Goal: Task Accomplishment & Management: Complete application form

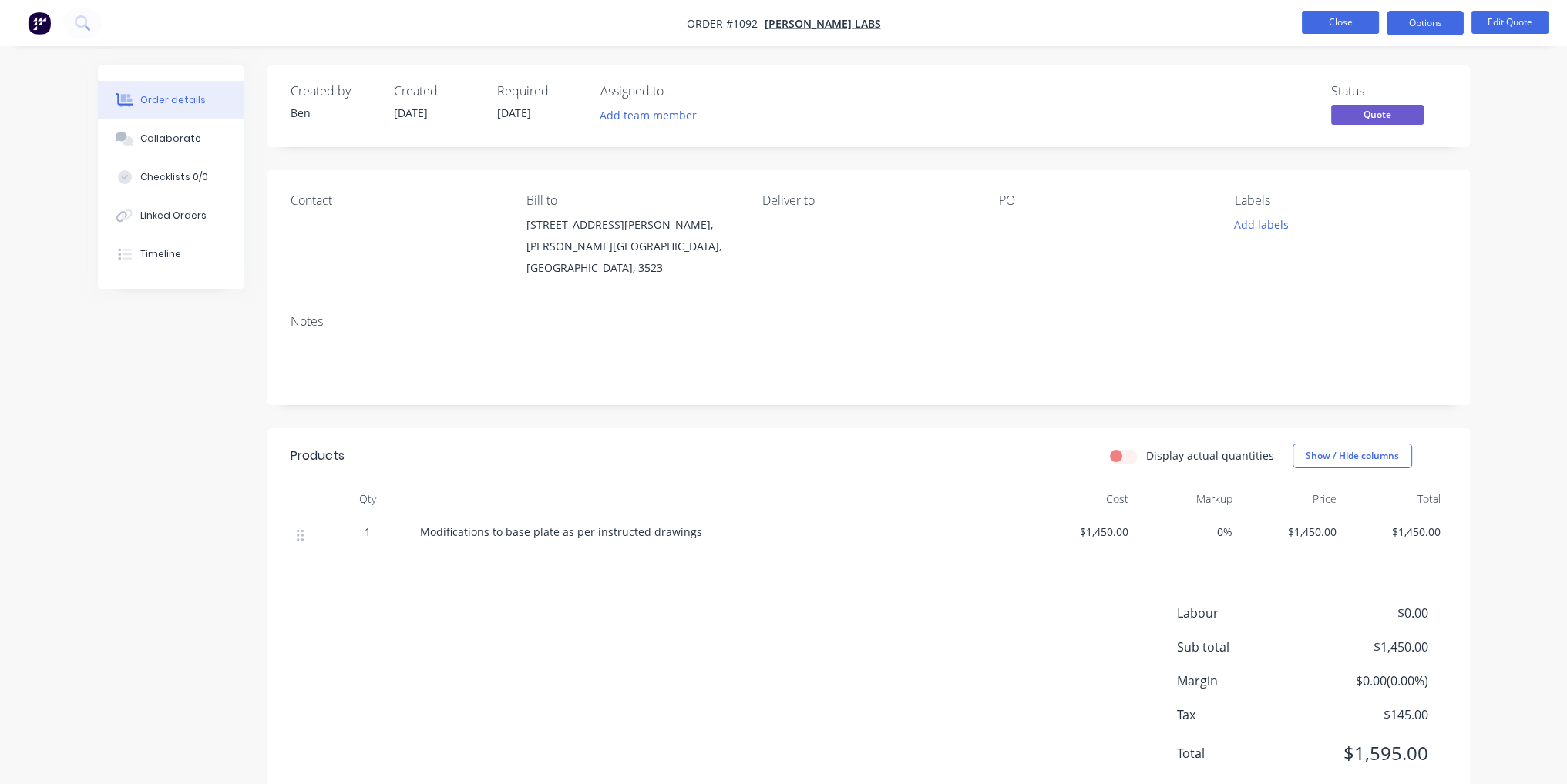
click at [1350, 23] on button "Close" at bounding box center [1340, 22] width 77 height 23
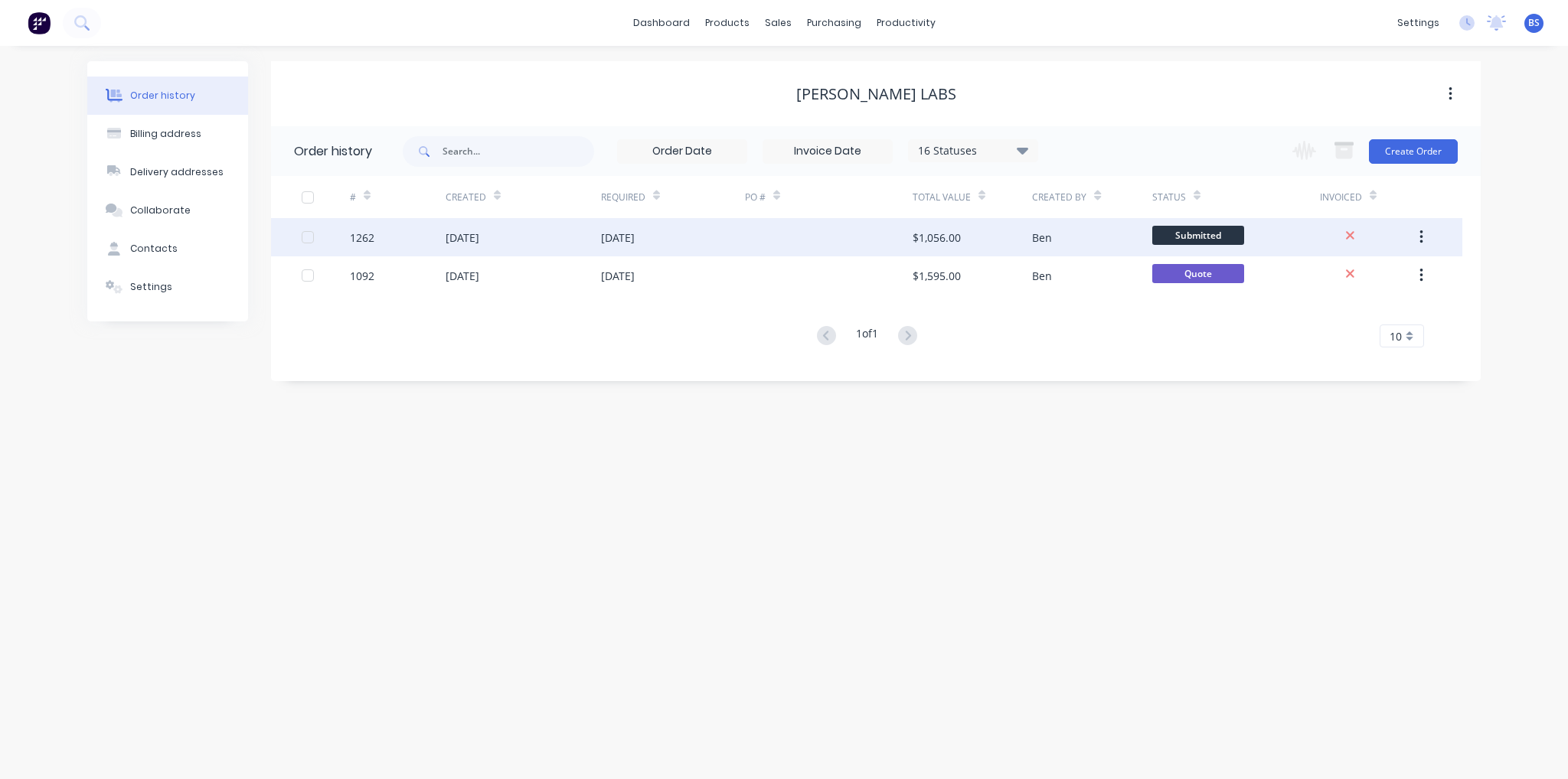
click at [551, 232] on div "21 Jul 2025" at bounding box center [523, 238] width 155 height 38
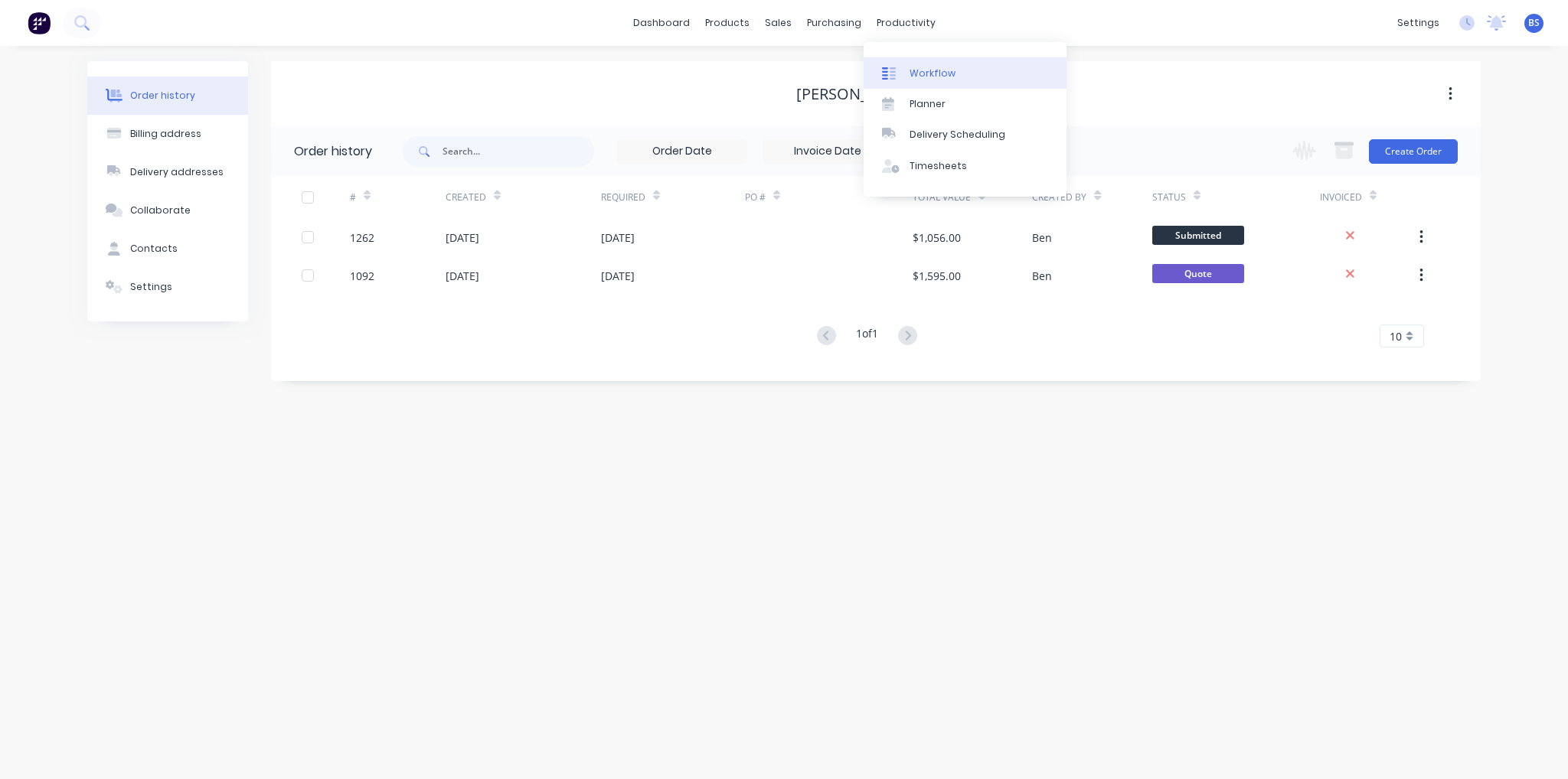
click at [953, 86] on link "Workflow" at bounding box center [964, 72] width 203 height 30
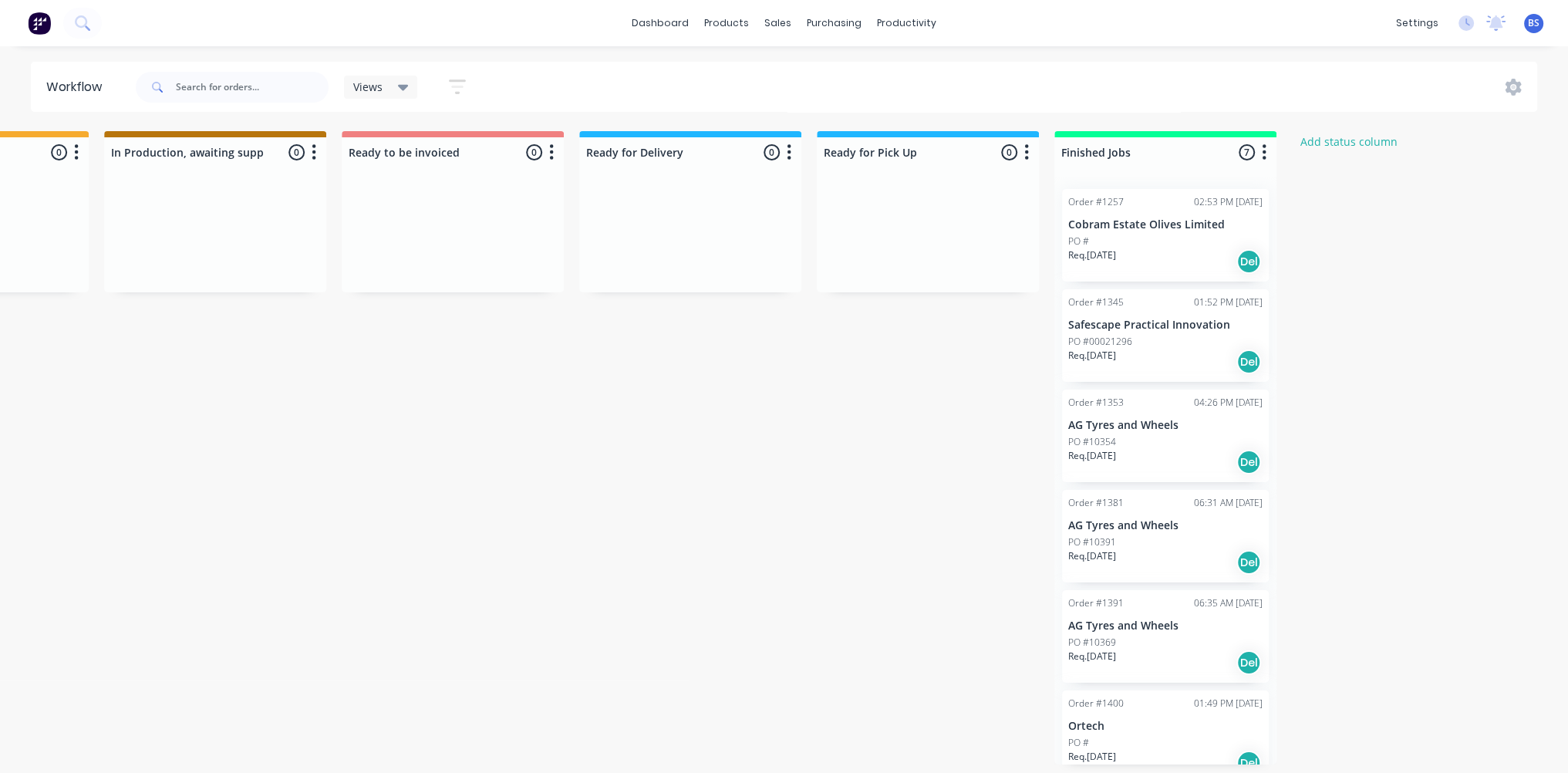
scroll to position [0, 989]
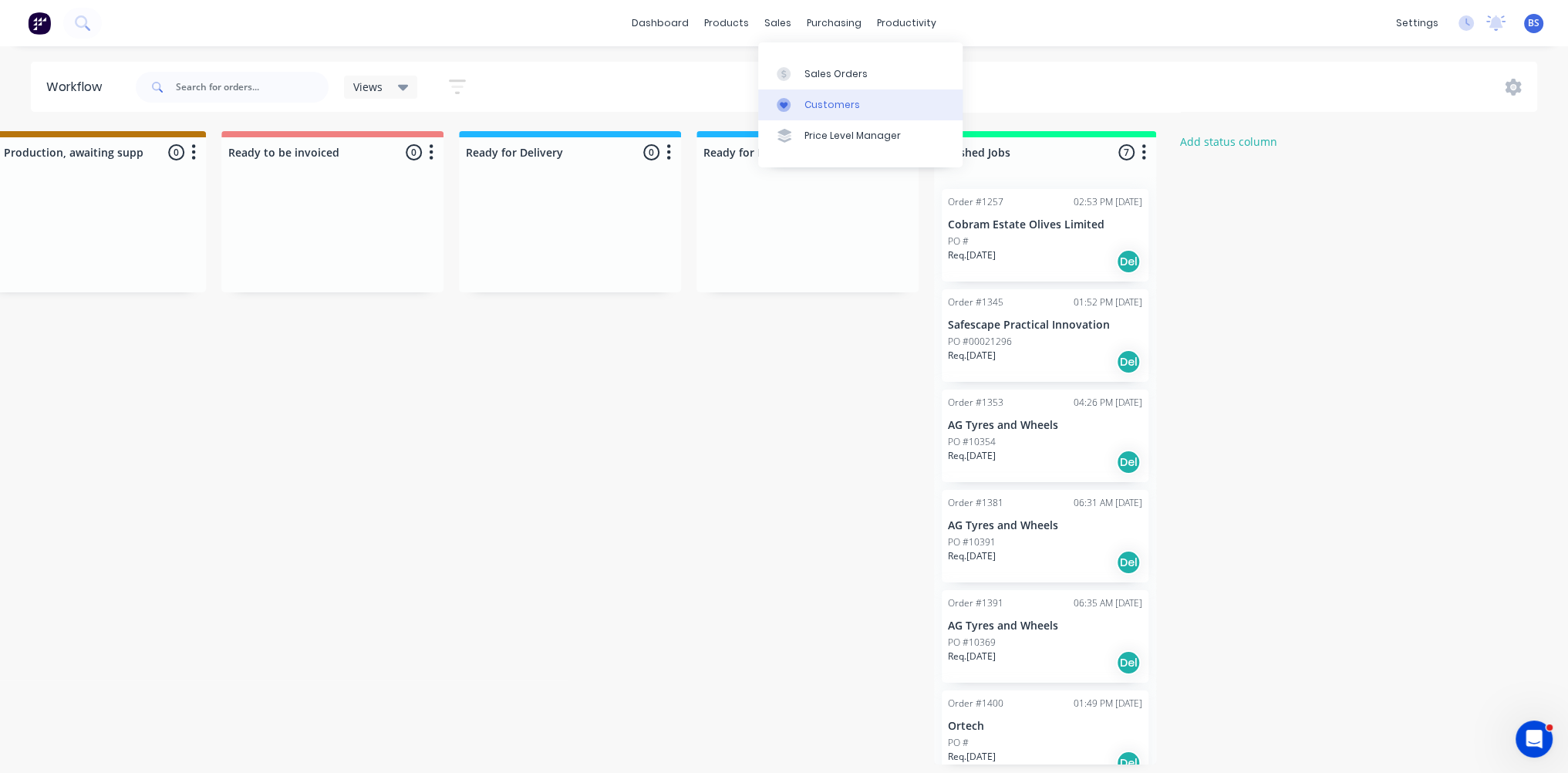
click at [827, 108] on div "Customers" at bounding box center [833, 105] width 56 height 14
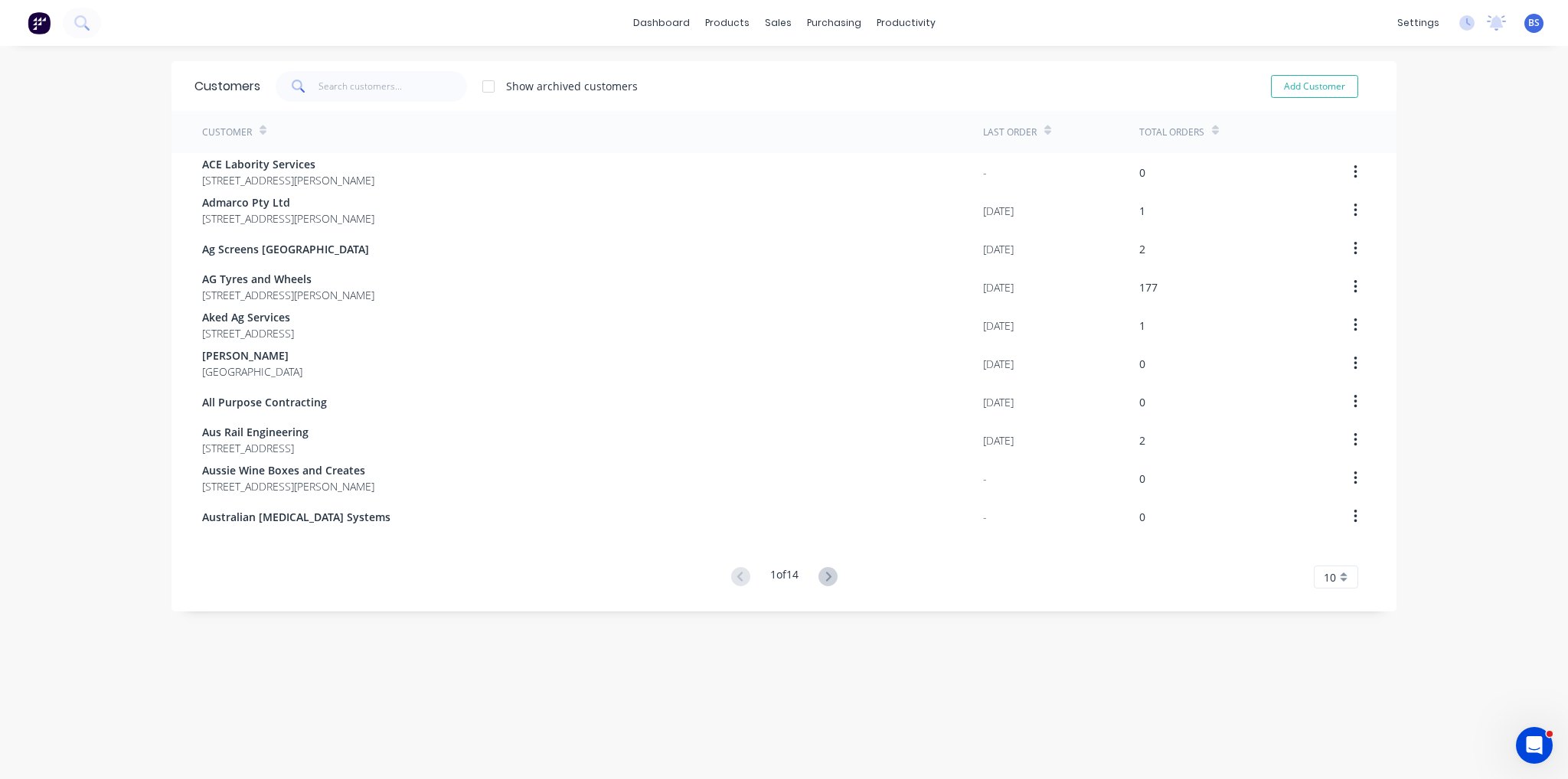
click at [305, 98] on span at bounding box center [297, 86] width 43 height 30
click at [319, 96] on input "text" at bounding box center [393, 86] width 149 height 30
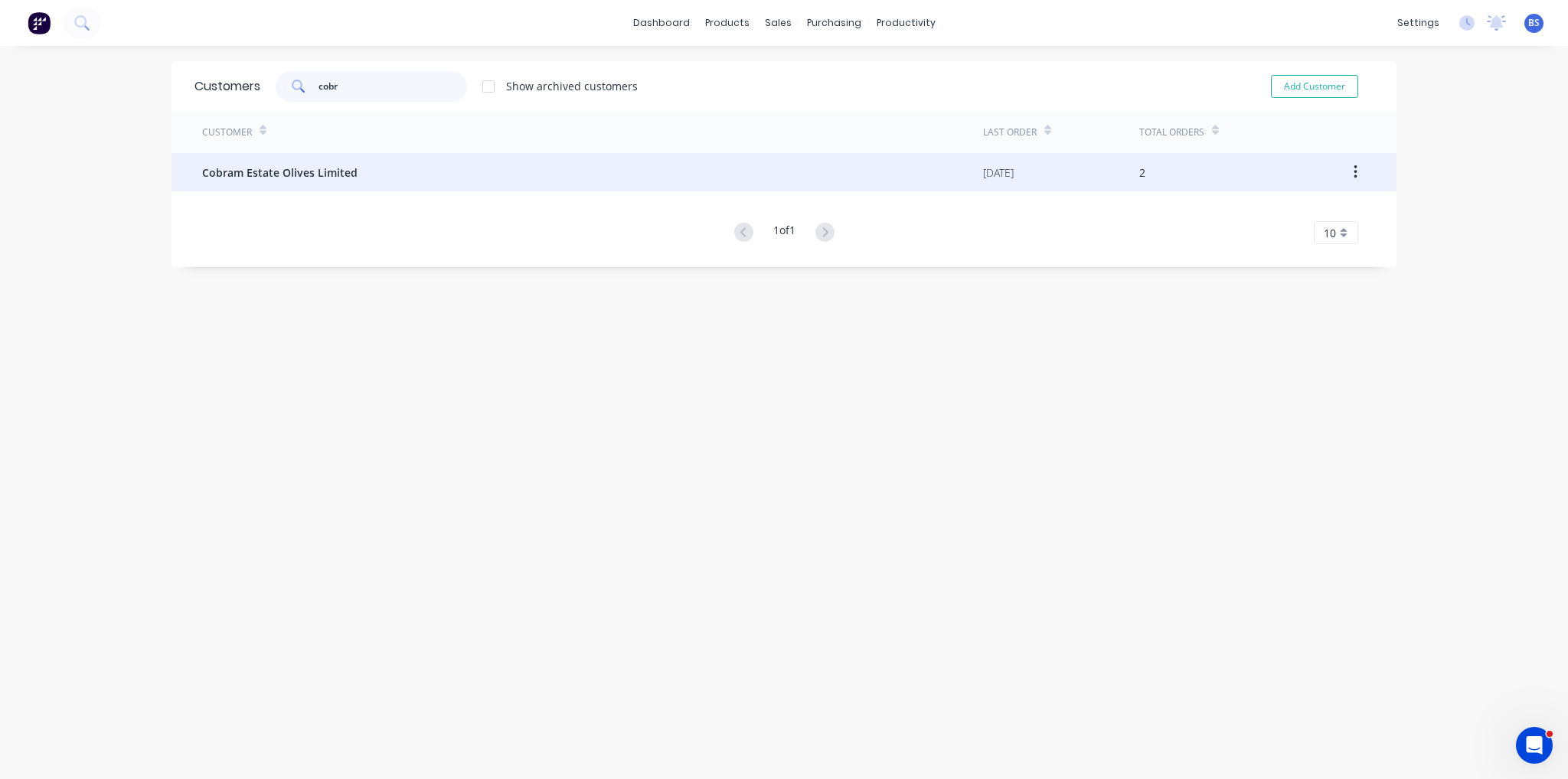
type input "cobr"
click at [389, 187] on div "Cobram Estate Olives Limited" at bounding box center [592, 172] width 781 height 38
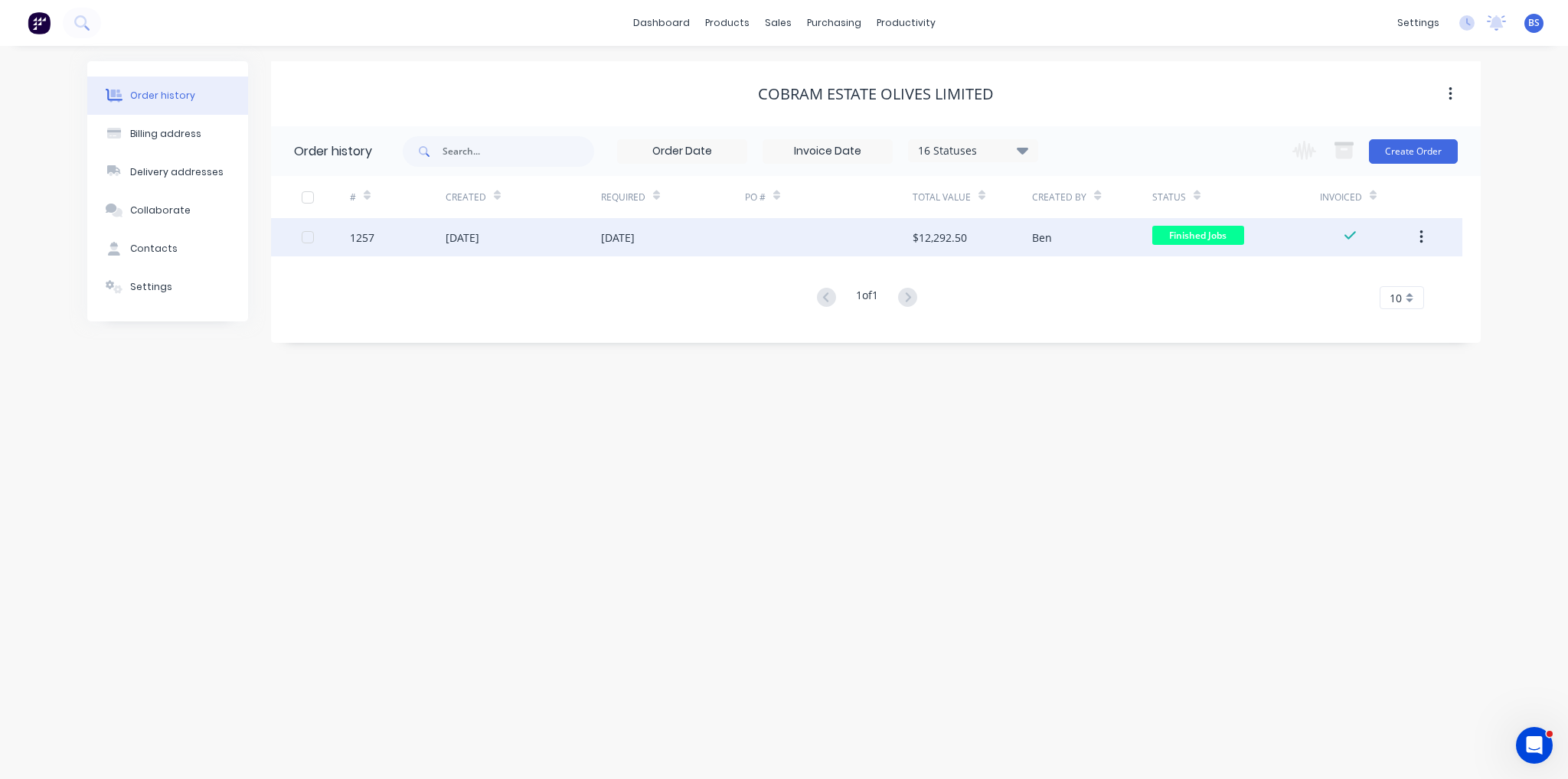
click at [1417, 244] on button "button" at bounding box center [1421, 238] width 36 height 28
click at [1409, 269] on div "Archive" at bounding box center [1366, 278] width 118 height 22
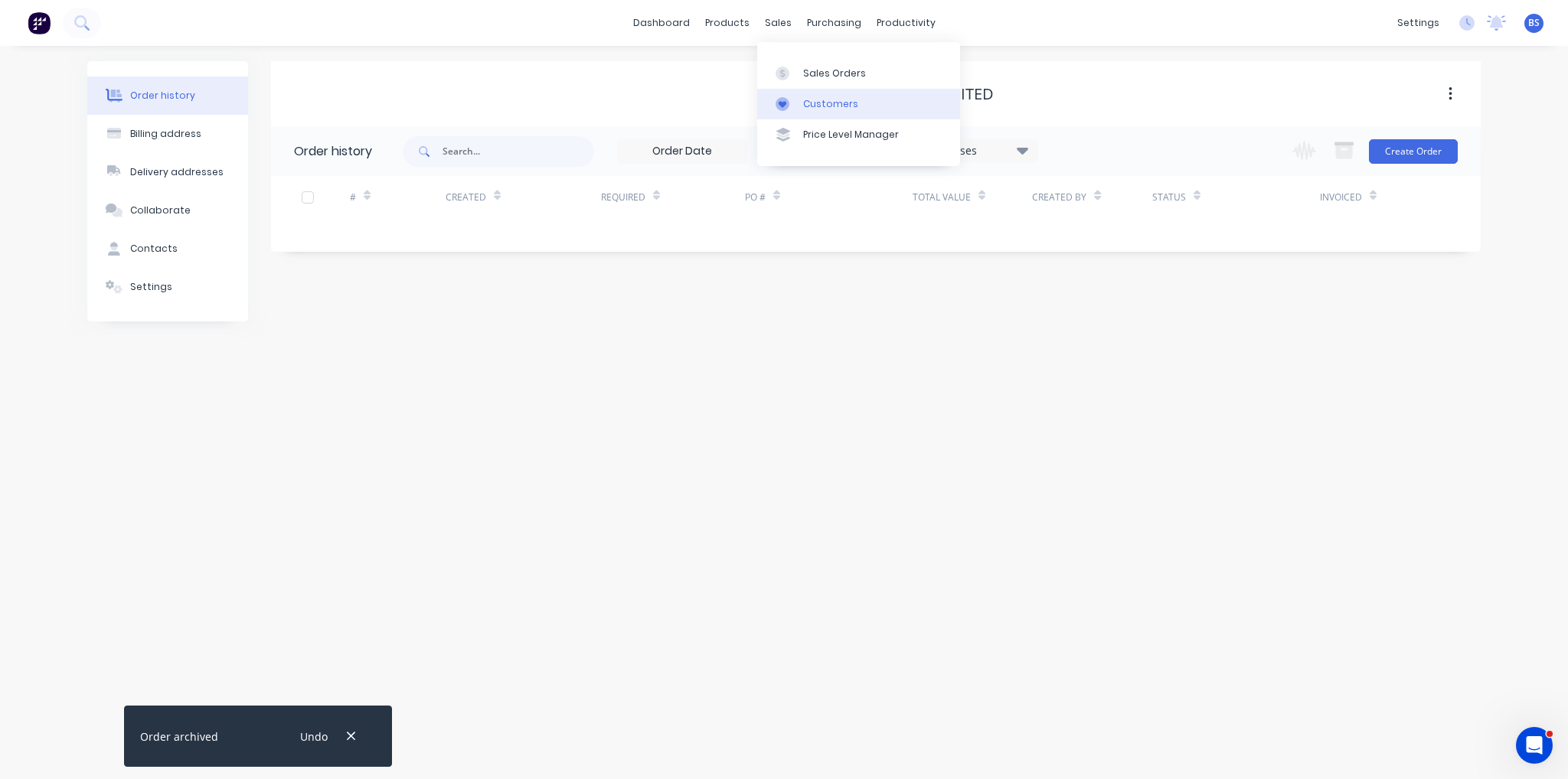
click at [802, 114] on link "Customers" at bounding box center [858, 104] width 203 height 30
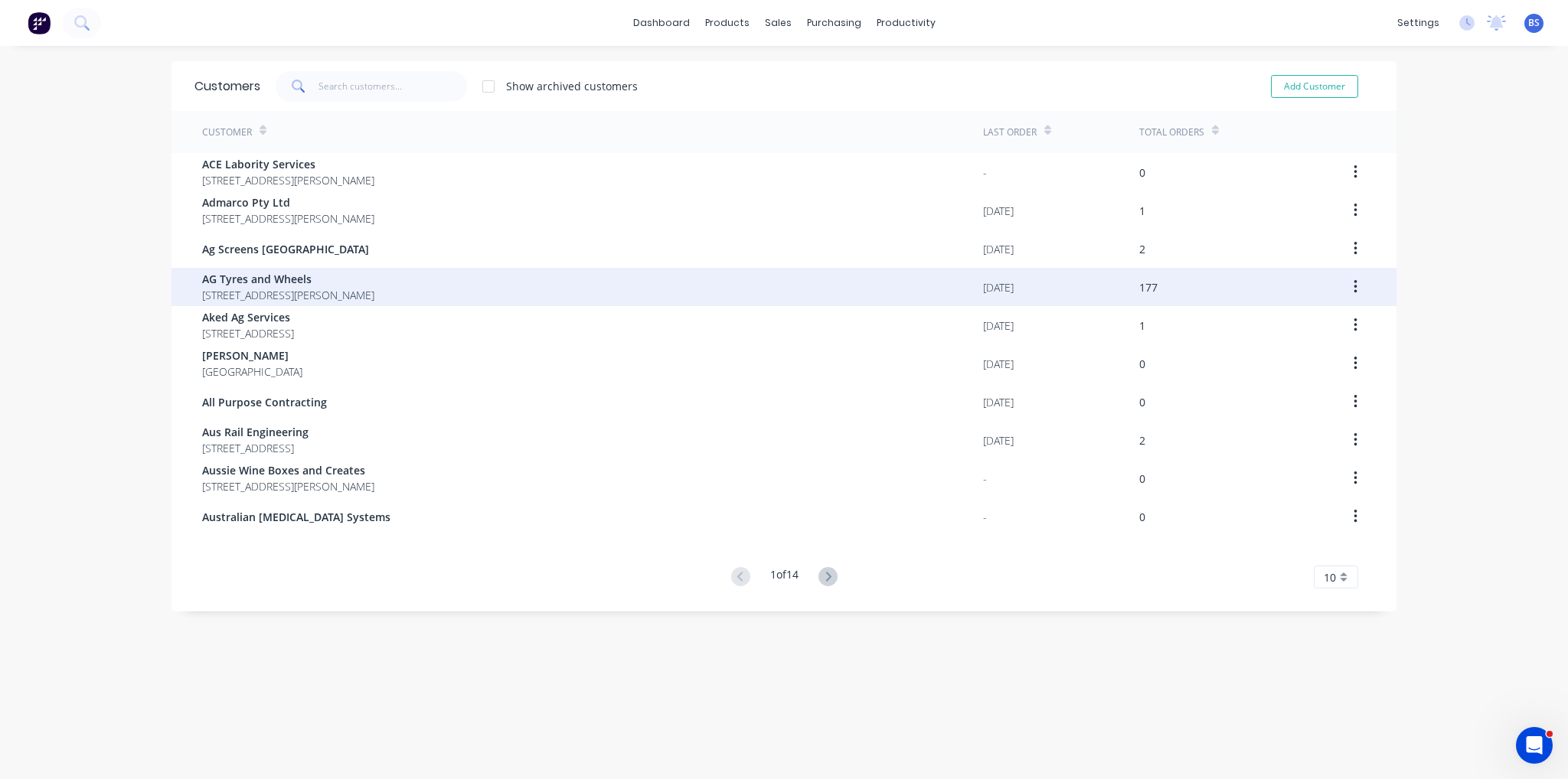
click at [395, 303] on div "AG Tyres and Wheels 17 Jewell Crt East Bendigo Victoria Australia 3550" at bounding box center [592, 287] width 781 height 38
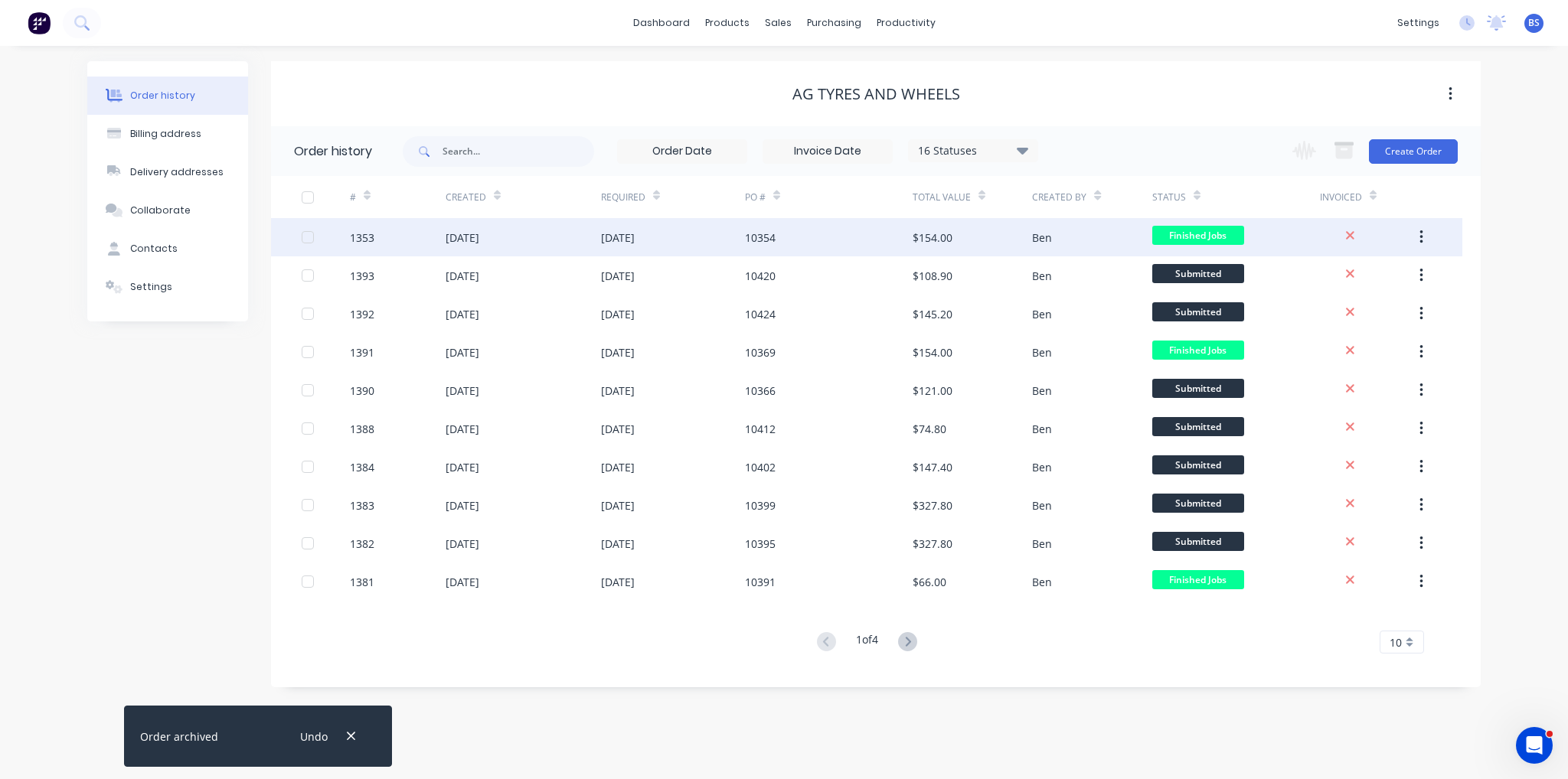
click at [580, 233] on div "21 Aug 2025" at bounding box center [523, 238] width 155 height 38
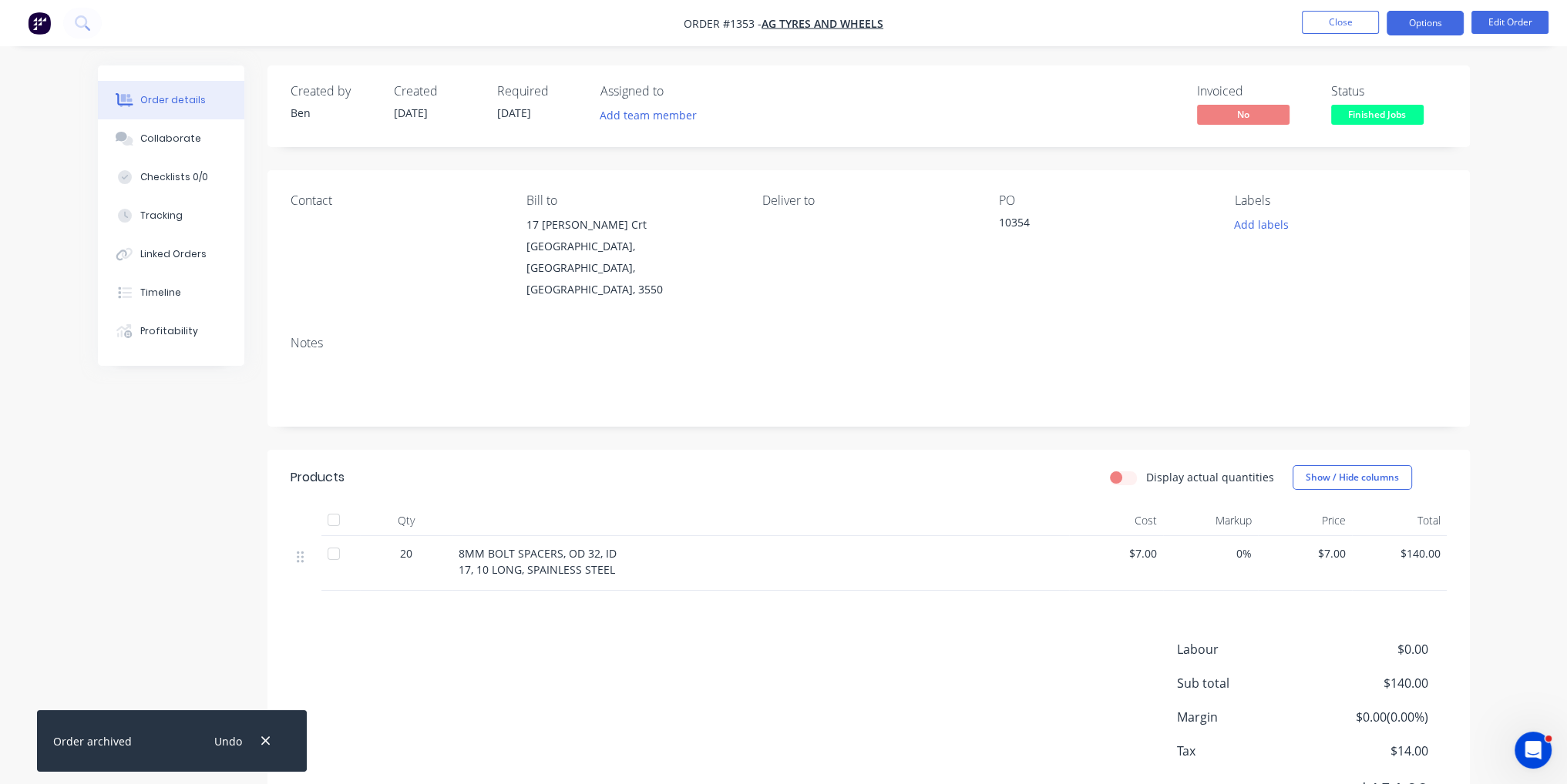
click at [1417, 30] on button "Options" at bounding box center [1425, 23] width 77 height 24
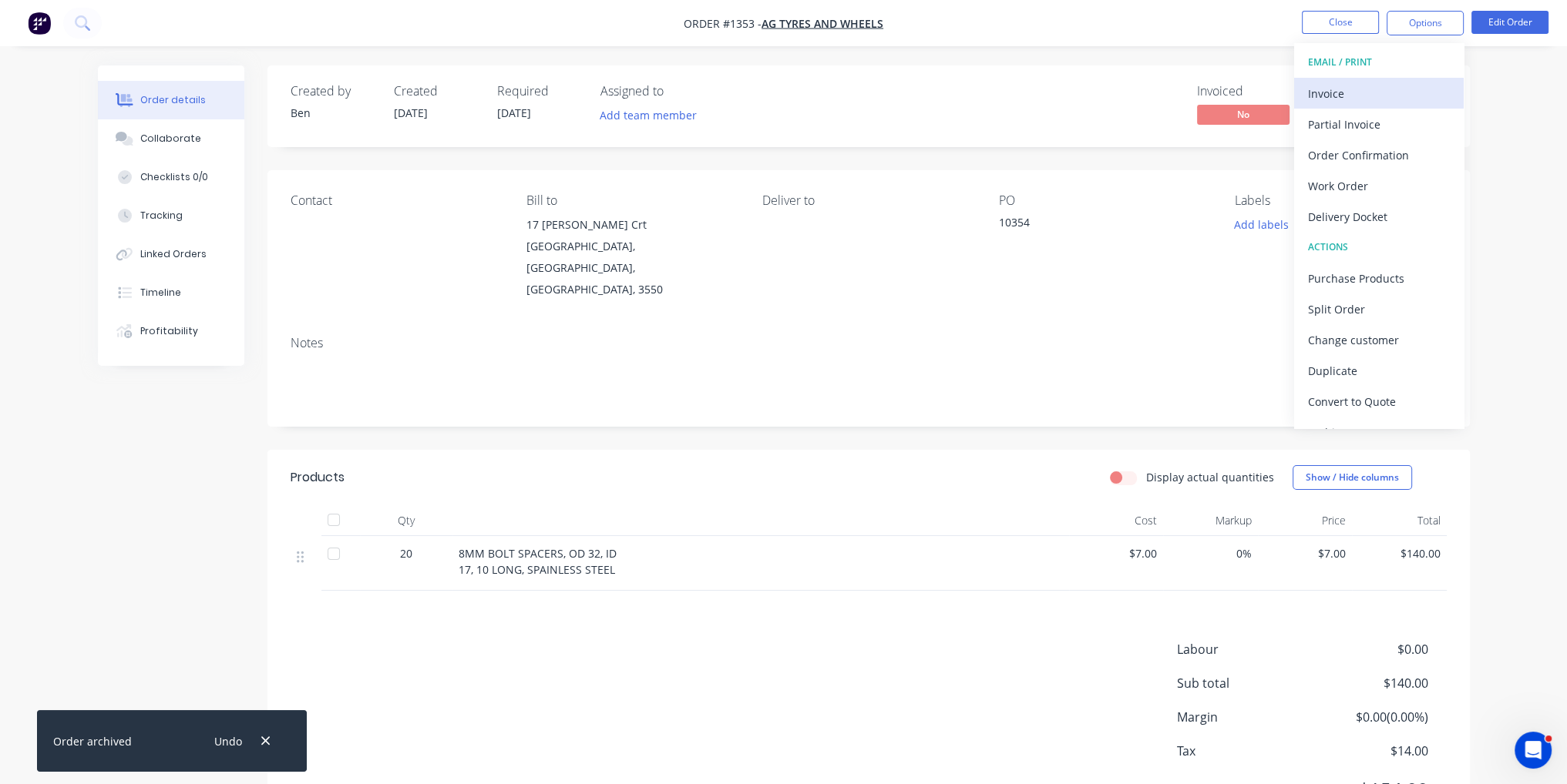
click at [1392, 89] on div "Invoice" at bounding box center [1378, 94] width 142 height 23
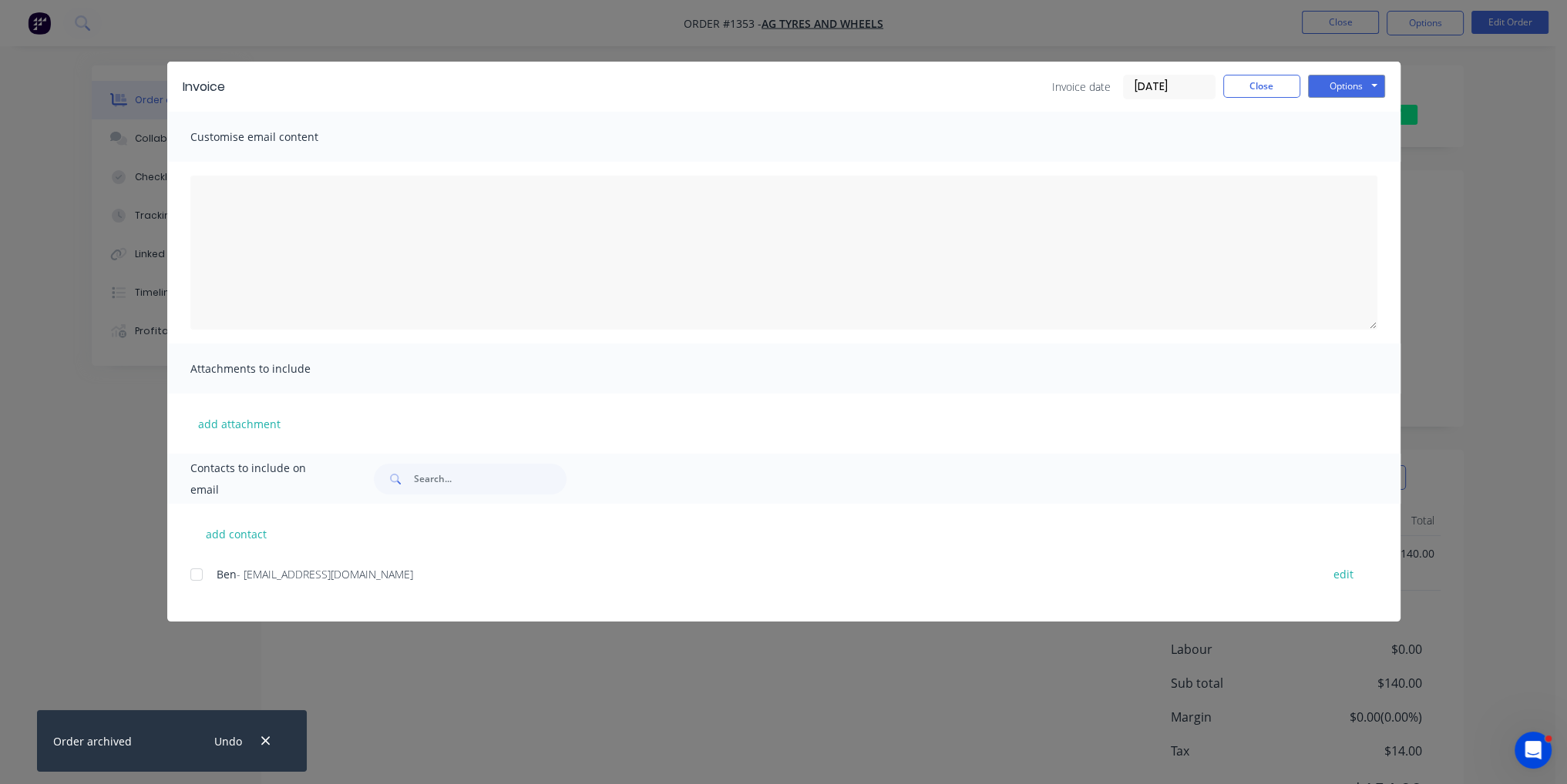
click at [198, 578] on div at bounding box center [196, 575] width 30 height 30
click at [1337, 90] on button "Options" at bounding box center [1346, 86] width 77 height 23
click at [1363, 170] on button "Email" at bounding box center [1357, 164] width 98 height 25
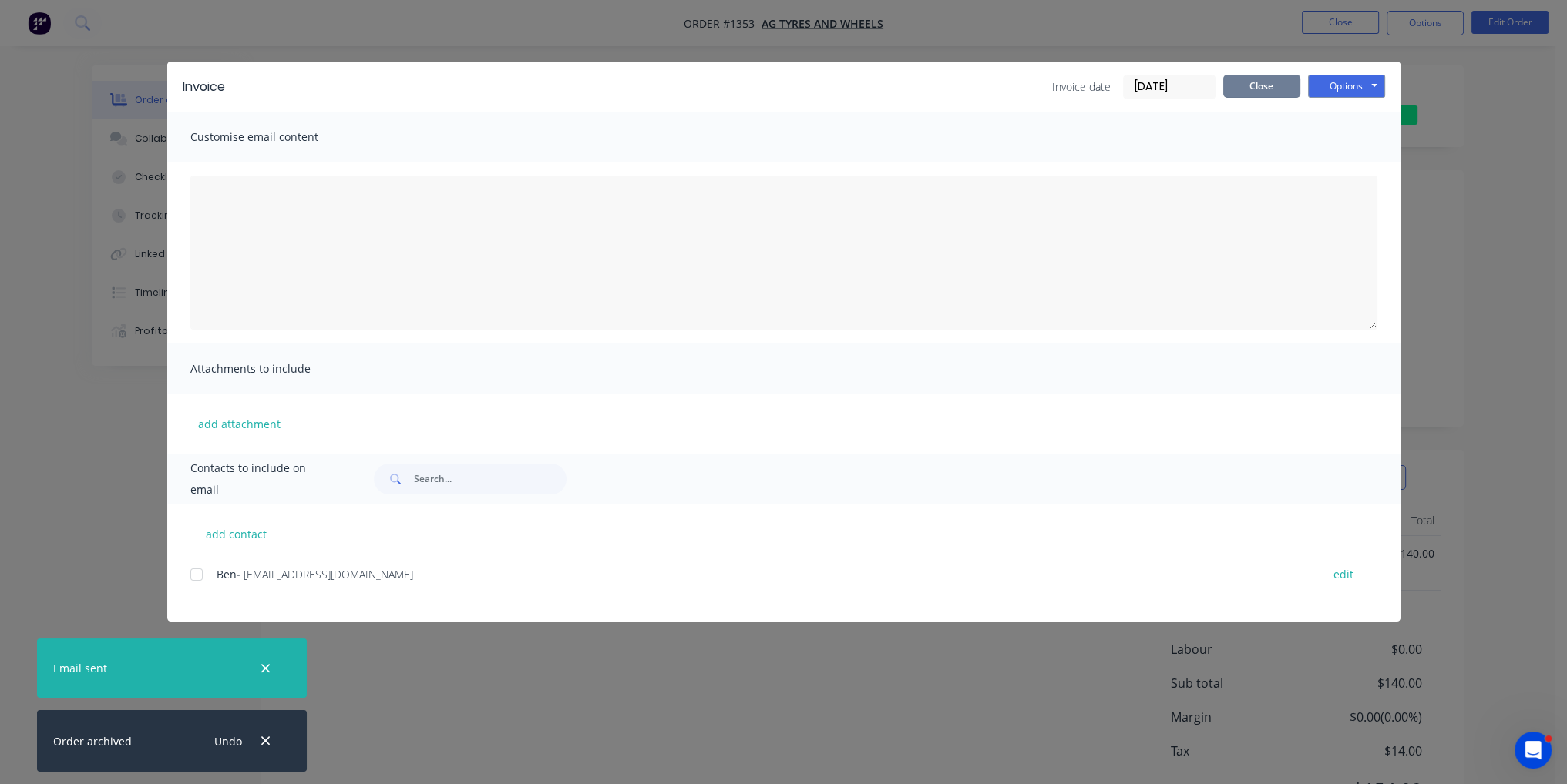
click at [1260, 85] on button "Close" at bounding box center [1262, 86] width 77 height 23
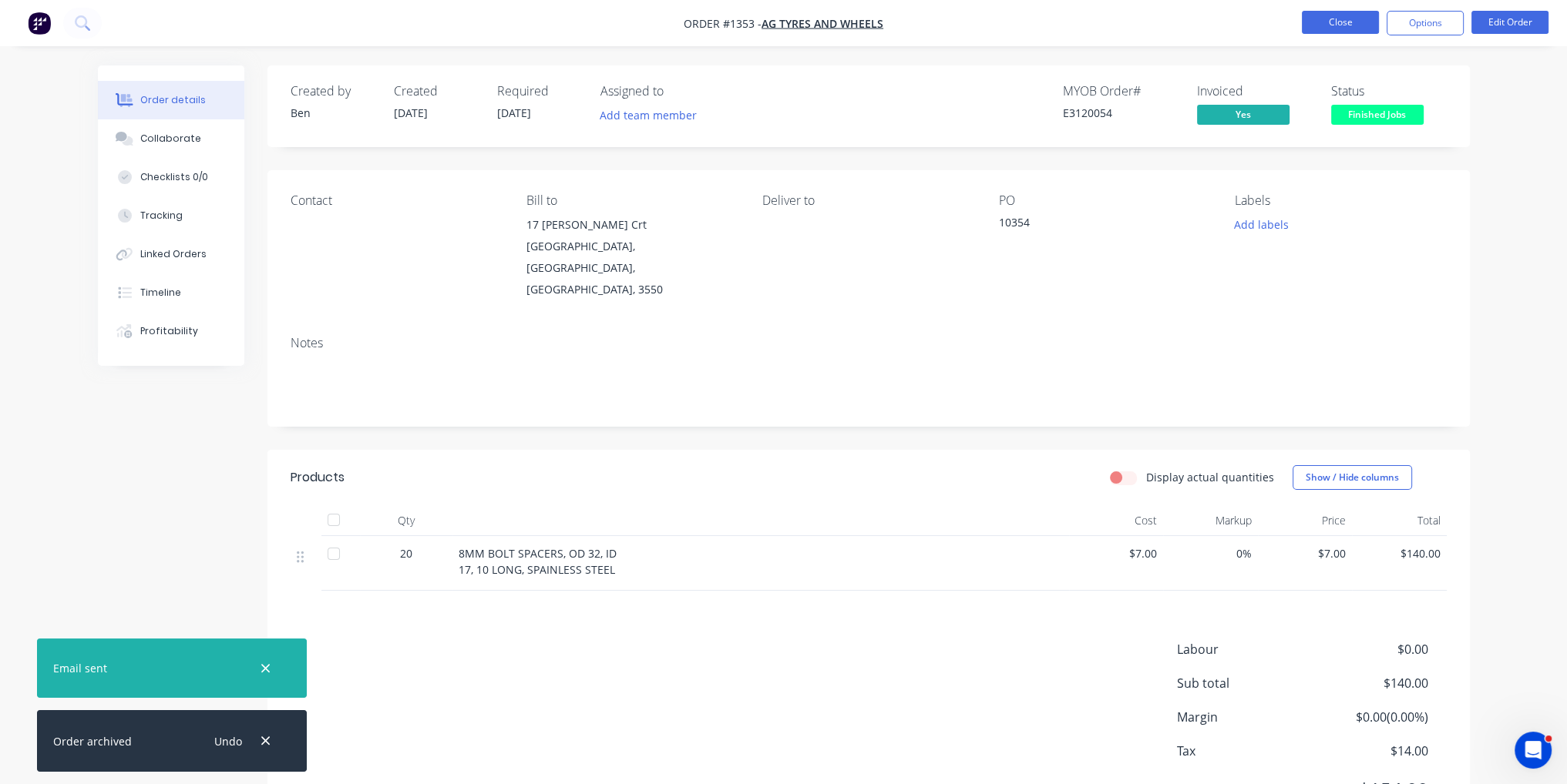
click at [1362, 17] on button "Close" at bounding box center [1340, 22] width 77 height 23
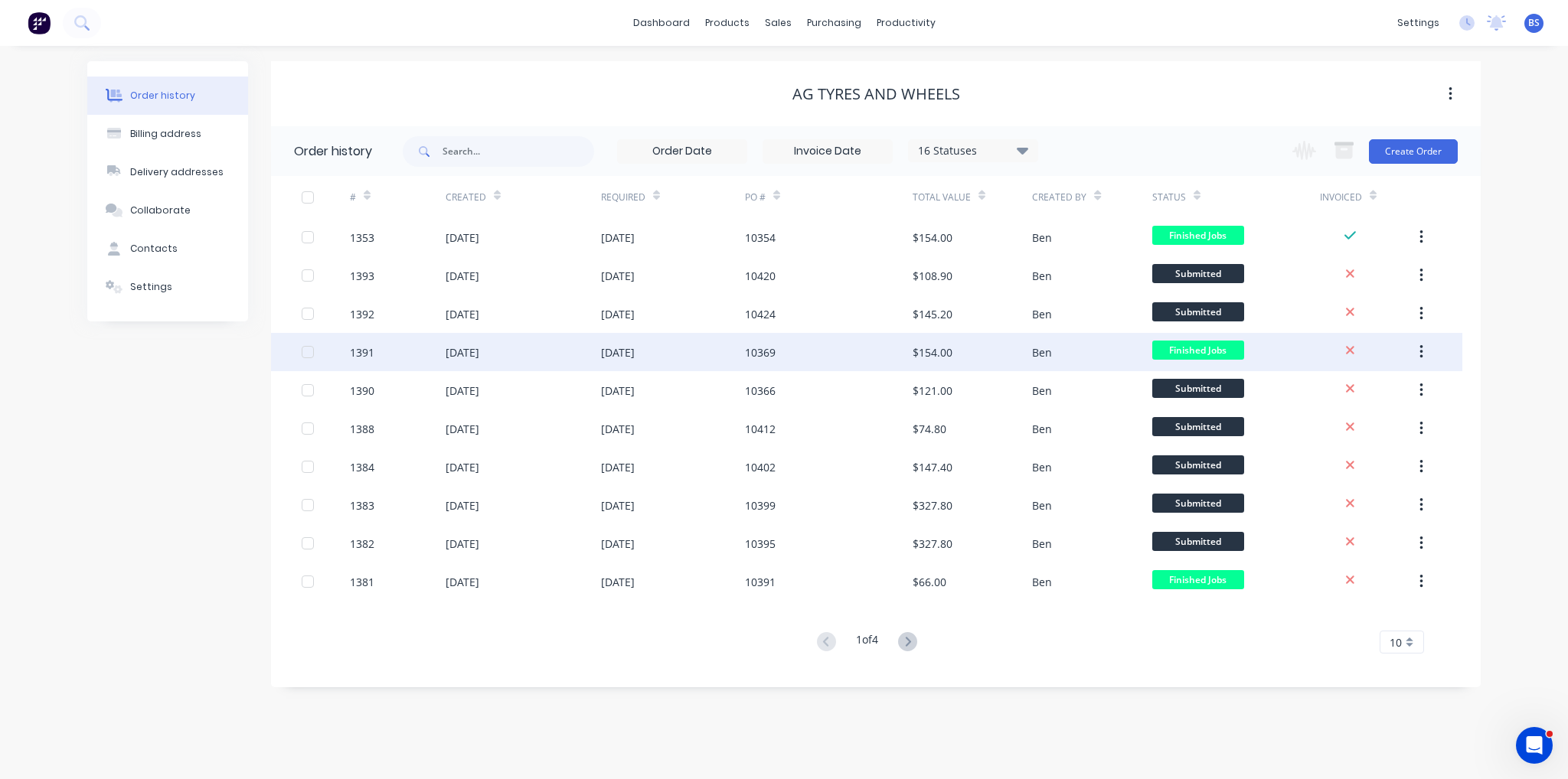
click at [758, 358] on div "10369" at bounding box center [760, 352] width 30 height 16
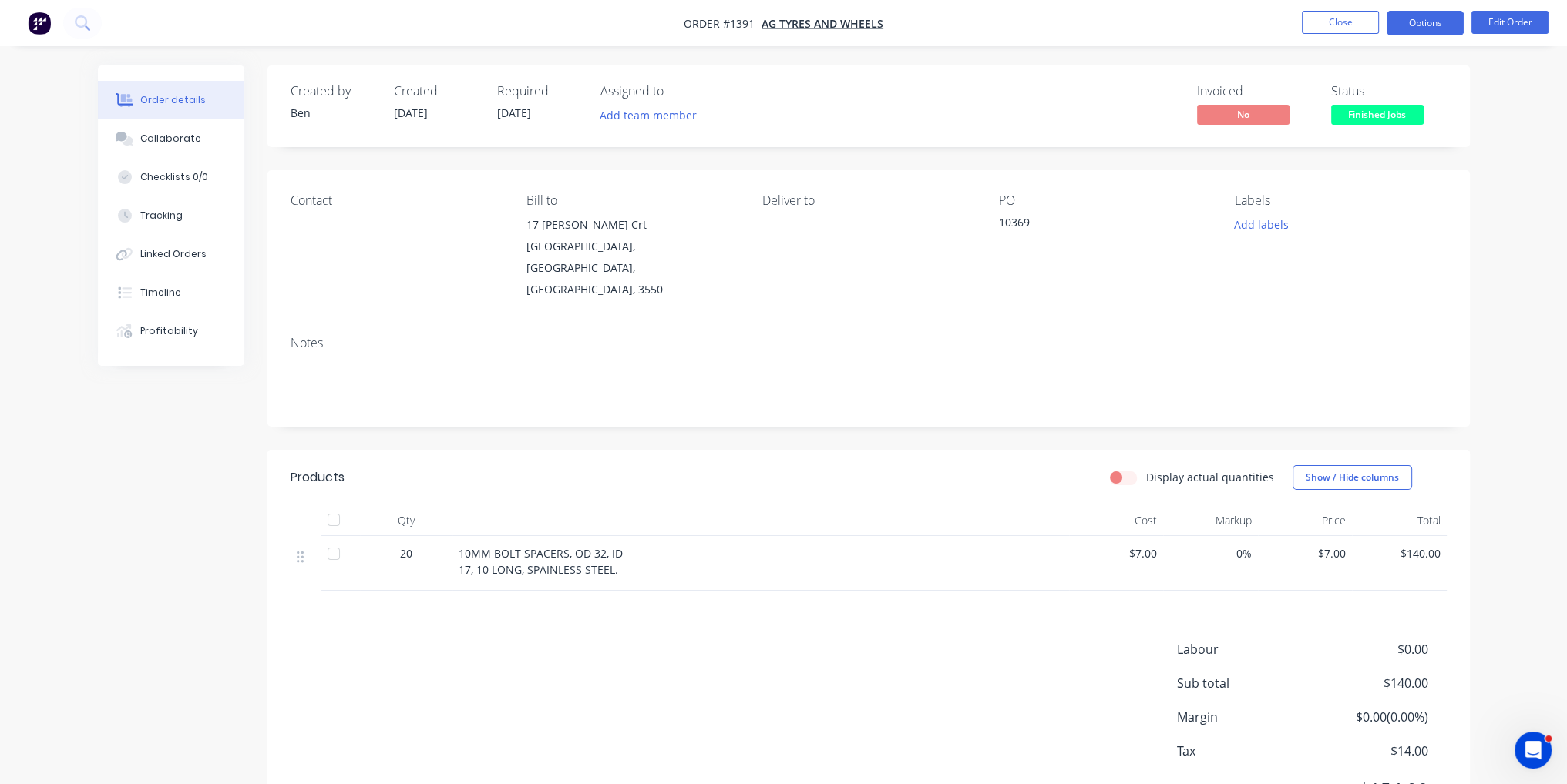
click at [1434, 17] on button "Options" at bounding box center [1425, 23] width 77 height 24
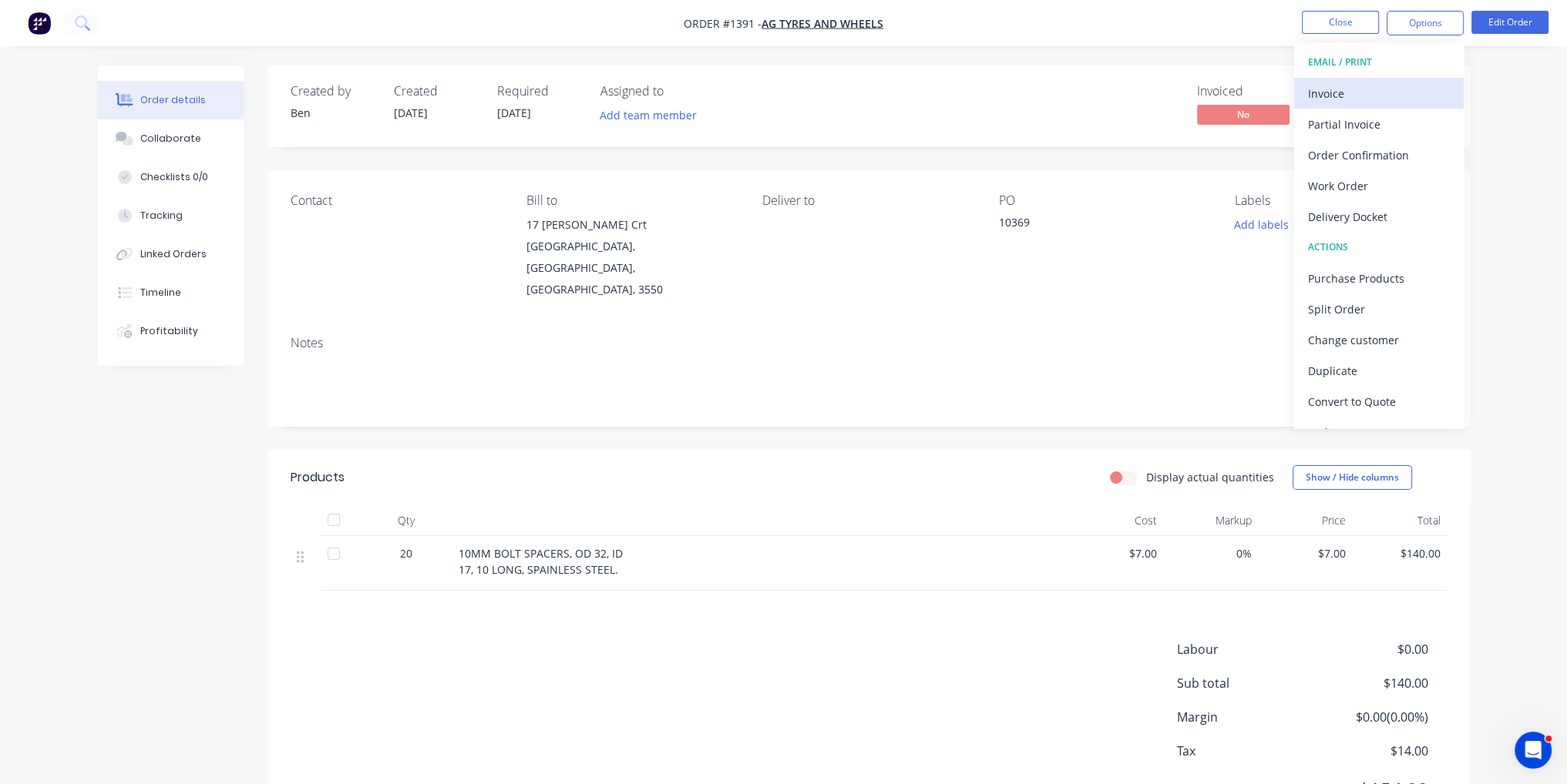
click at [1406, 90] on div "Invoice" at bounding box center [1378, 94] width 142 height 23
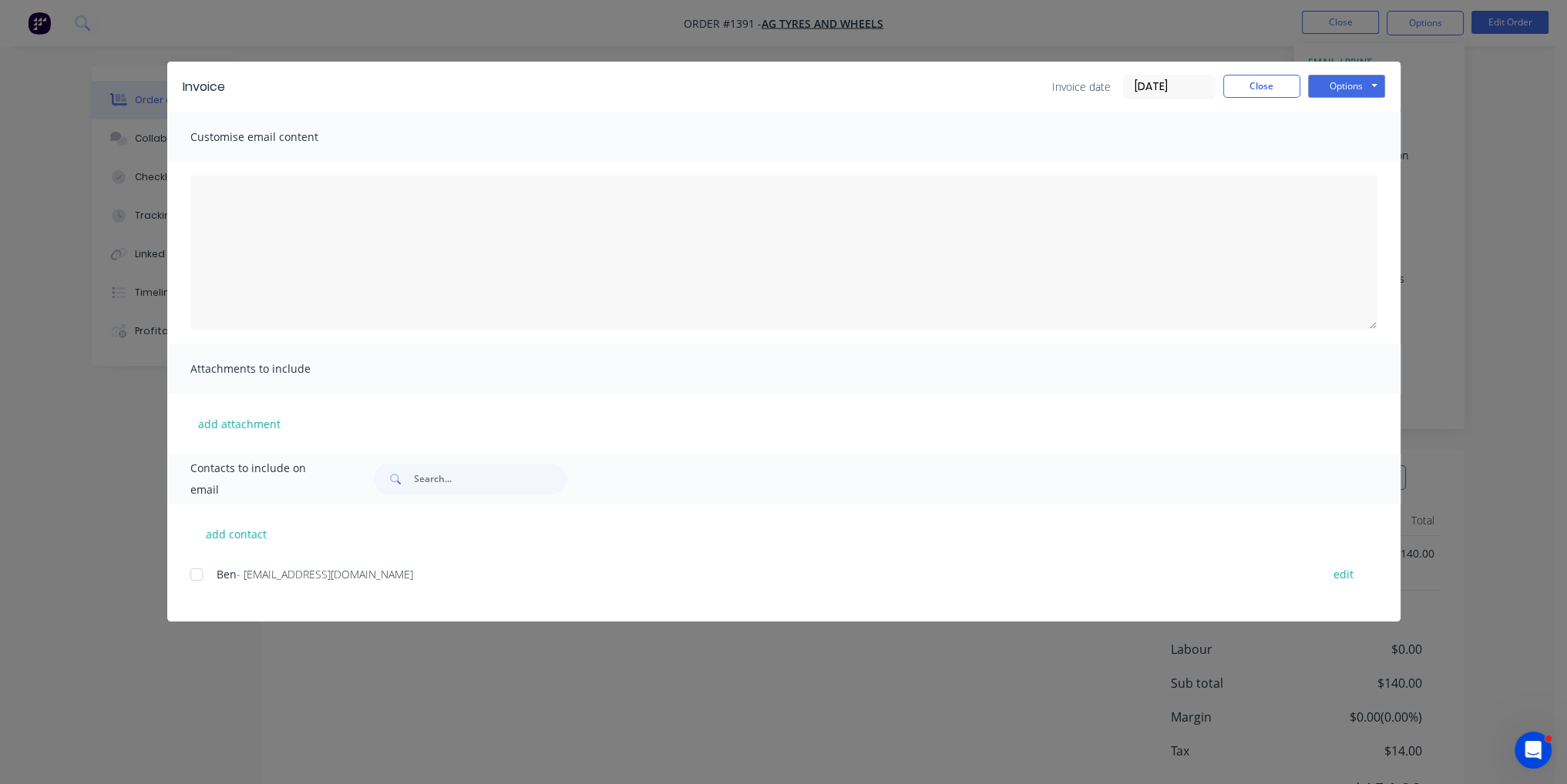
click at [197, 581] on div at bounding box center [196, 575] width 30 height 30
click at [1355, 81] on button "Options" at bounding box center [1346, 86] width 77 height 23
click at [1362, 169] on button "Email" at bounding box center [1357, 164] width 98 height 25
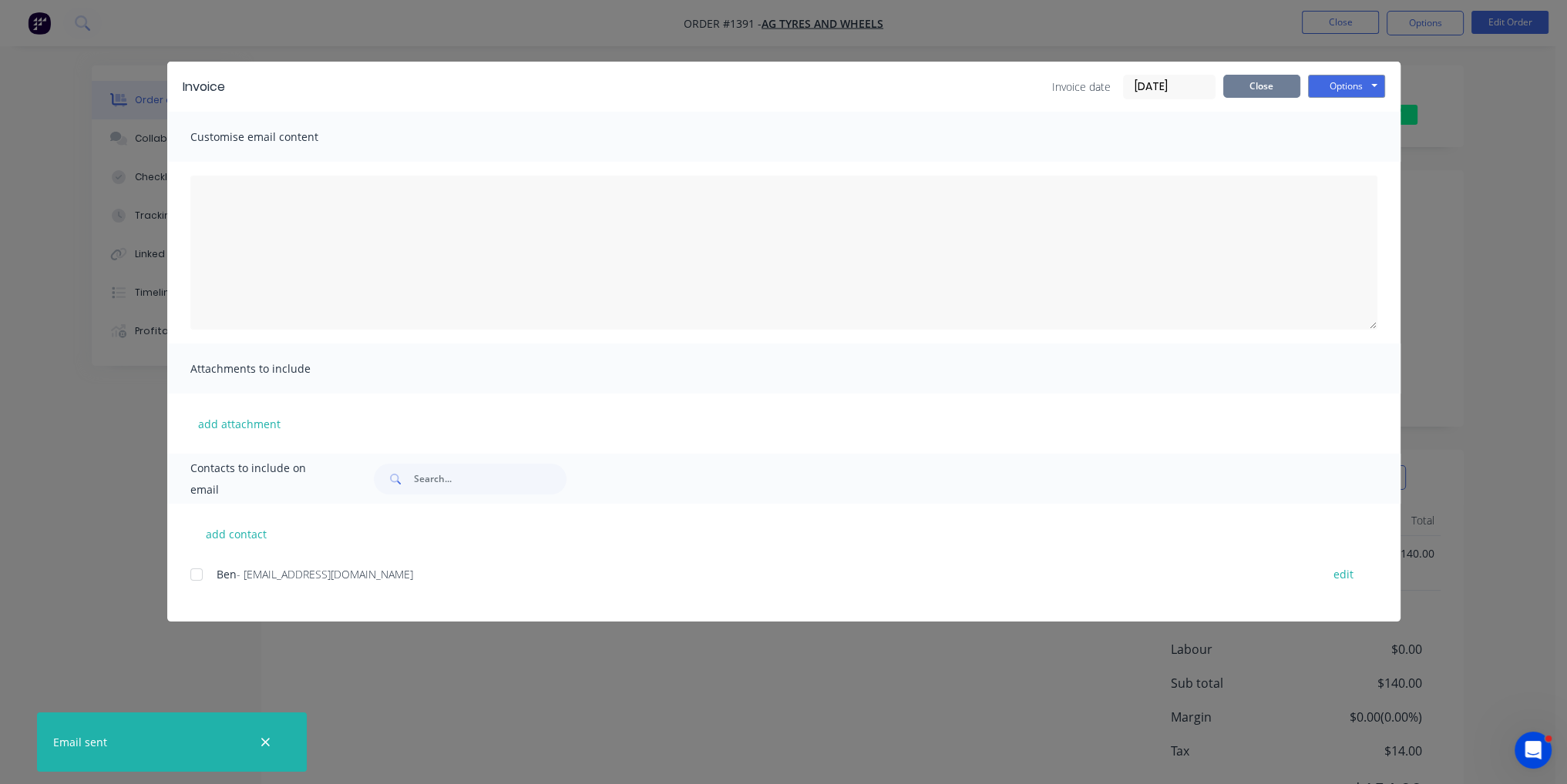
click at [1283, 83] on button "Close" at bounding box center [1262, 86] width 77 height 23
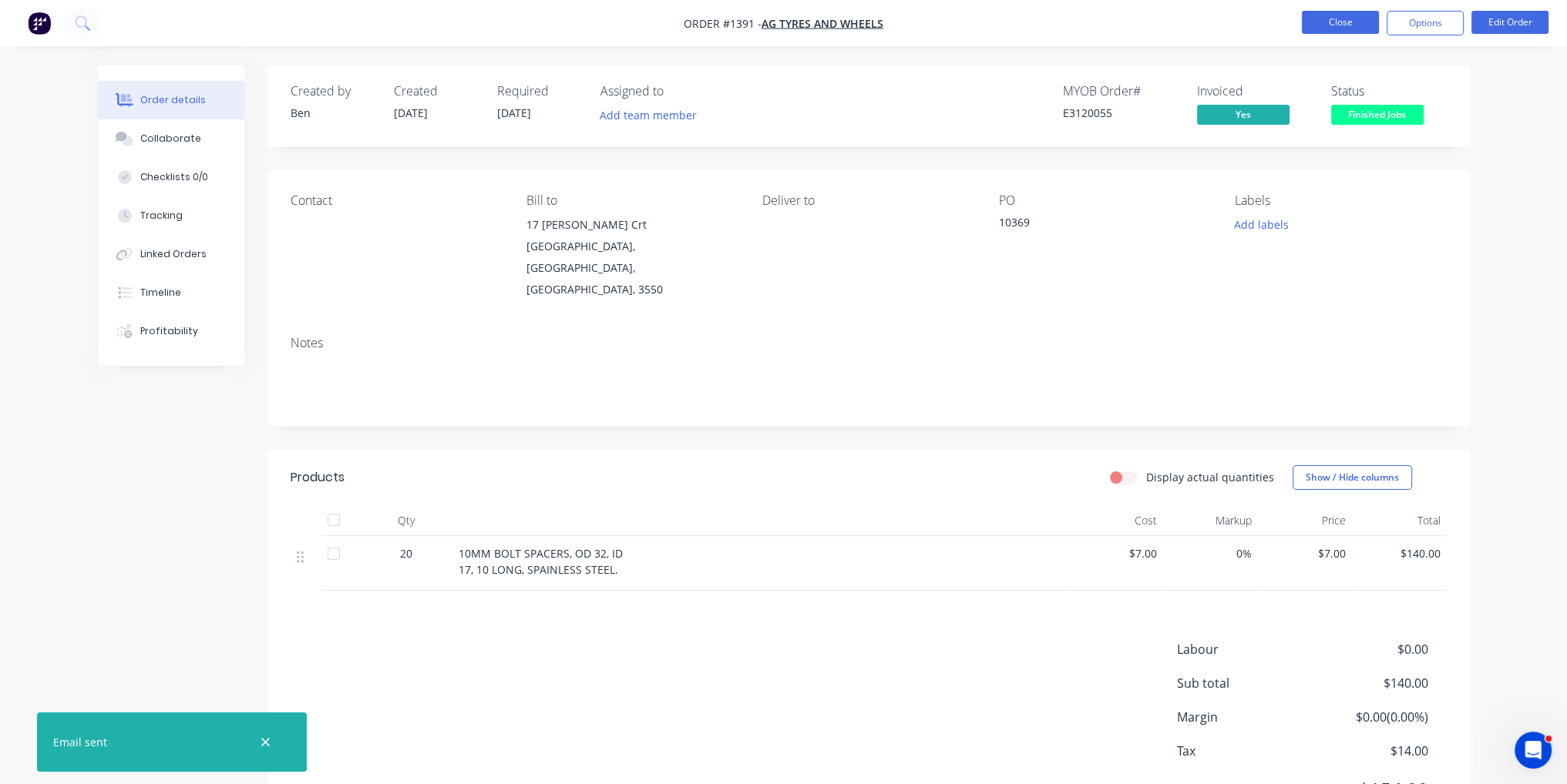
click at [1343, 24] on button "Close" at bounding box center [1340, 22] width 77 height 23
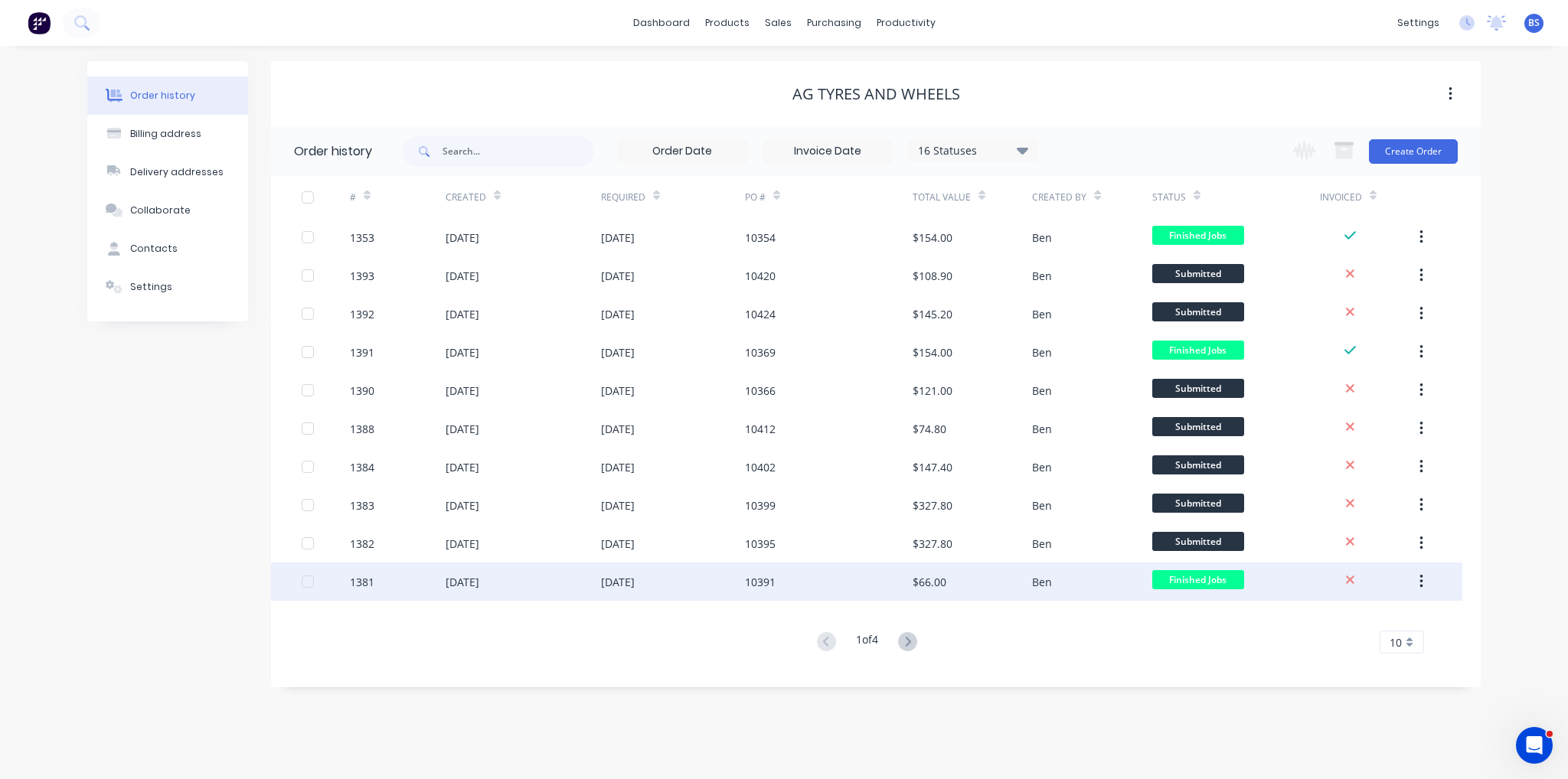
click at [907, 583] on div "10391" at bounding box center [829, 582] width 168 height 38
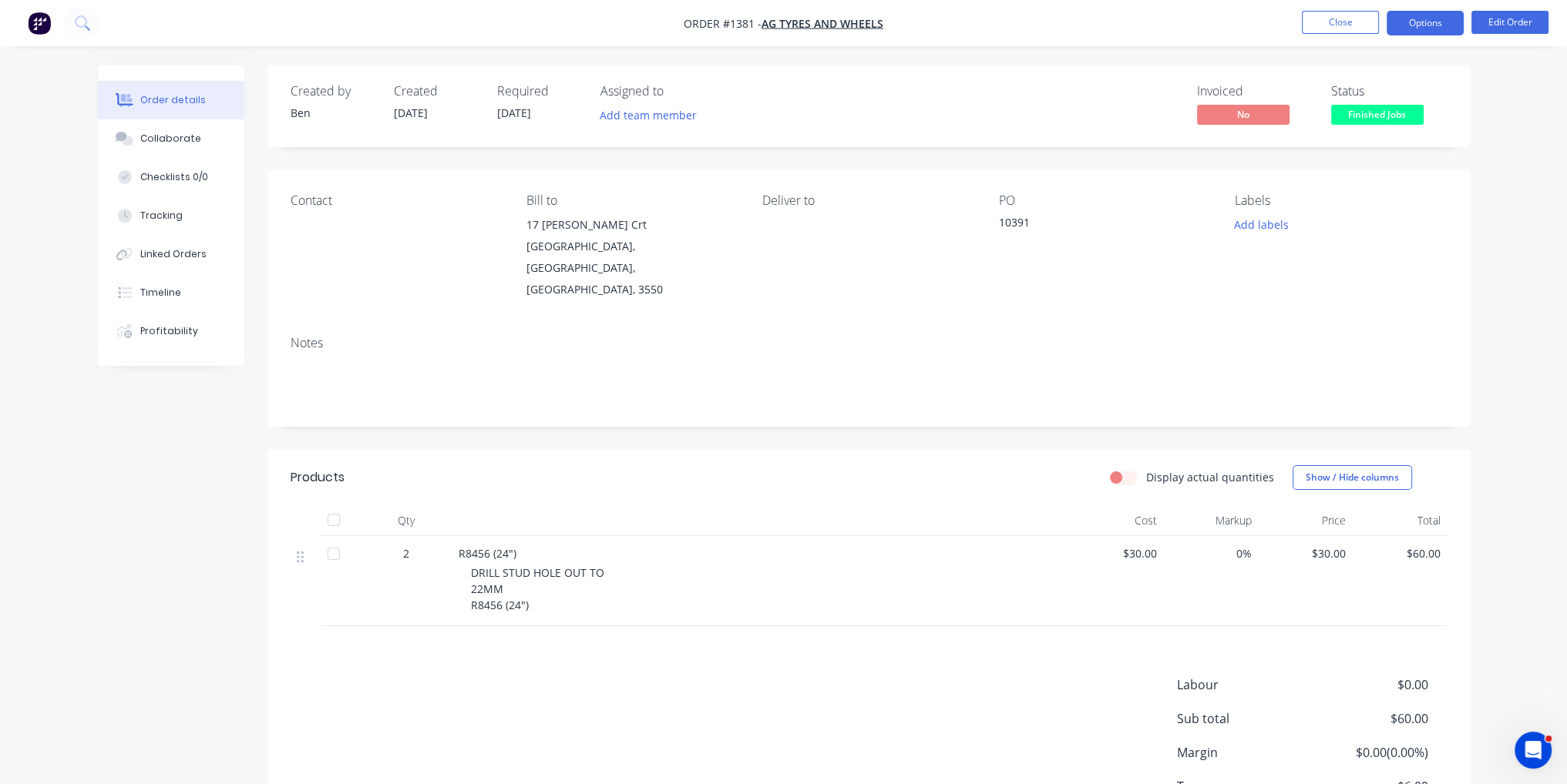
click at [1425, 35] on button "Options" at bounding box center [1425, 23] width 77 height 24
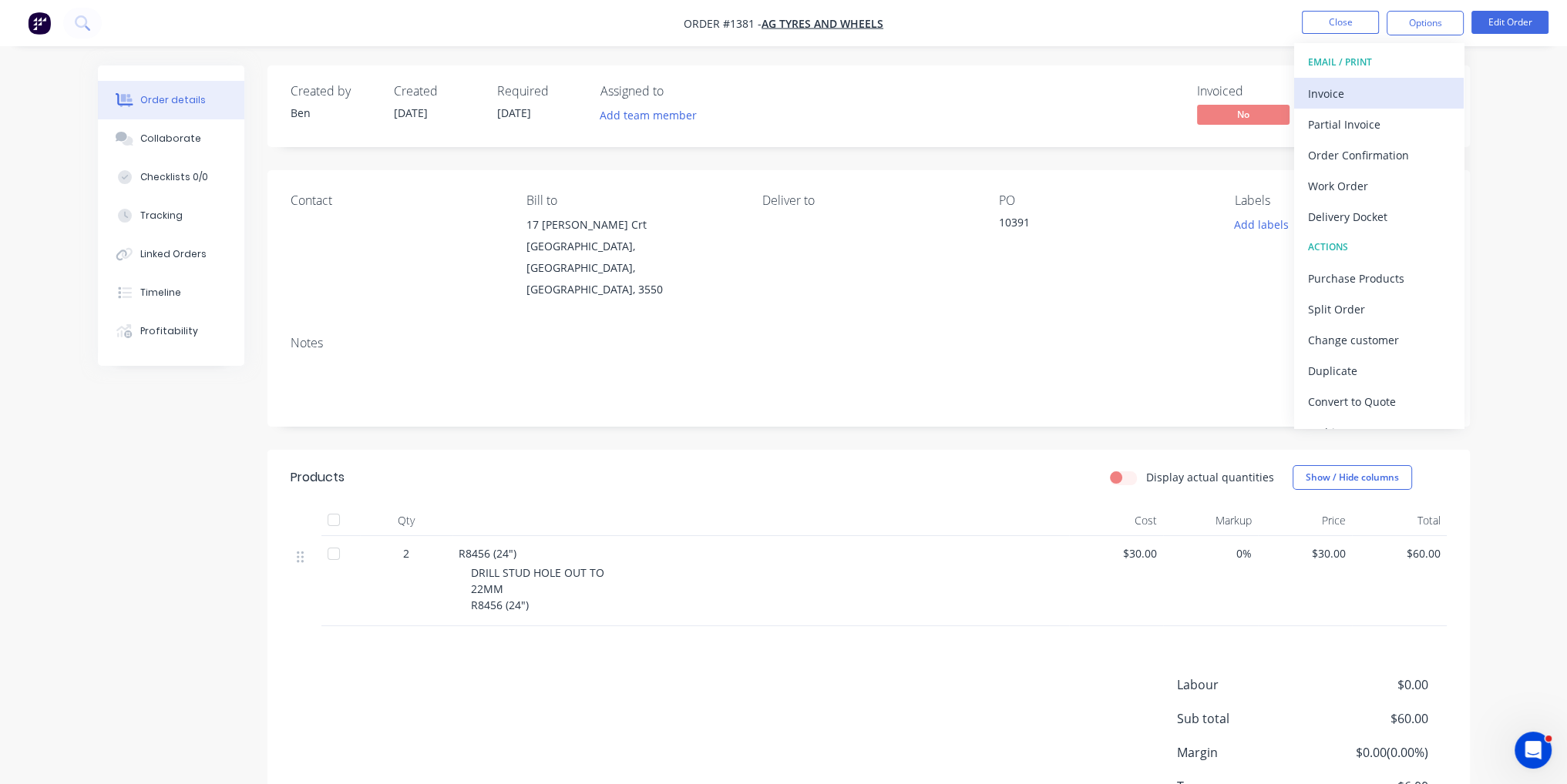
click at [1402, 92] on div "Invoice" at bounding box center [1378, 94] width 142 height 23
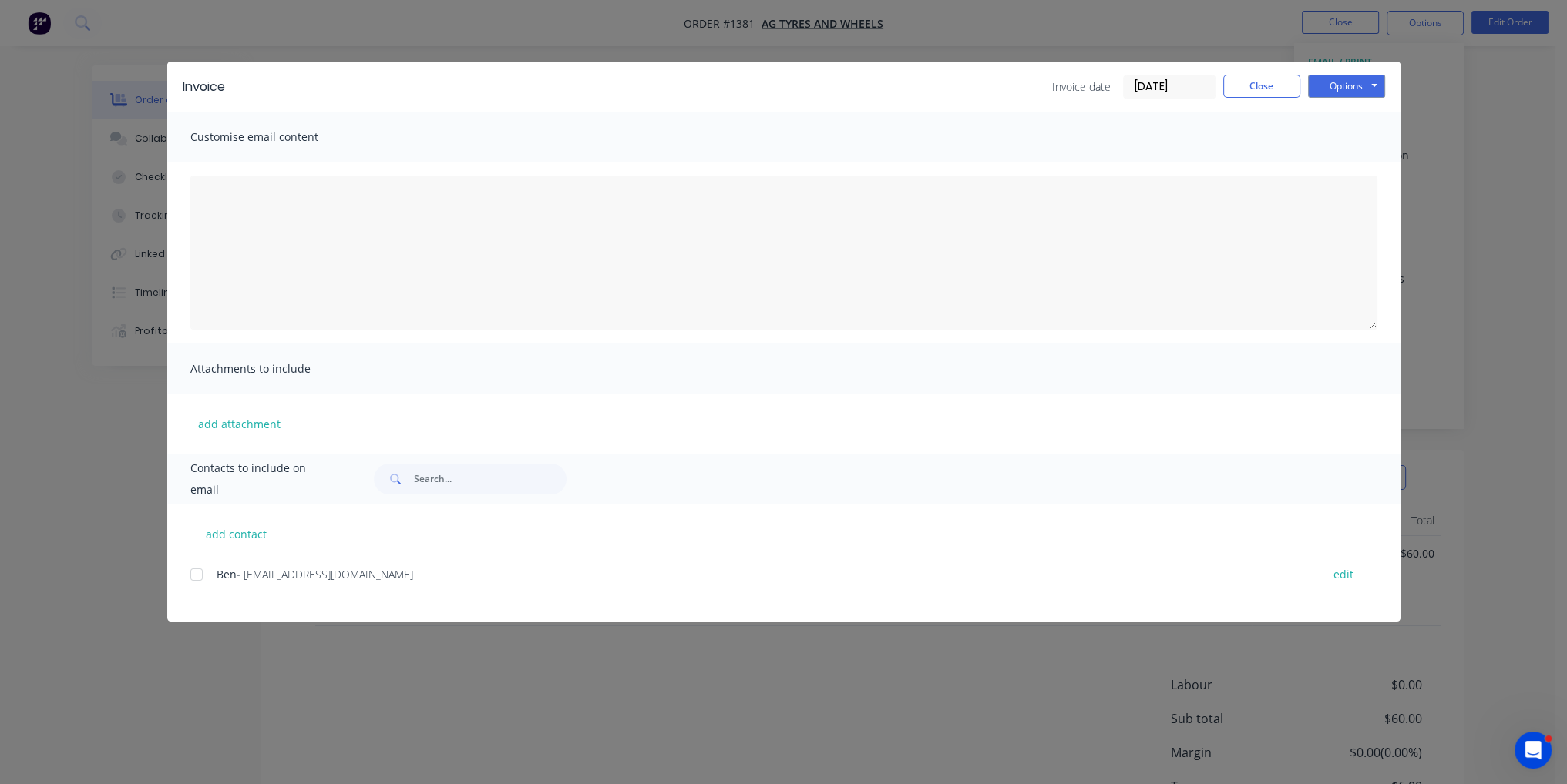
click at [202, 576] on div at bounding box center [196, 575] width 30 height 30
click at [1263, 88] on button "Close" at bounding box center [1262, 86] width 77 height 23
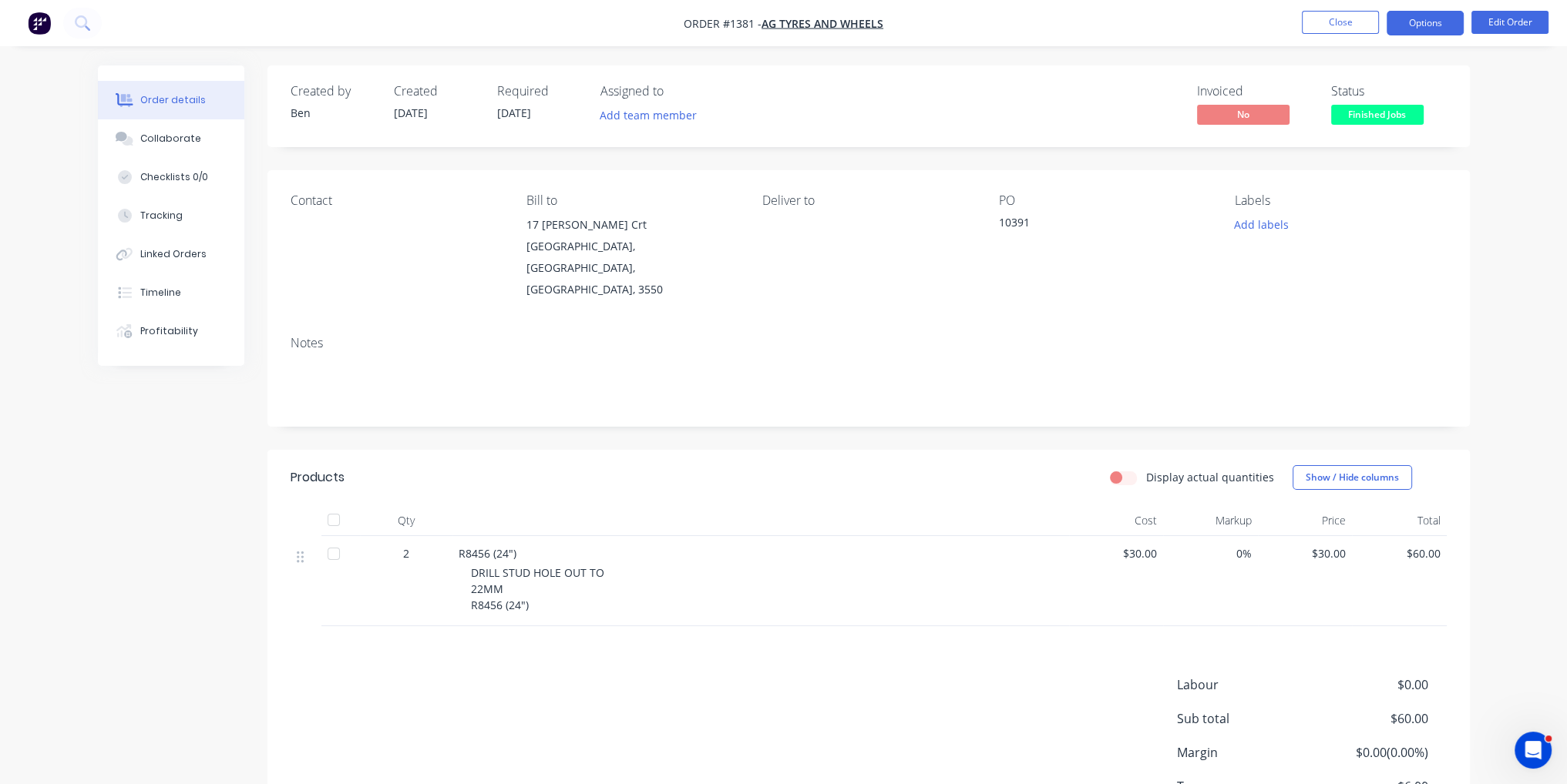
click at [1429, 29] on button "Options" at bounding box center [1425, 23] width 77 height 24
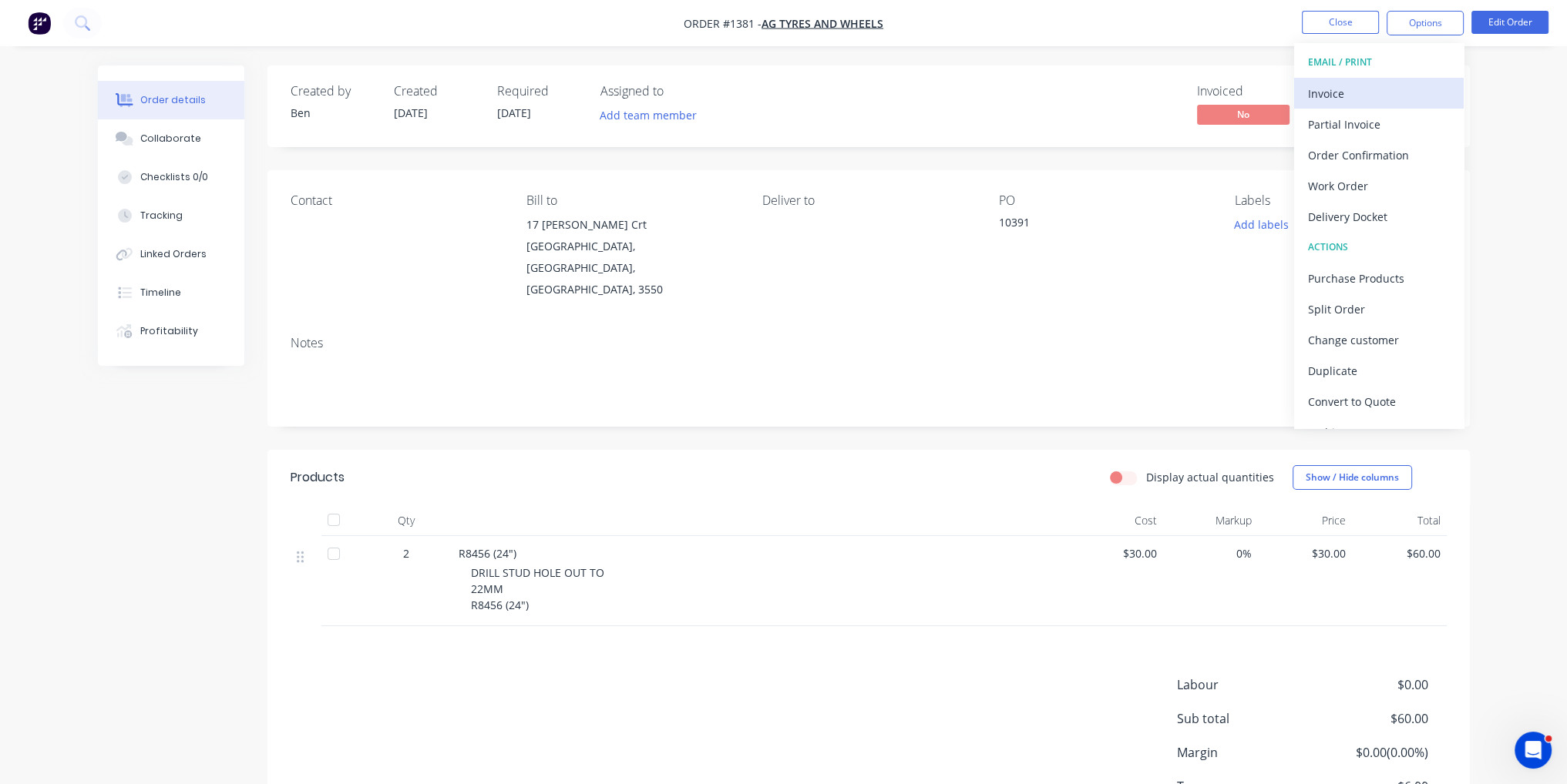
click at [1391, 99] on div "Invoice" at bounding box center [1378, 94] width 142 height 23
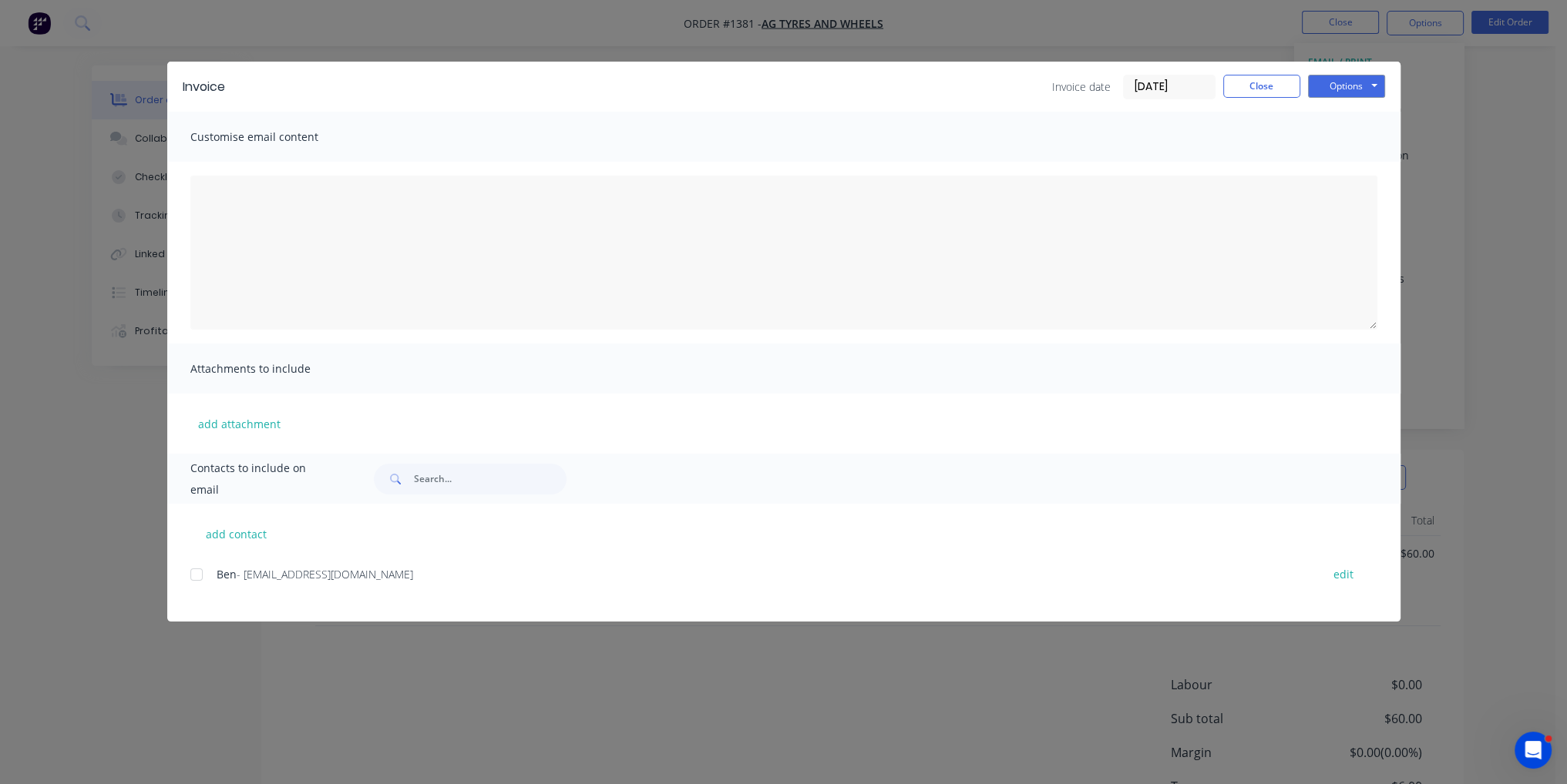
click at [185, 575] on div "add contact Ben - ben@btengineeringvic.com.au edit" at bounding box center [784, 563] width 1233 height 118
click at [195, 577] on div at bounding box center [196, 575] width 30 height 30
click at [1364, 96] on button "Options" at bounding box center [1346, 86] width 77 height 23
click at [1357, 173] on button "Email" at bounding box center [1357, 164] width 98 height 25
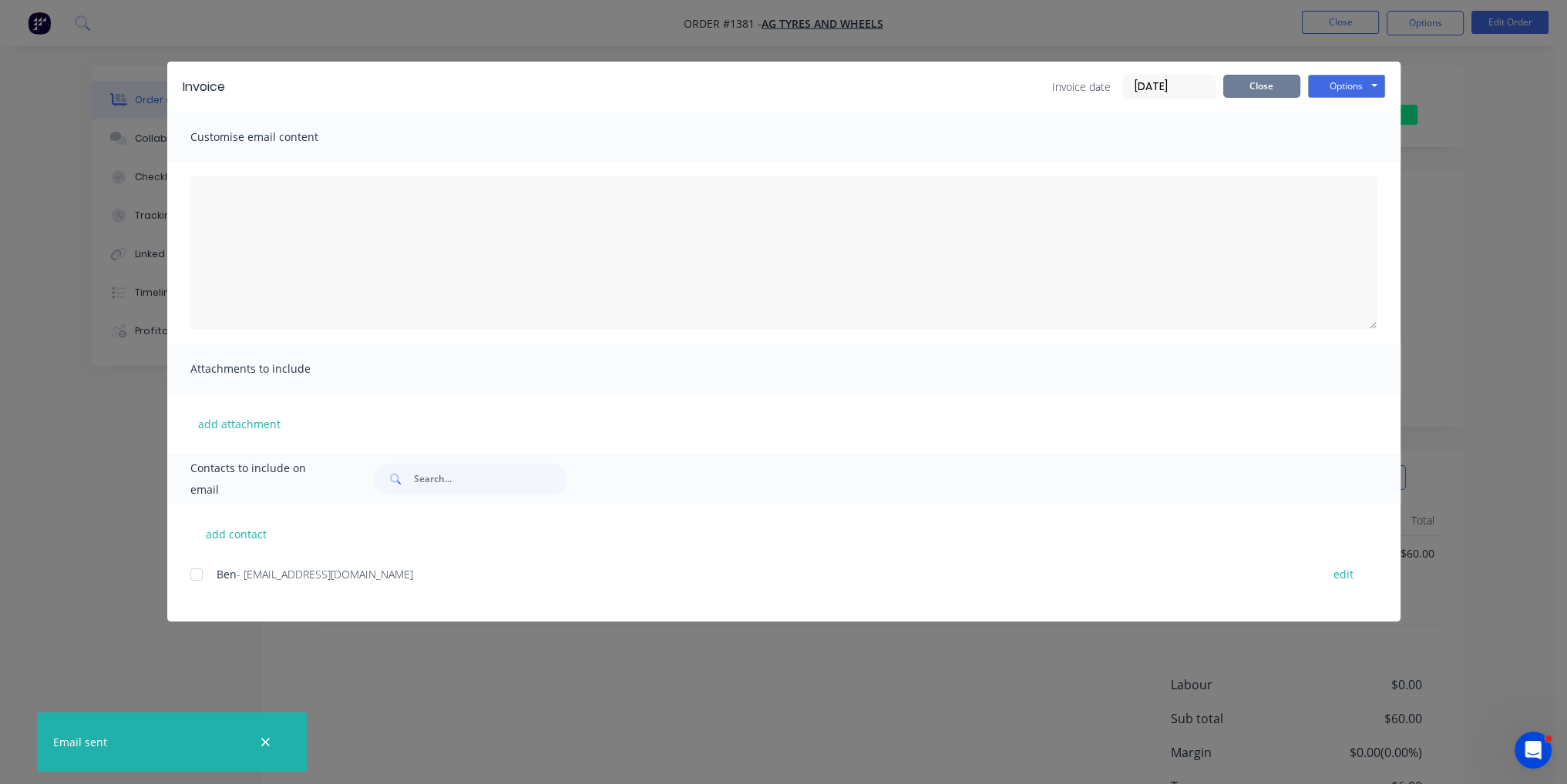
click at [1267, 88] on button "Close" at bounding box center [1262, 86] width 77 height 23
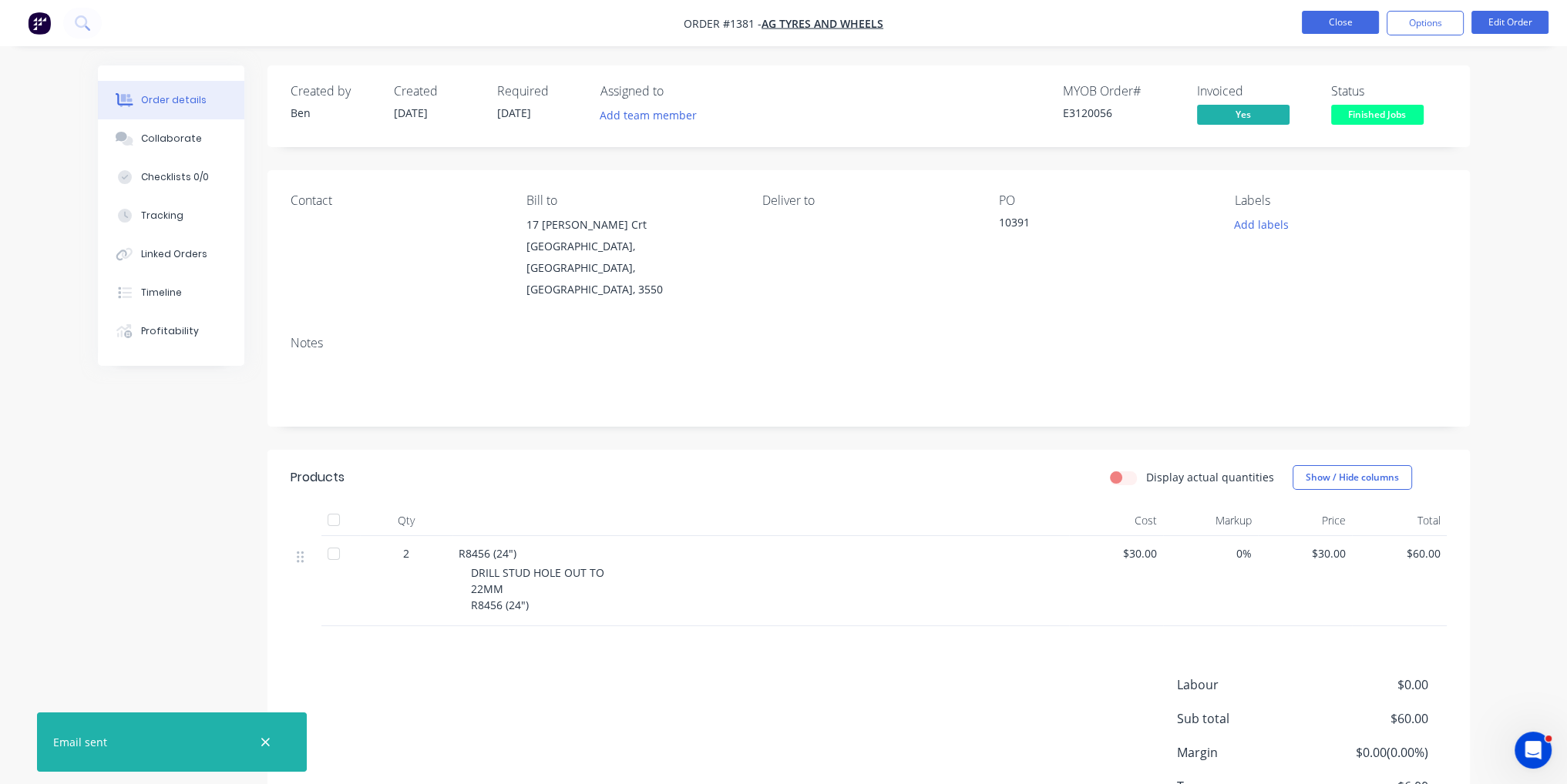
click at [1342, 29] on button "Close" at bounding box center [1340, 22] width 77 height 23
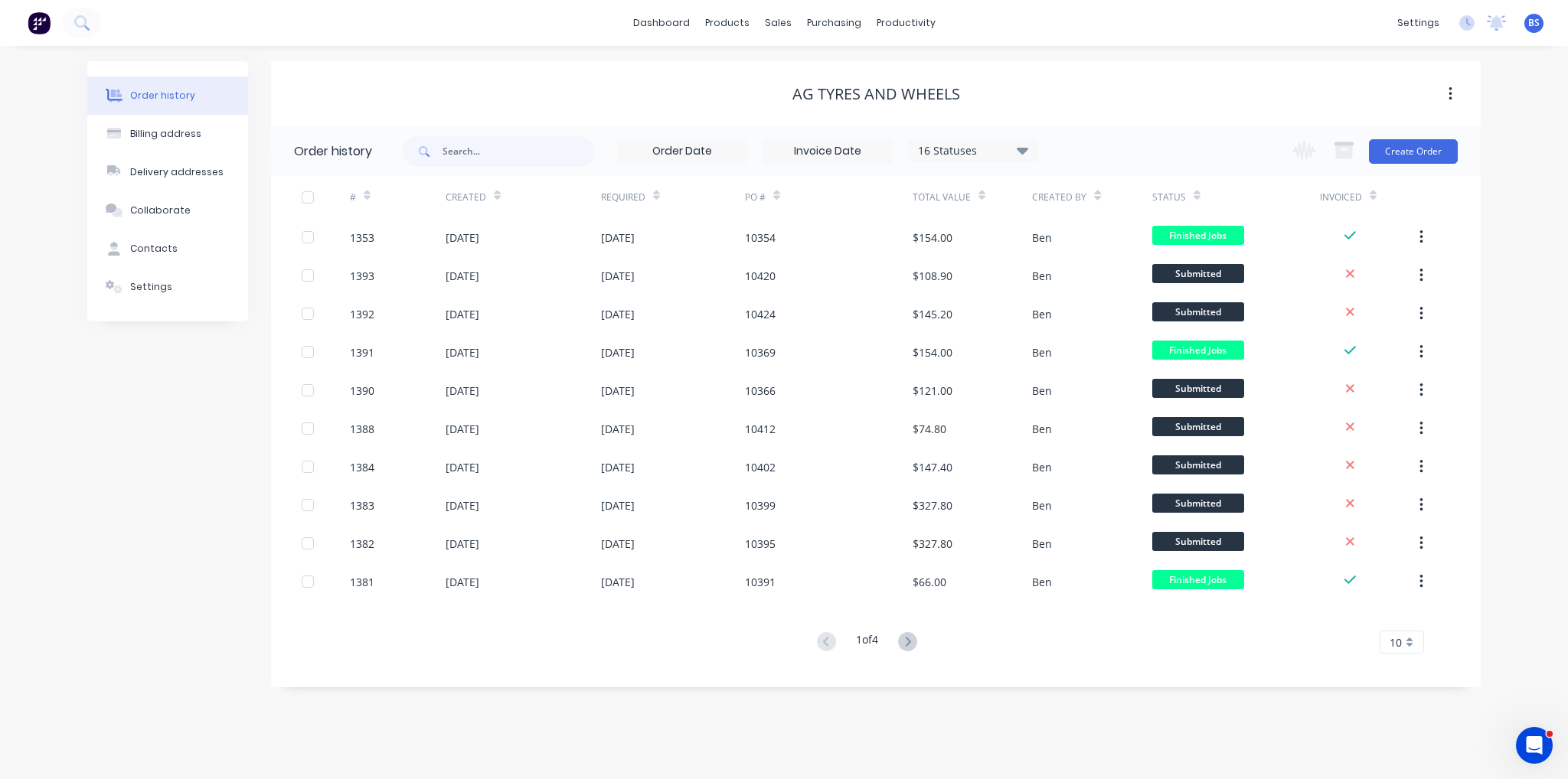
click at [901, 641] on icon at bounding box center [907, 642] width 19 height 19
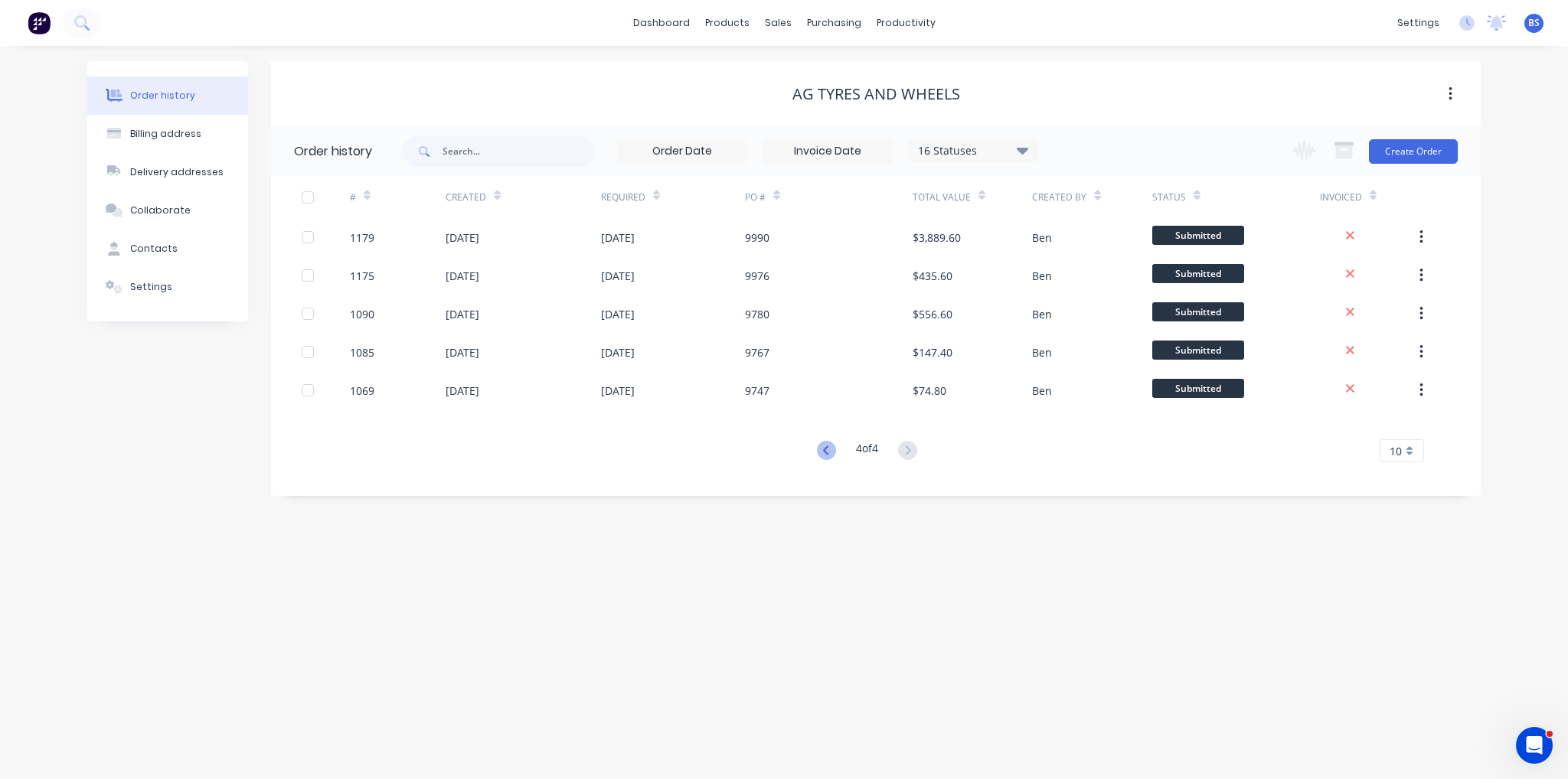
click at [822, 451] on icon at bounding box center [825, 450] width 5 height 10
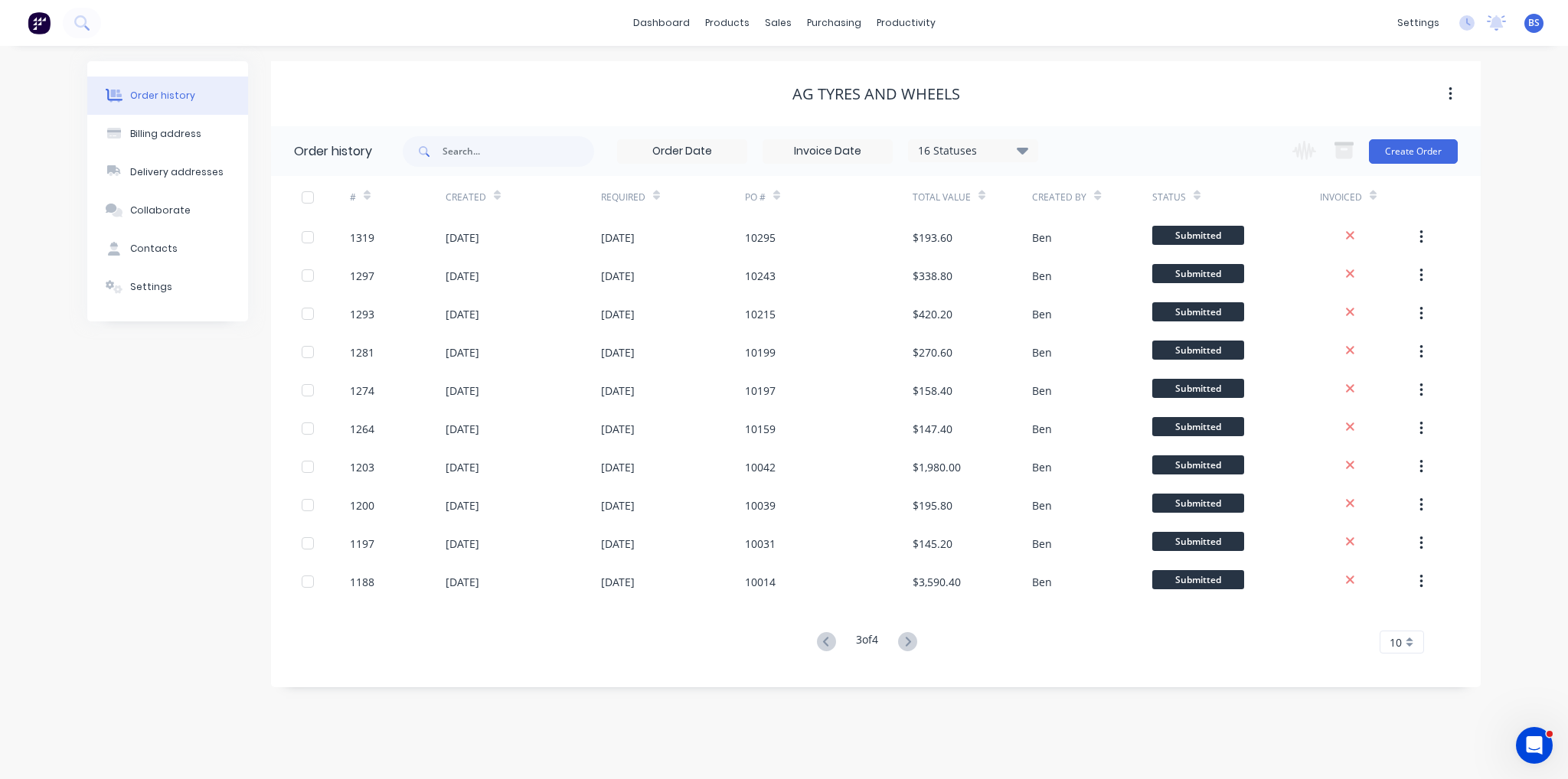
click at [822, 451] on div "10042" at bounding box center [829, 467] width 168 height 38
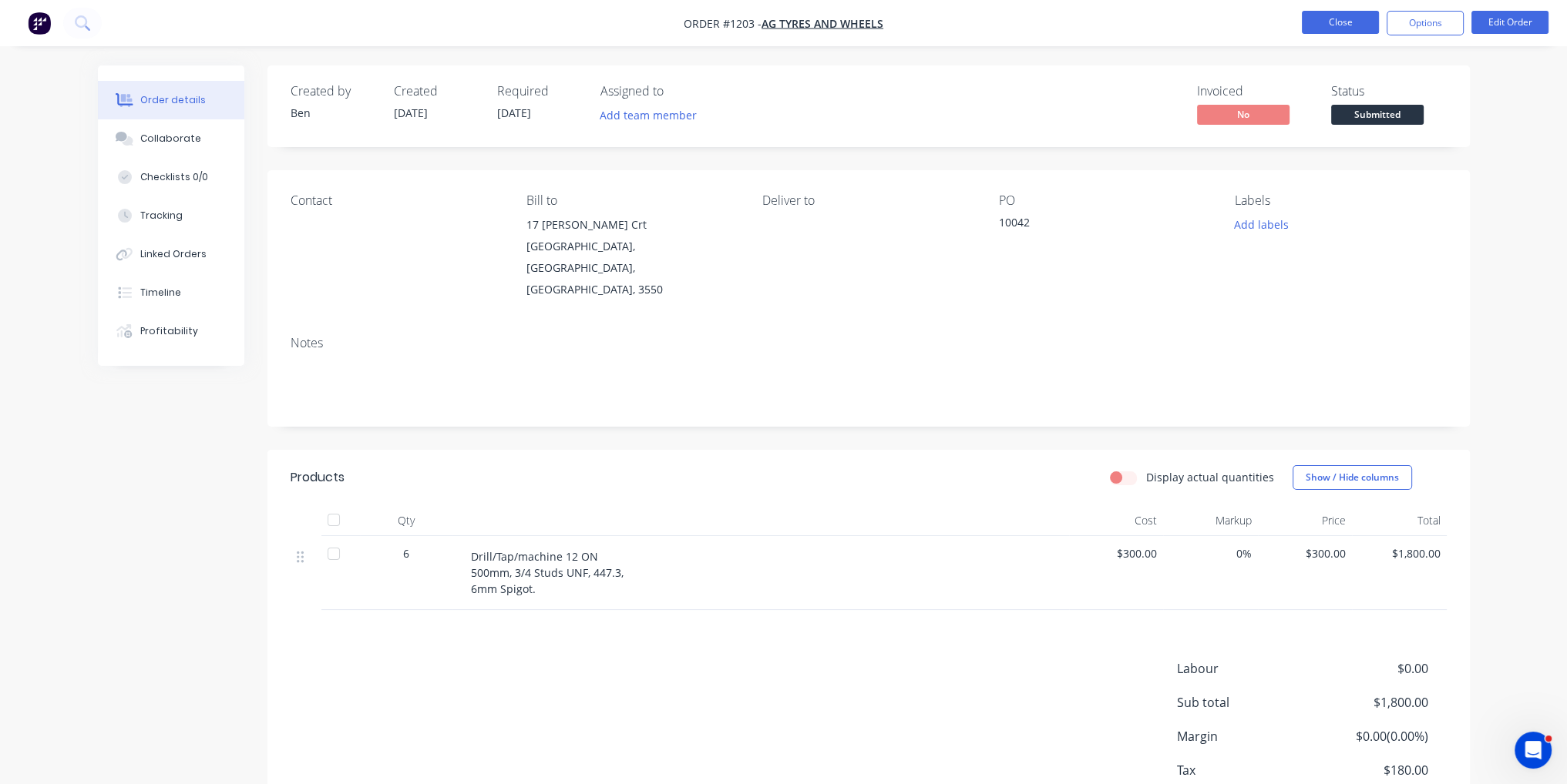
click at [1341, 26] on button "Close" at bounding box center [1340, 22] width 77 height 23
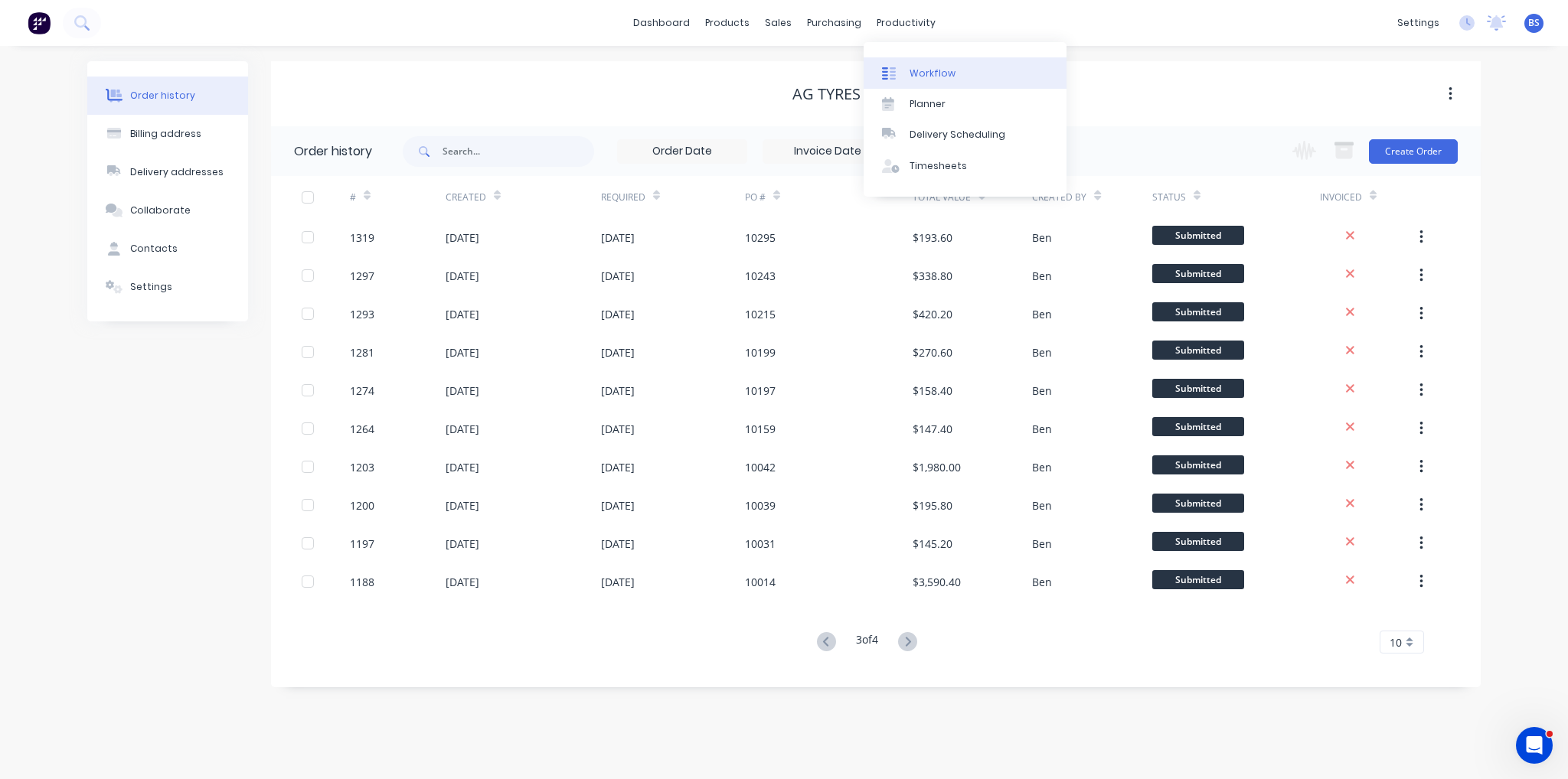
click at [970, 69] on link "Workflow" at bounding box center [964, 72] width 203 height 30
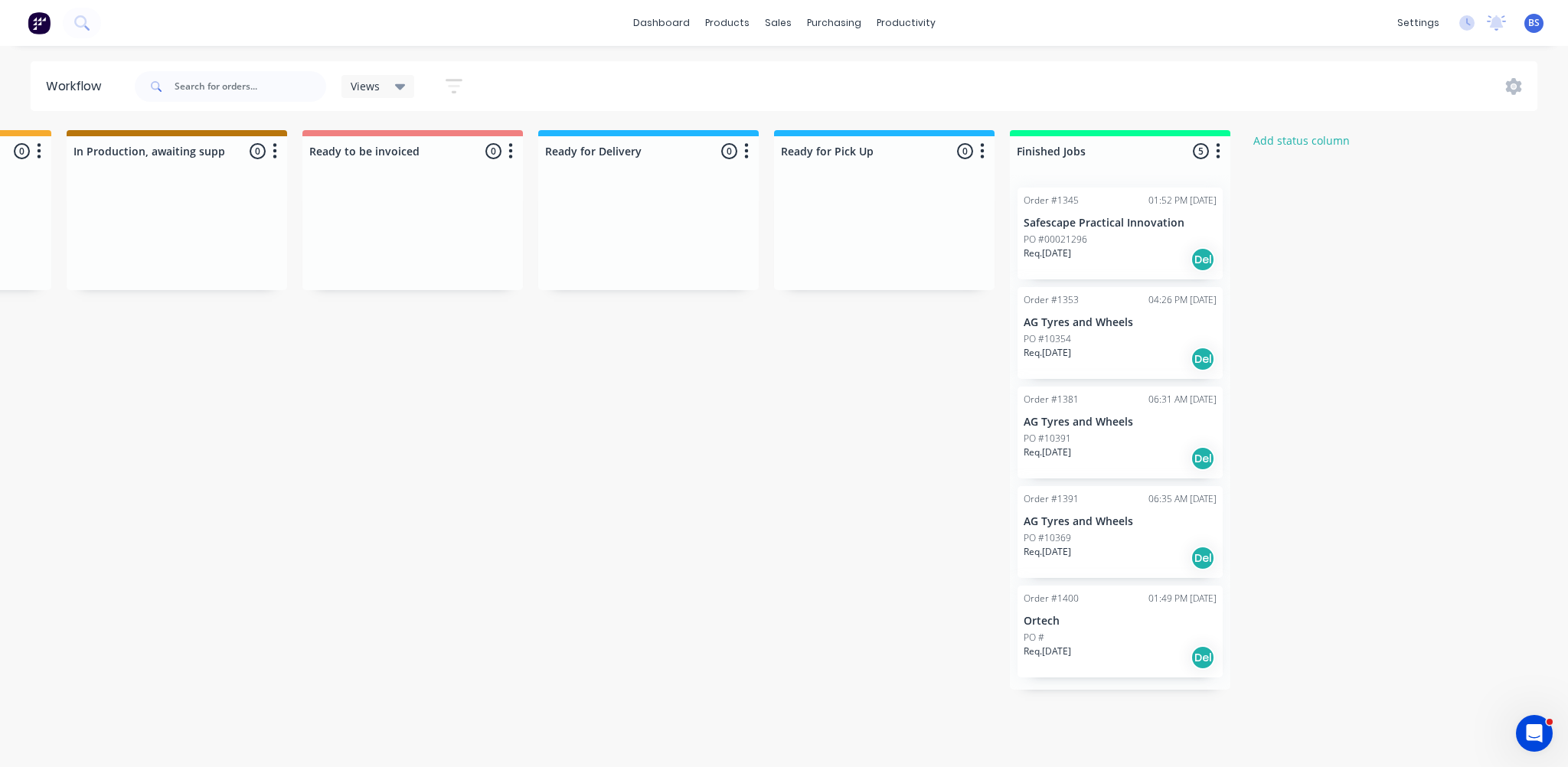
scroll to position [0, 914]
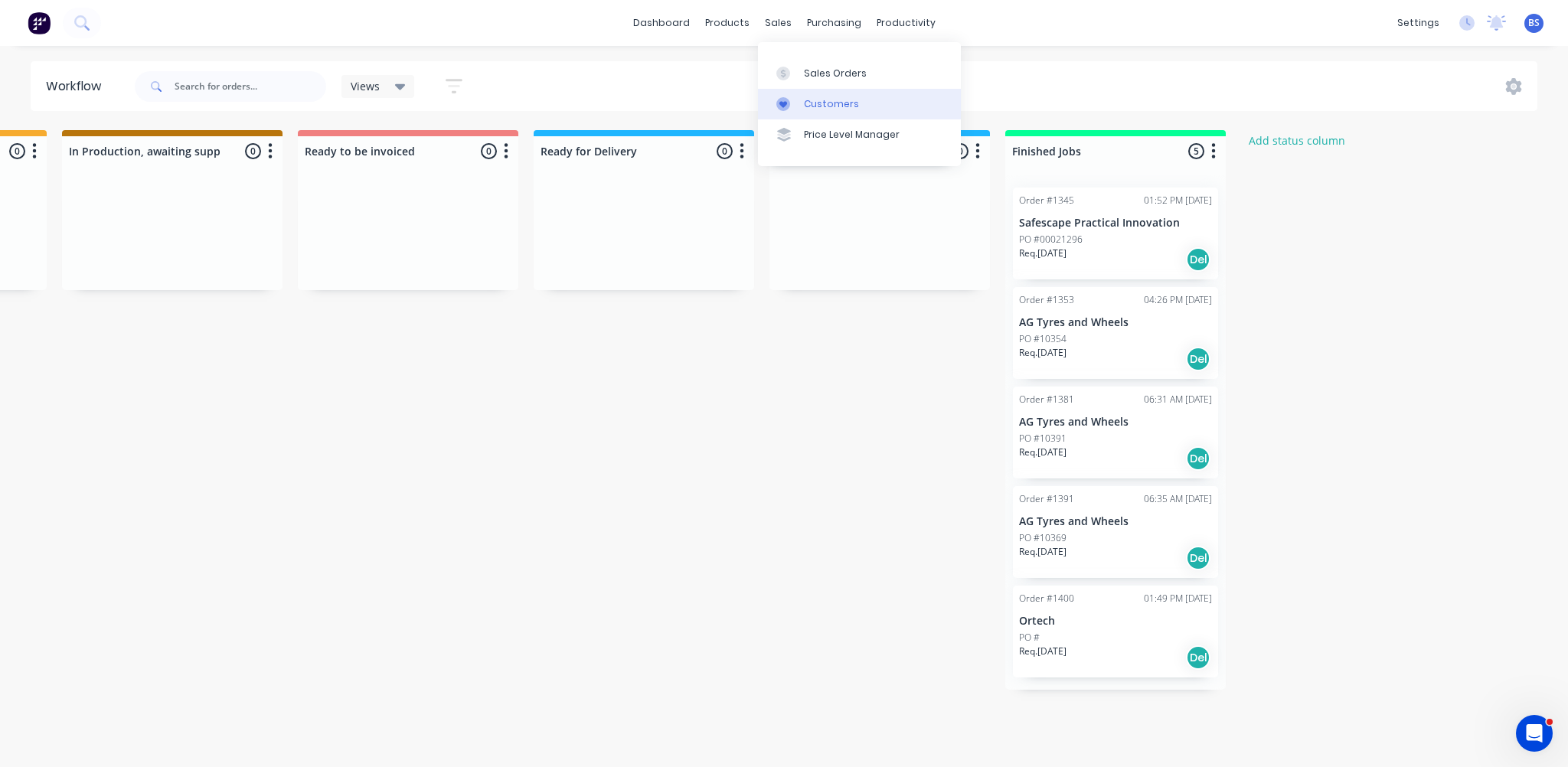
click at [812, 96] on link "Customers" at bounding box center [859, 104] width 203 height 30
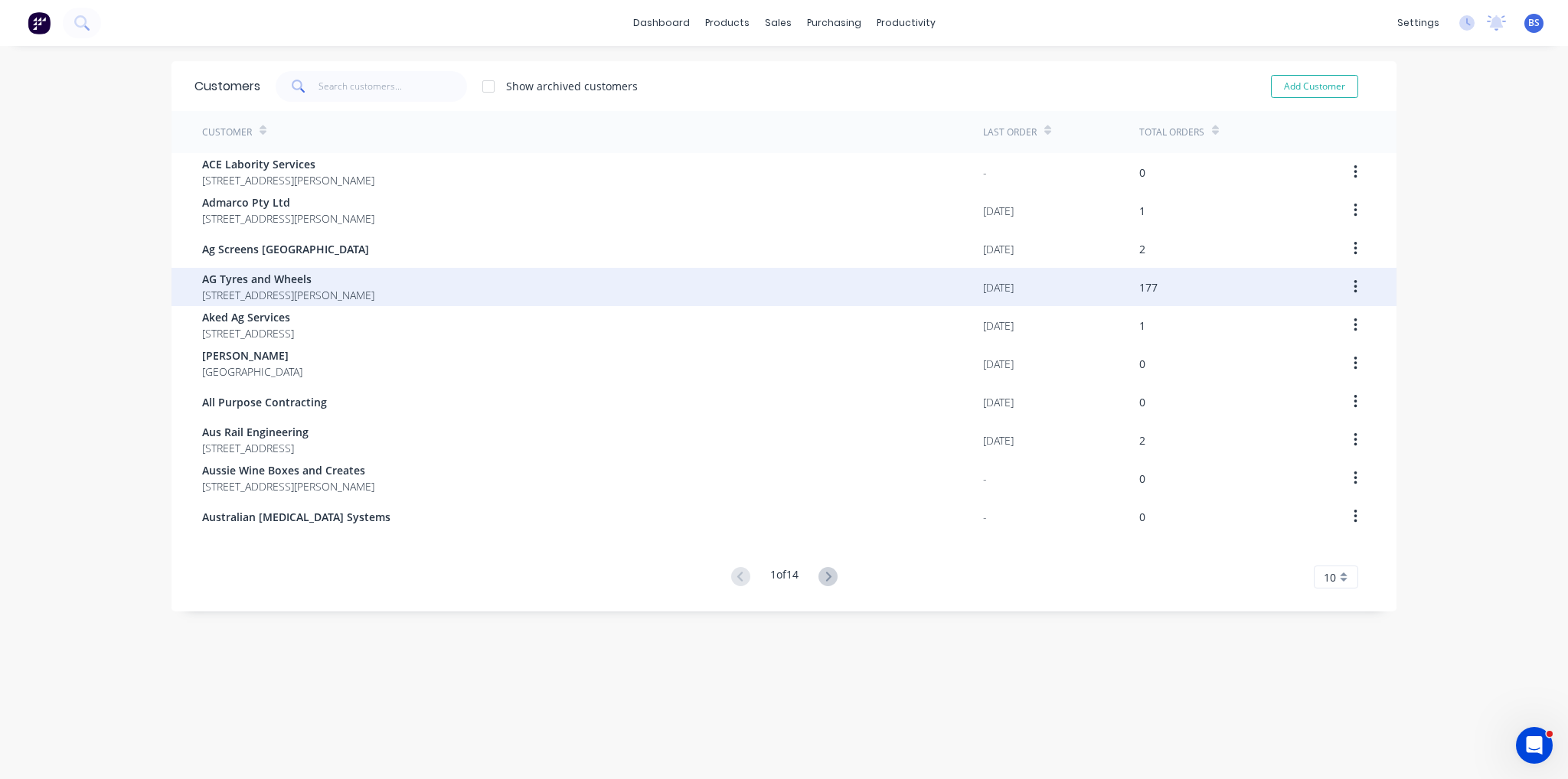
click at [357, 275] on span "AG Tyres and Wheels" at bounding box center [288, 279] width 172 height 16
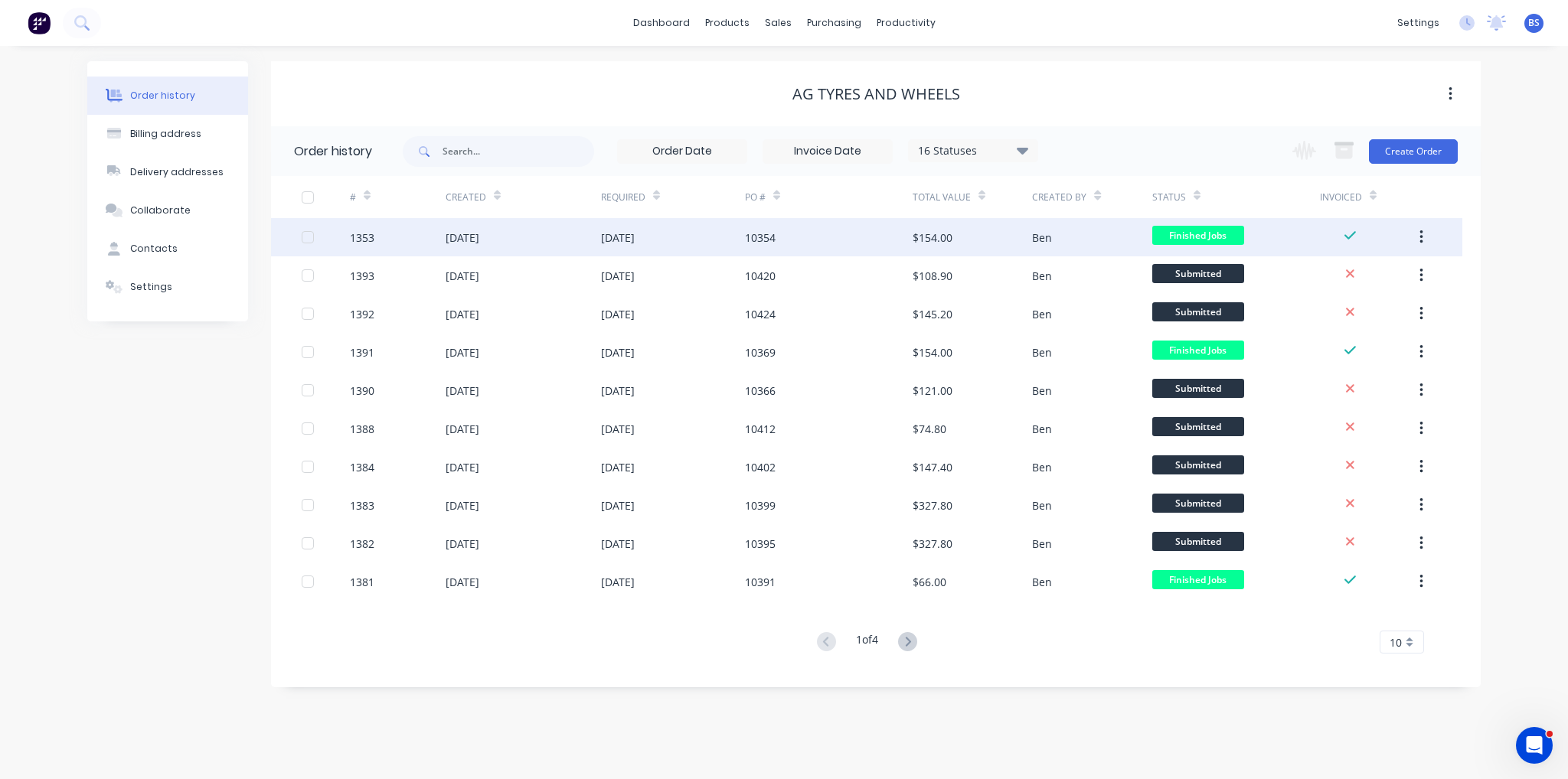
drag, startPoint x: 957, startPoint y: 240, endPoint x: 1418, endPoint y: 242, distance: 461.0
click at [1418, 242] on button "button" at bounding box center [1421, 238] width 36 height 28
click at [1387, 281] on div "Archive" at bounding box center [1366, 278] width 118 height 22
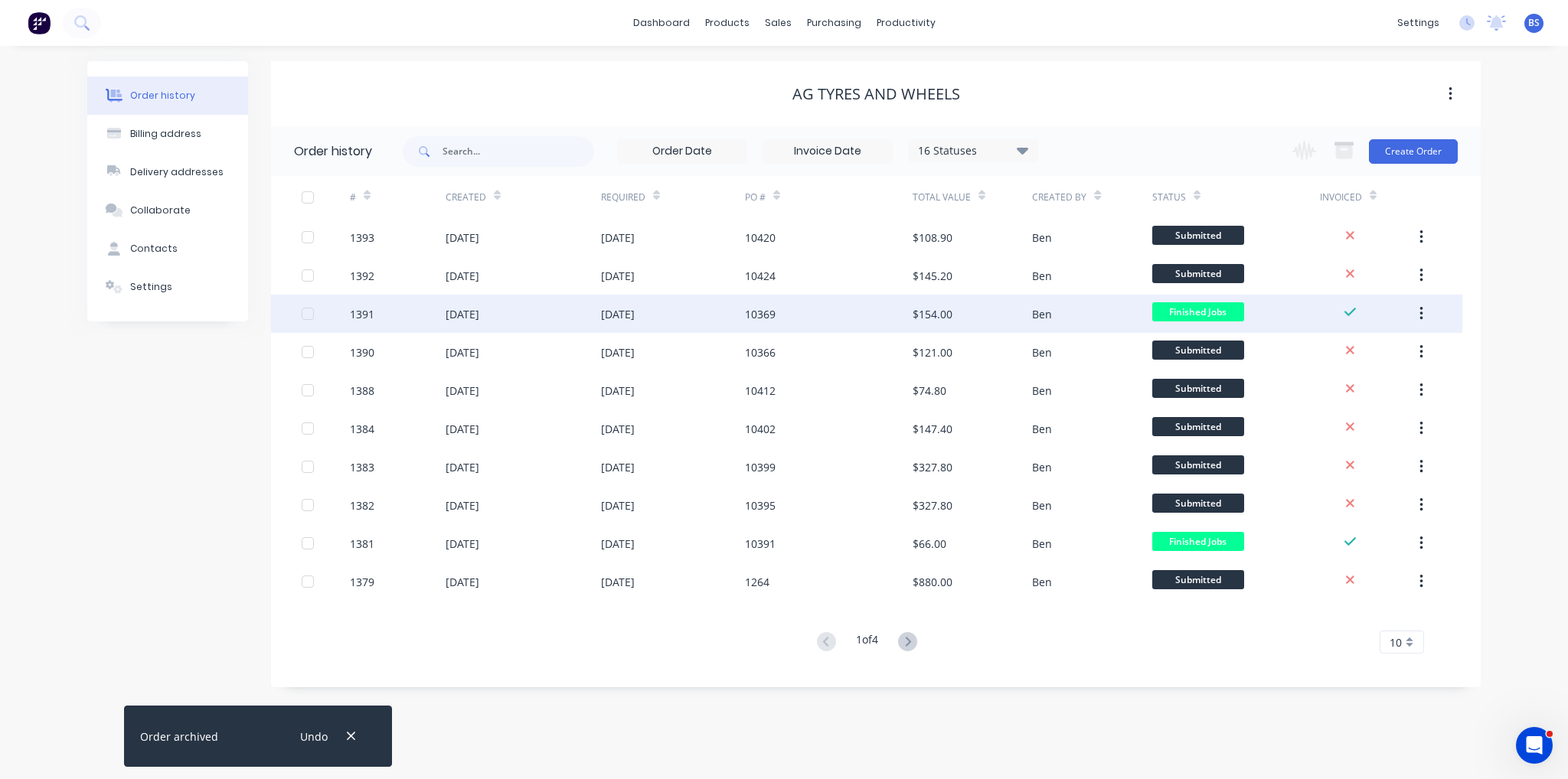
click at [1420, 320] on icon "button" at bounding box center [1421, 314] width 3 height 14
click at [1402, 355] on div "Archive" at bounding box center [1366, 354] width 118 height 22
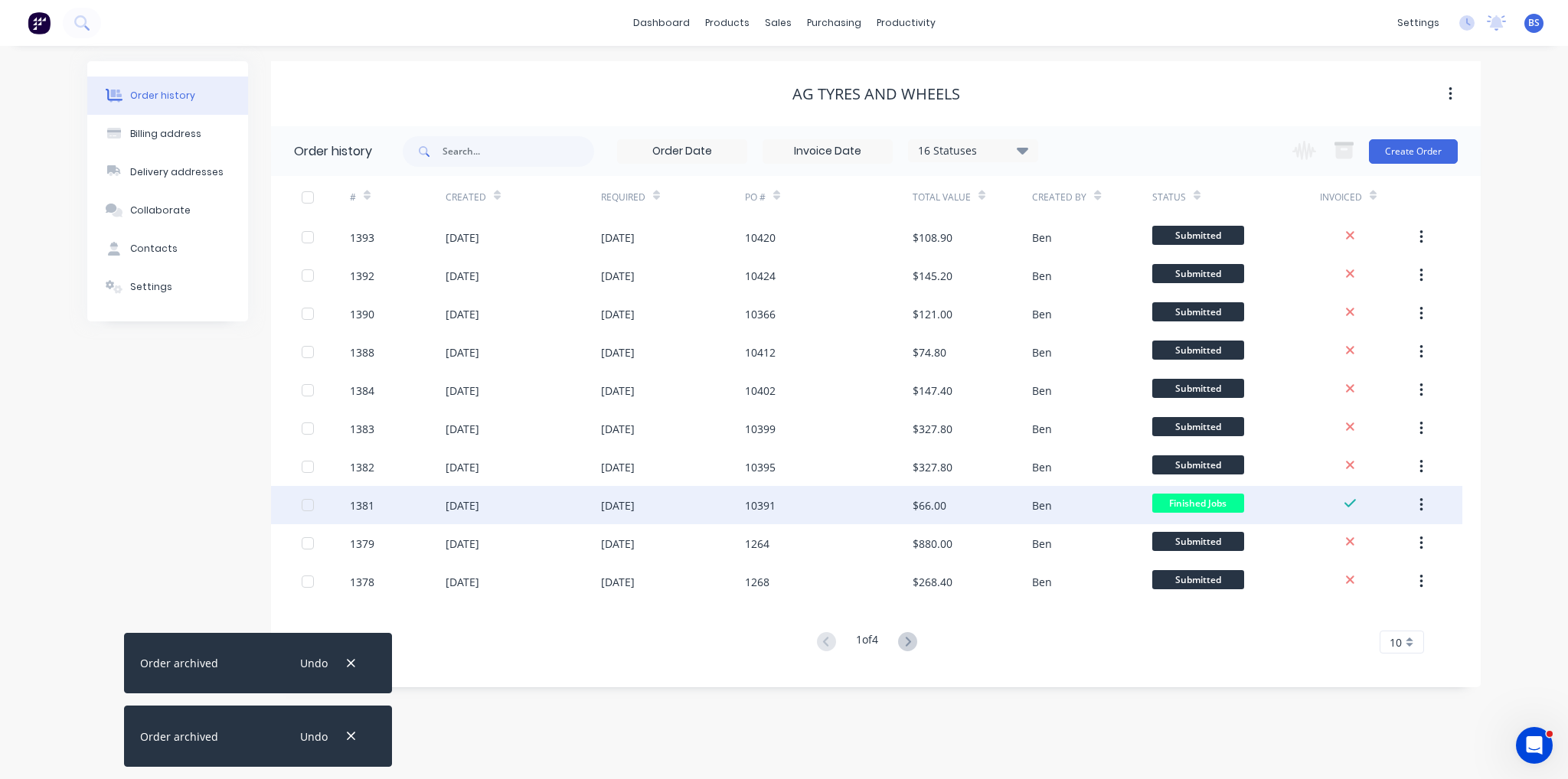
click at [1419, 506] on icon "button" at bounding box center [1421, 505] width 3 height 14
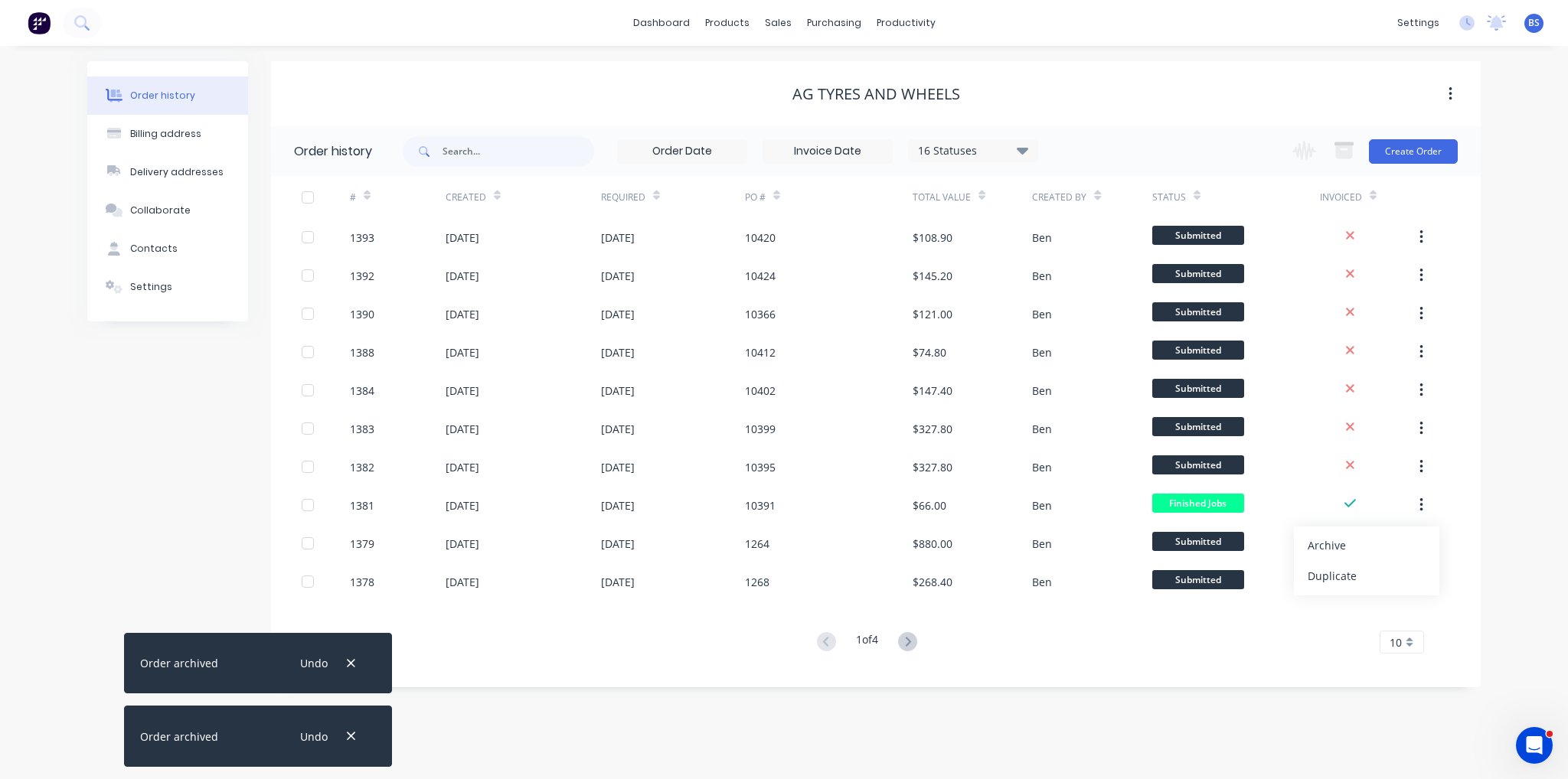
click at [1394, 545] on div "Archive" at bounding box center [1366, 546] width 118 height 22
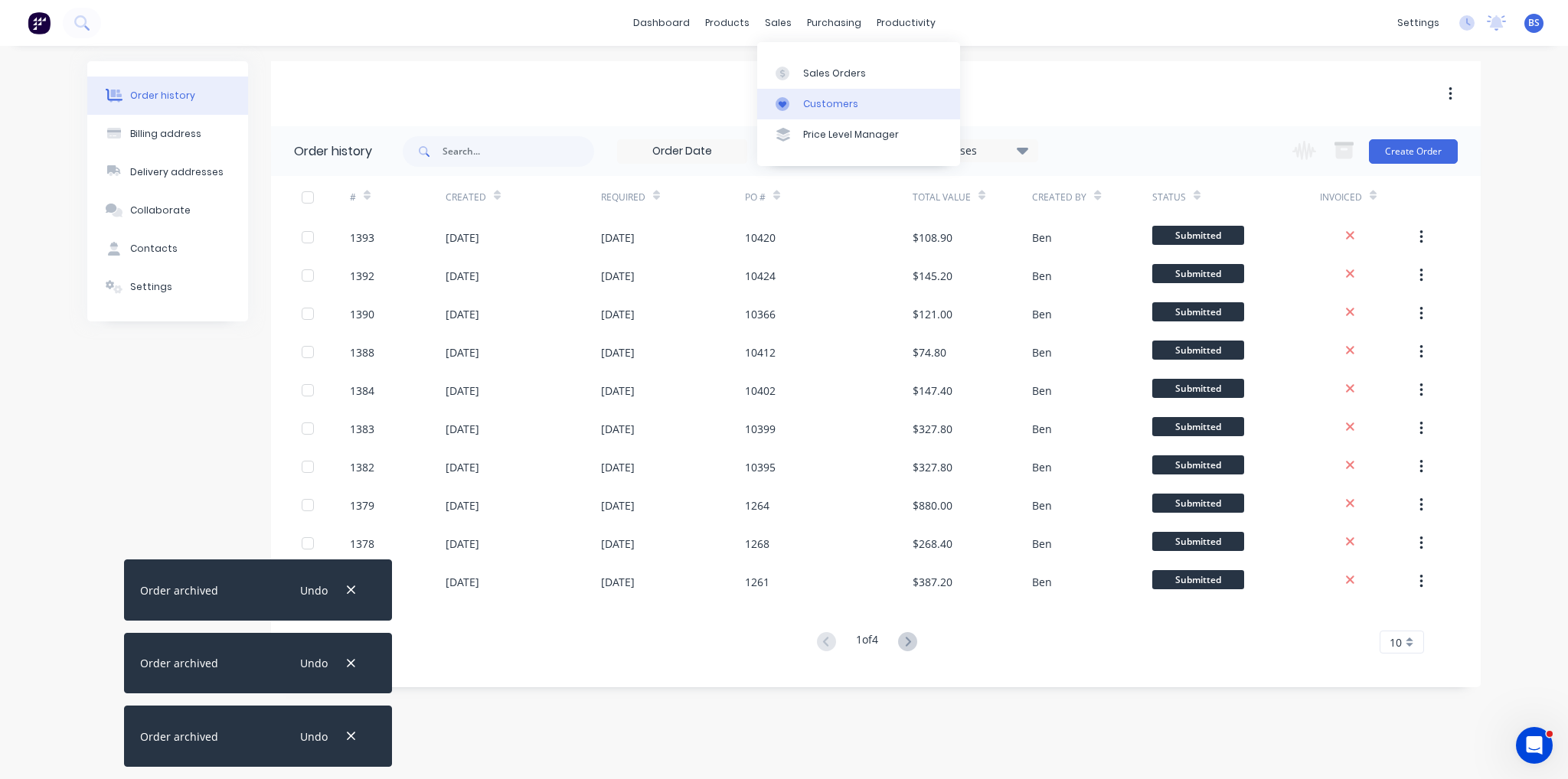
click at [812, 104] on div "Customers" at bounding box center [831, 104] width 55 height 14
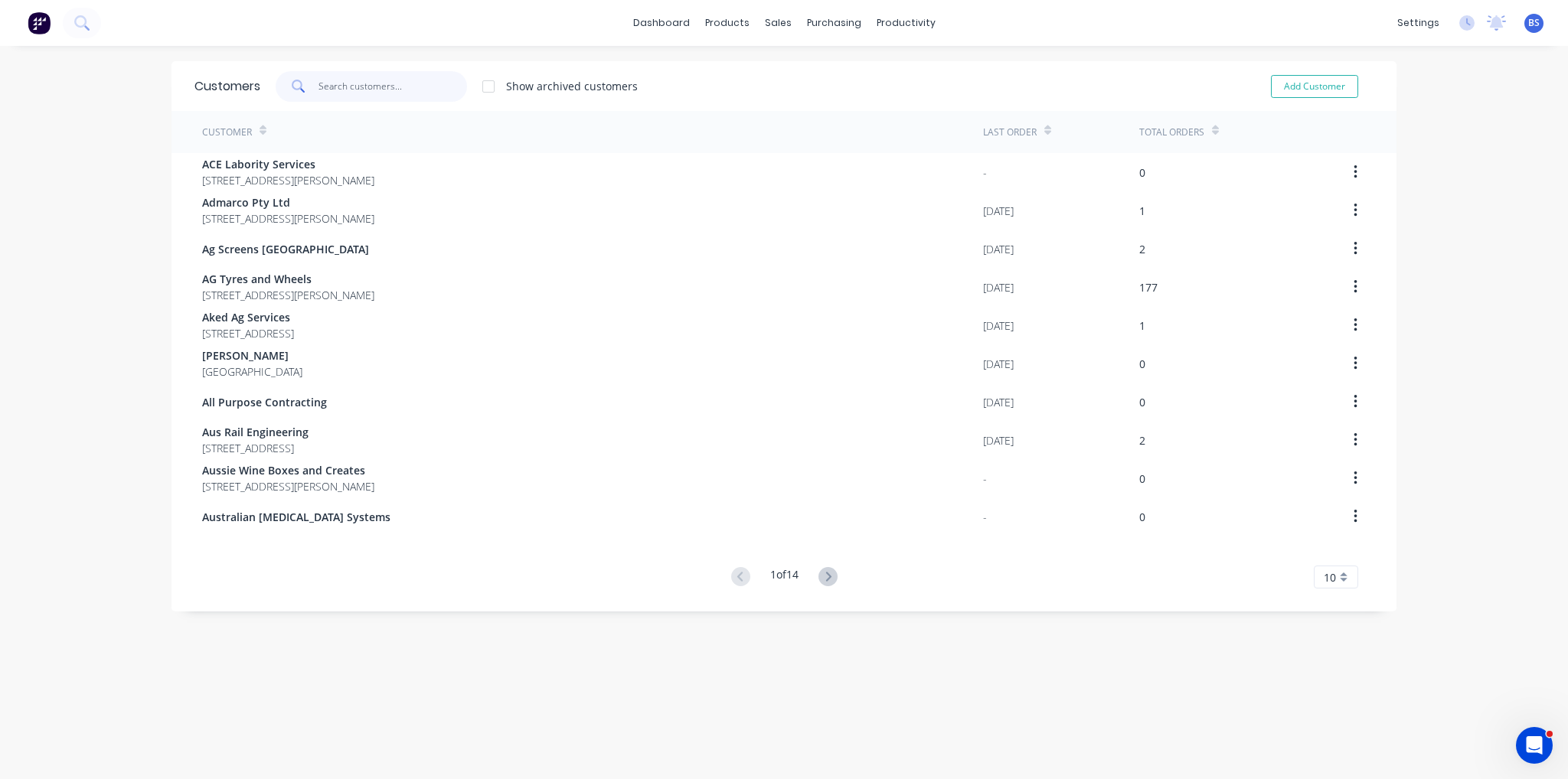
click at [358, 84] on input "text" at bounding box center [393, 86] width 149 height 30
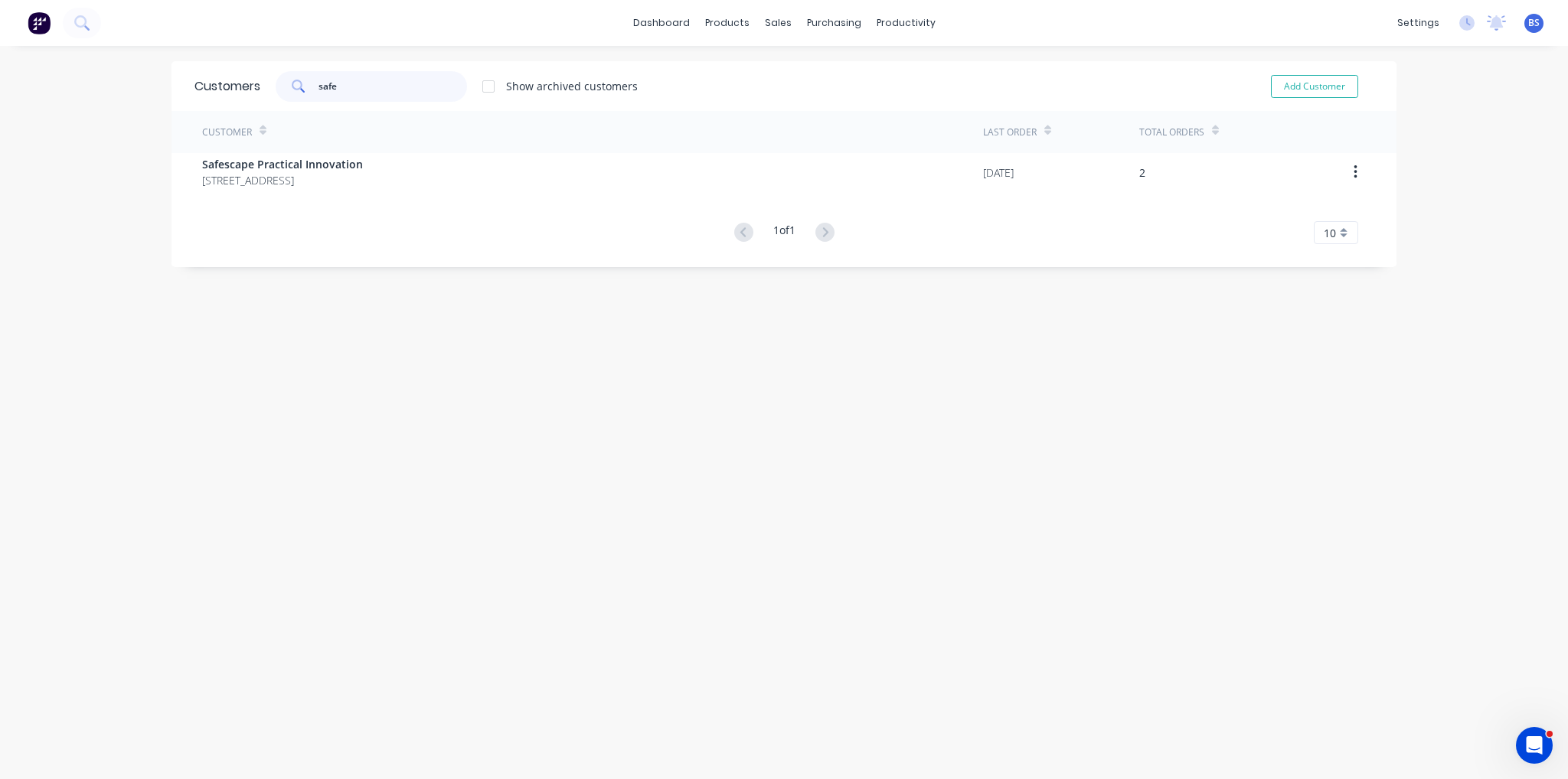
type input "safe"
click at [327, 193] on div "Customer Last Order Total Orders Safescape Practical Innovation 163 Allingham S…" at bounding box center [784, 178] width 1224 height 133
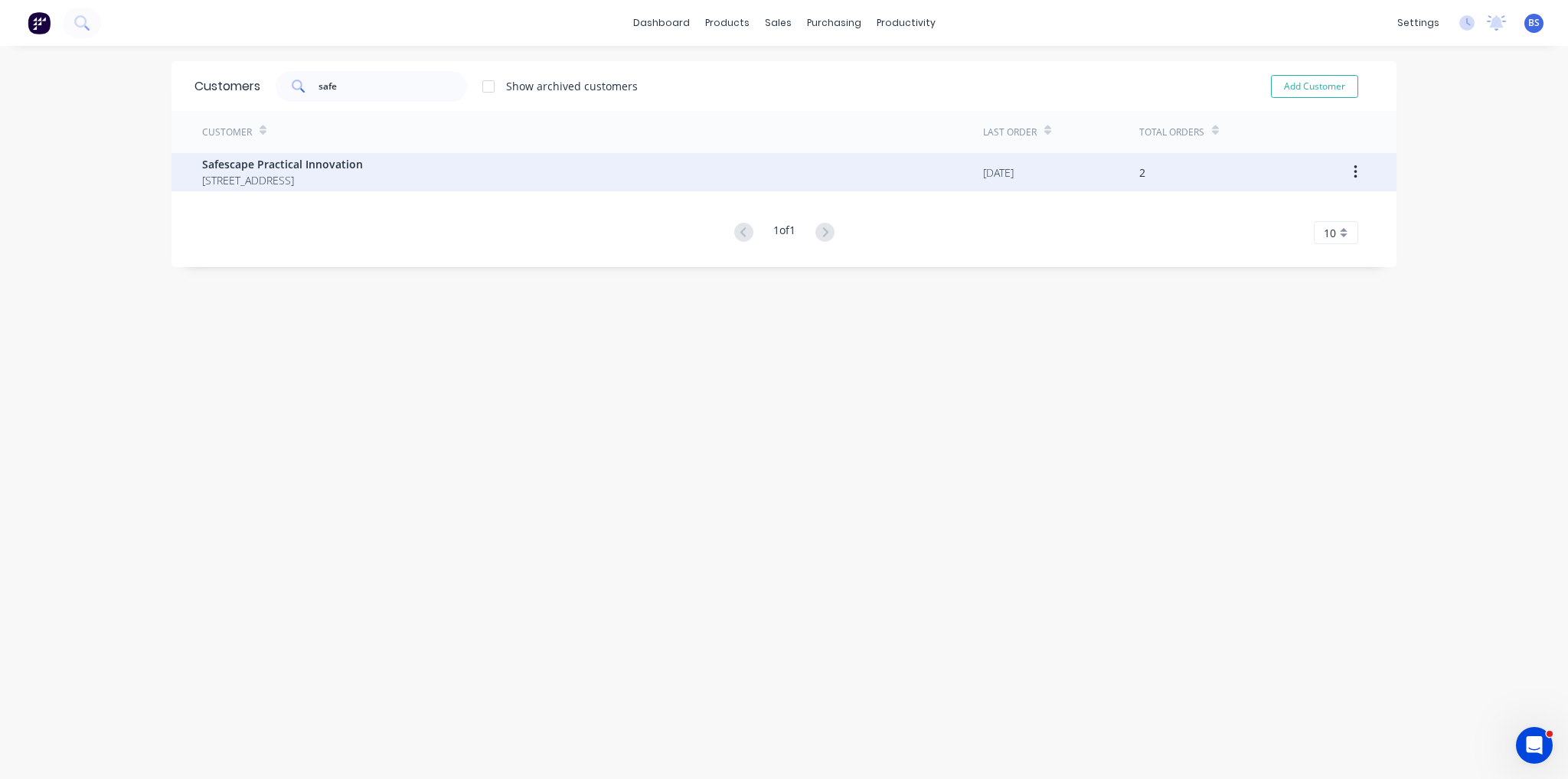
click at [334, 170] on span "Safescape Practical Innovation" at bounding box center [282, 164] width 161 height 16
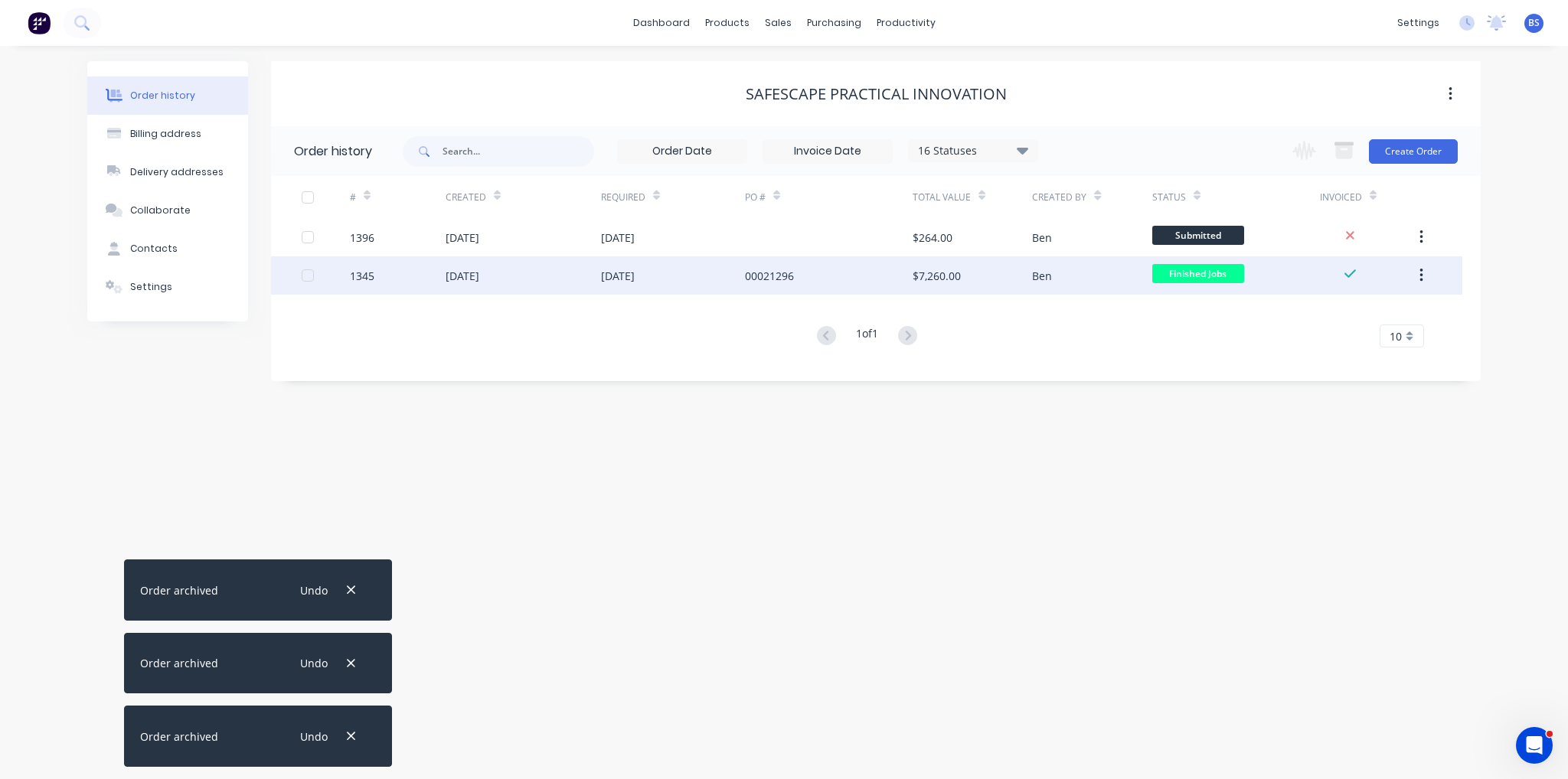
click at [1424, 274] on button "button" at bounding box center [1421, 276] width 36 height 28
click at [1409, 323] on div "Archive" at bounding box center [1366, 316] width 118 height 22
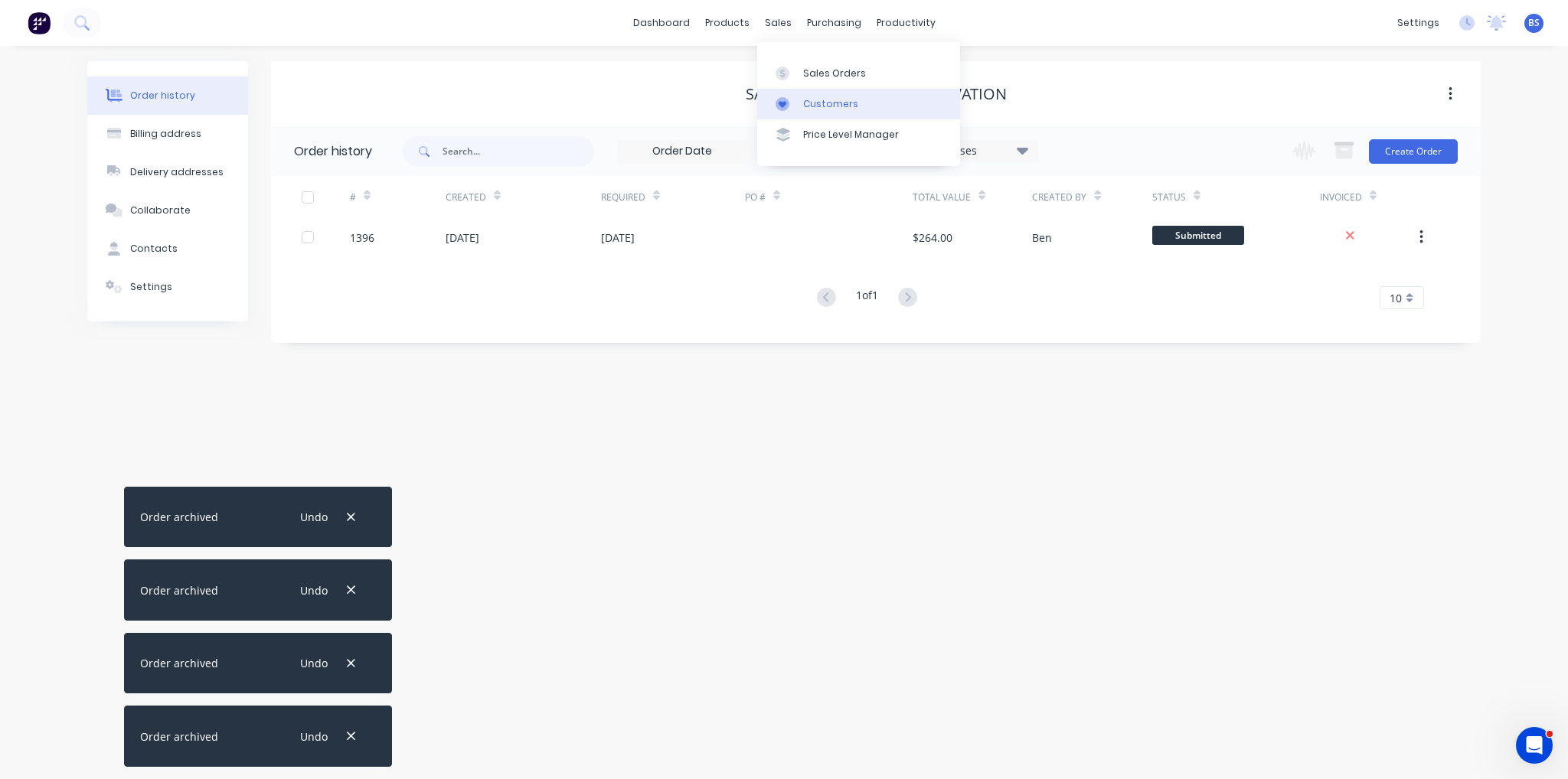
click at [812, 106] on div "Customers" at bounding box center [831, 104] width 55 height 14
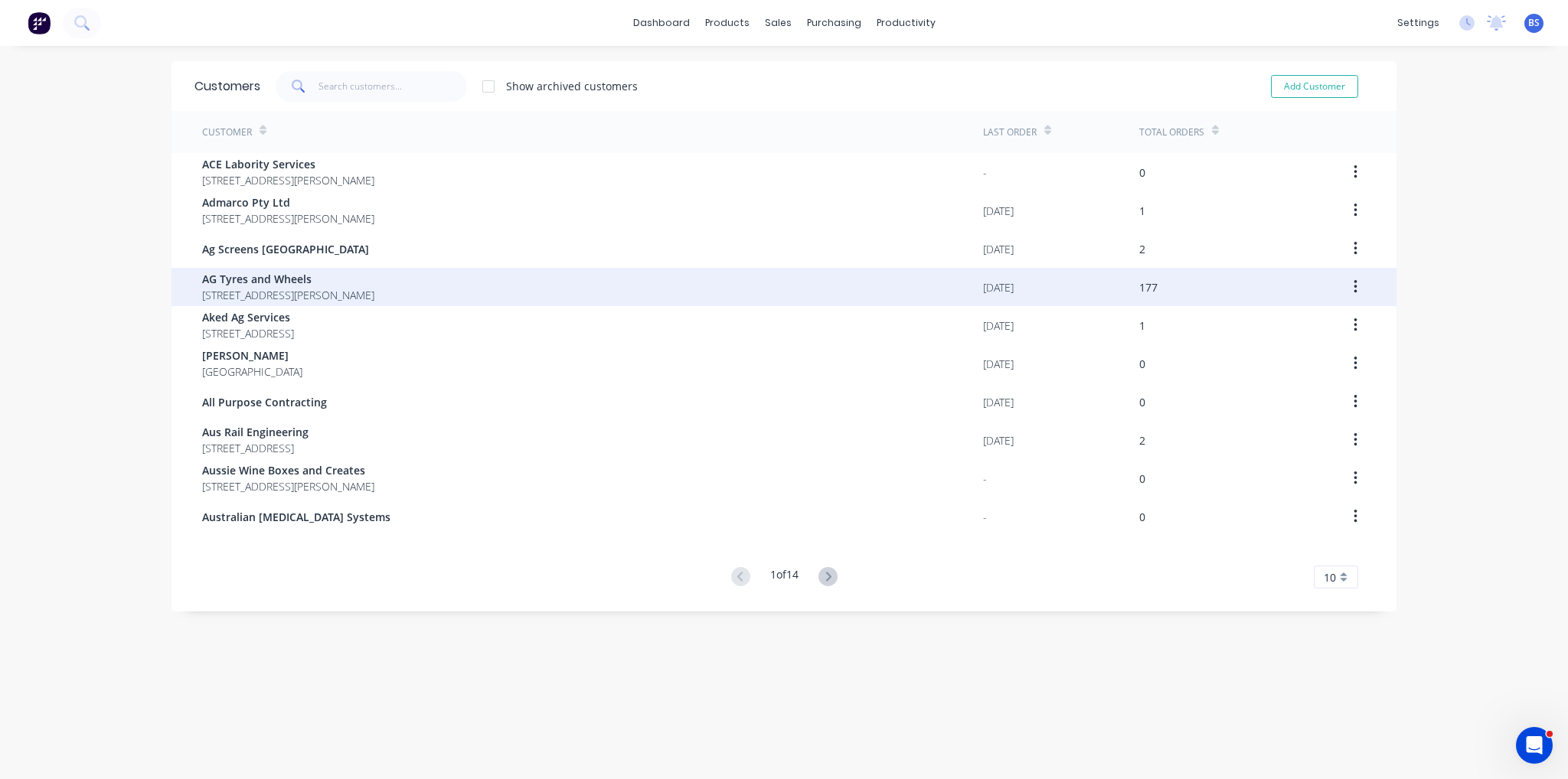
click at [331, 282] on span "AG Tyres and Wheels" at bounding box center [288, 279] width 172 height 16
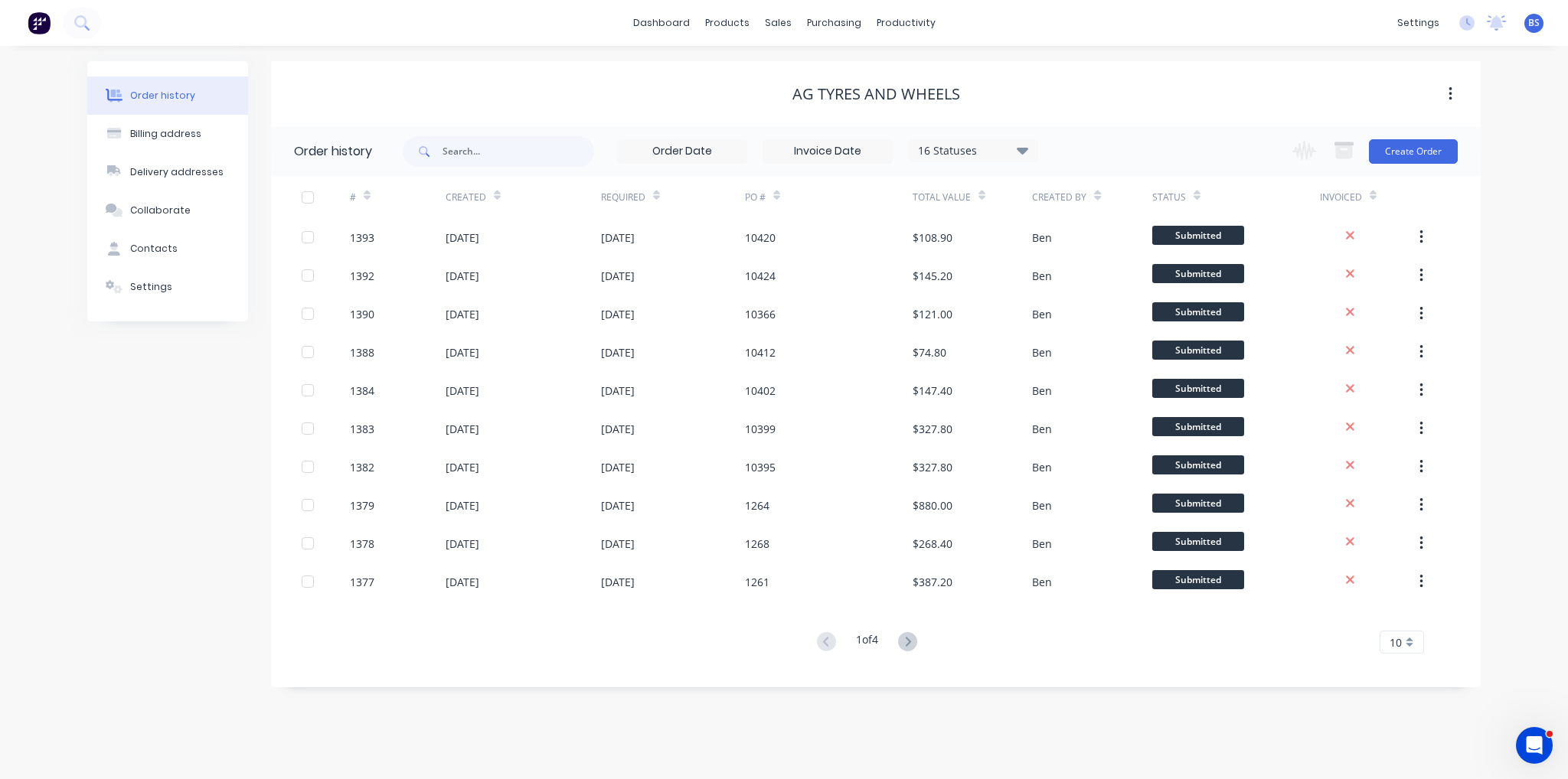
click at [439, 152] on span at bounding box center [422, 151] width 40 height 30
click at [453, 152] on input "text" at bounding box center [518, 151] width 152 height 30
type input "1353"
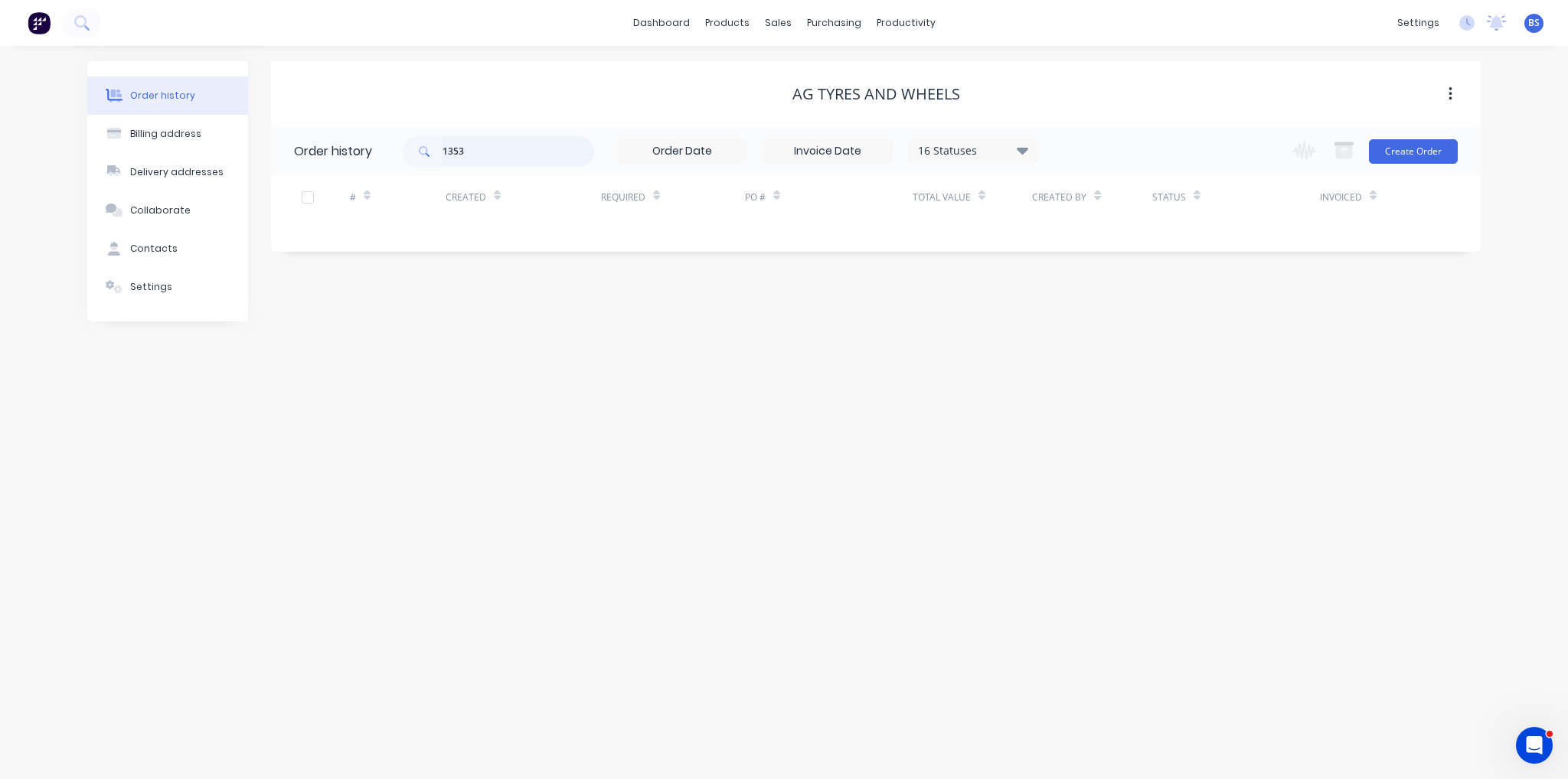
click at [487, 156] on input "1353" at bounding box center [518, 151] width 152 height 30
click at [974, 71] on link "Workflow" at bounding box center [964, 72] width 203 height 30
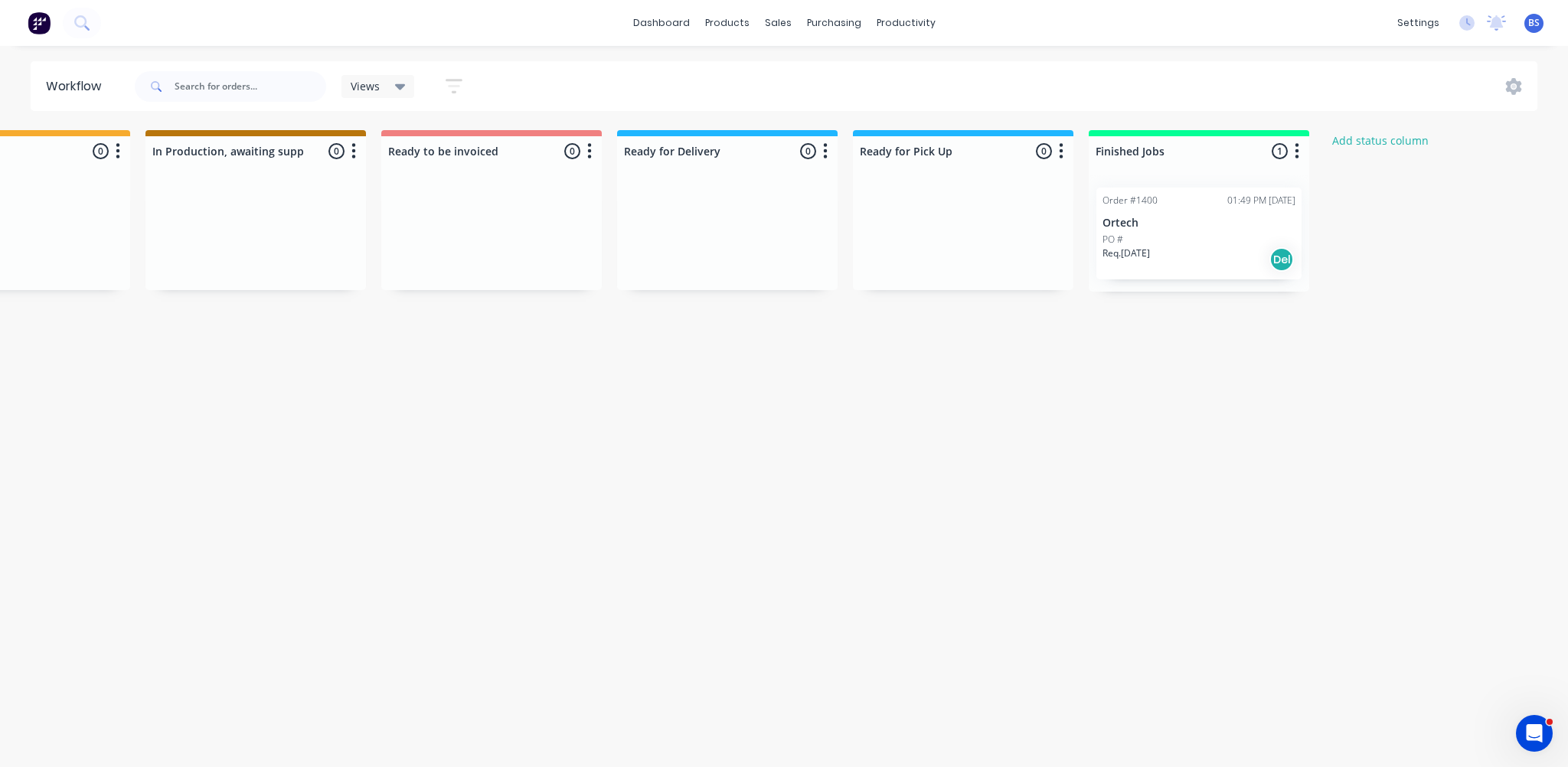
scroll to position [0, 985]
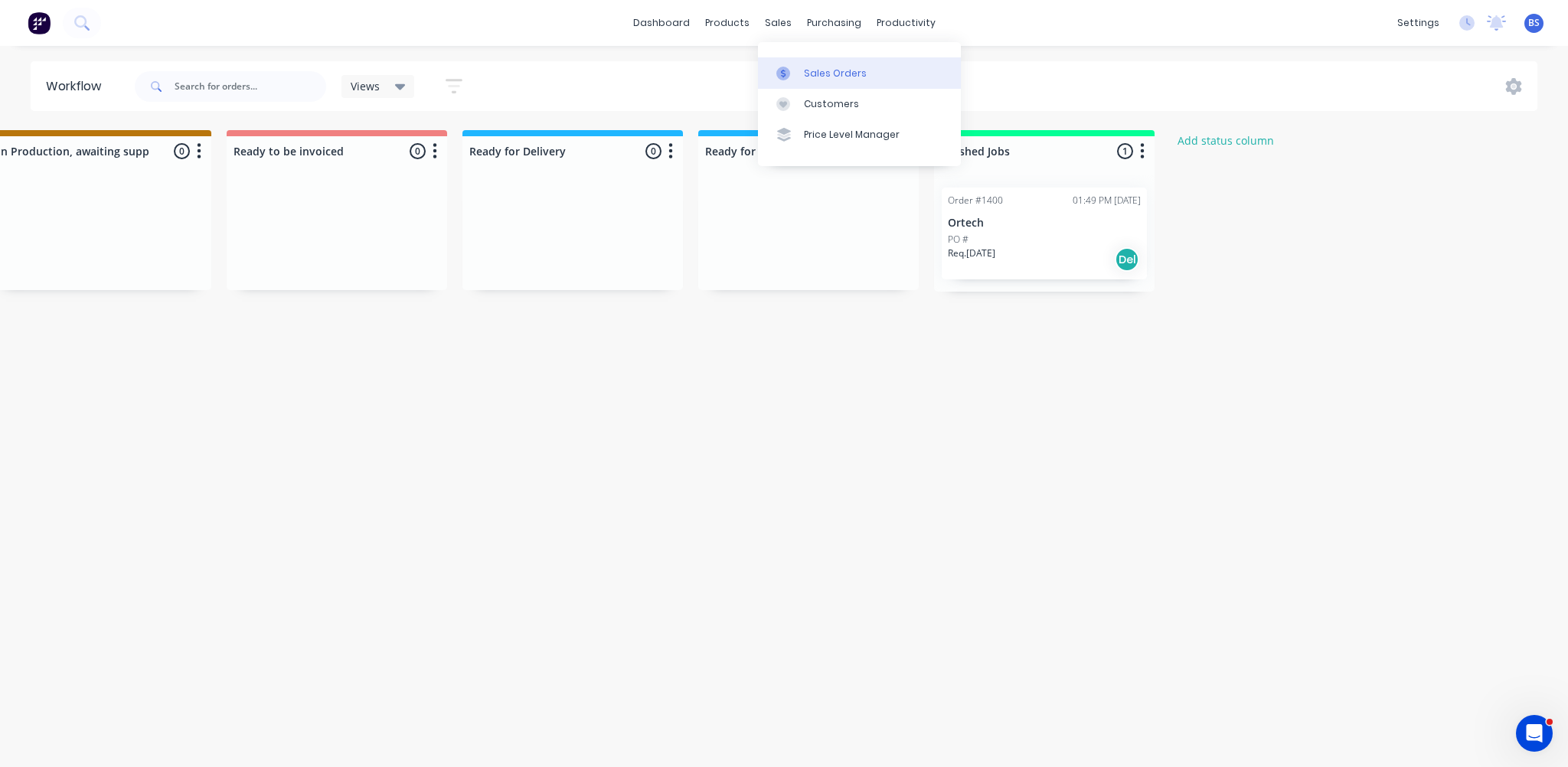
click at [820, 74] on div "Sales Orders" at bounding box center [835, 73] width 63 height 14
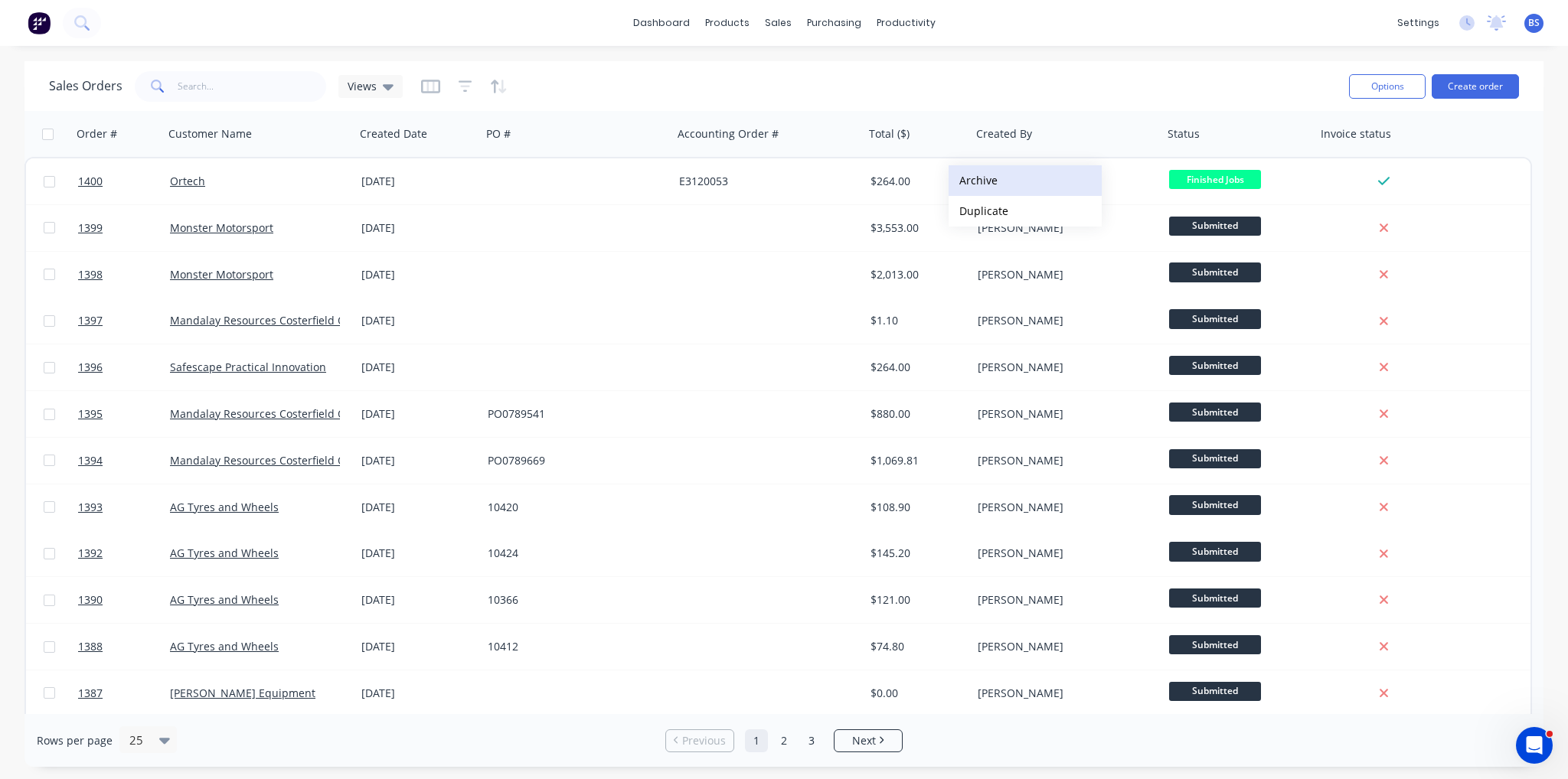
click at [1015, 183] on button "Archive" at bounding box center [1024, 180] width 153 height 30
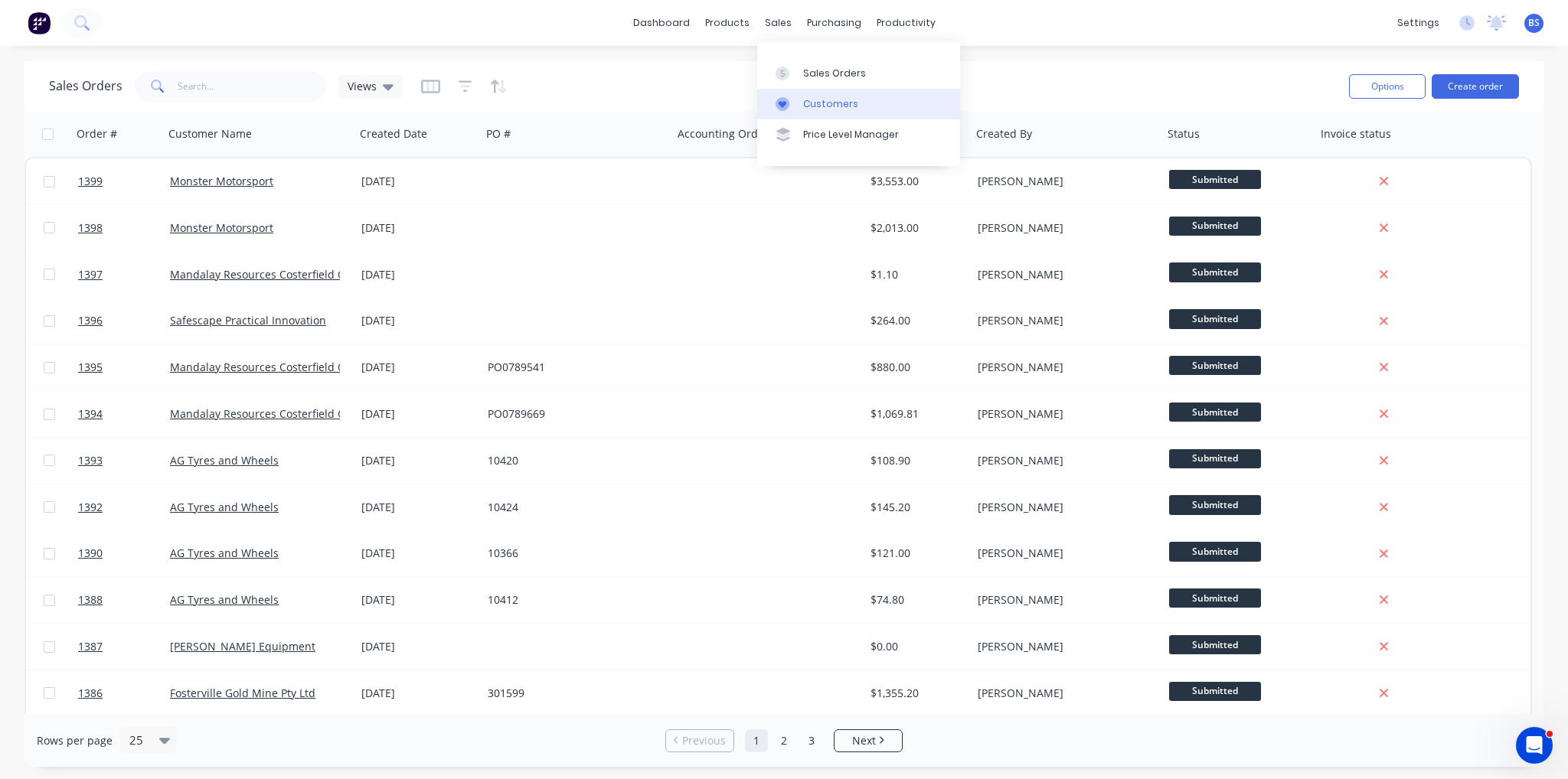
click at [820, 104] on div "Customers" at bounding box center [831, 104] width 55 height 14
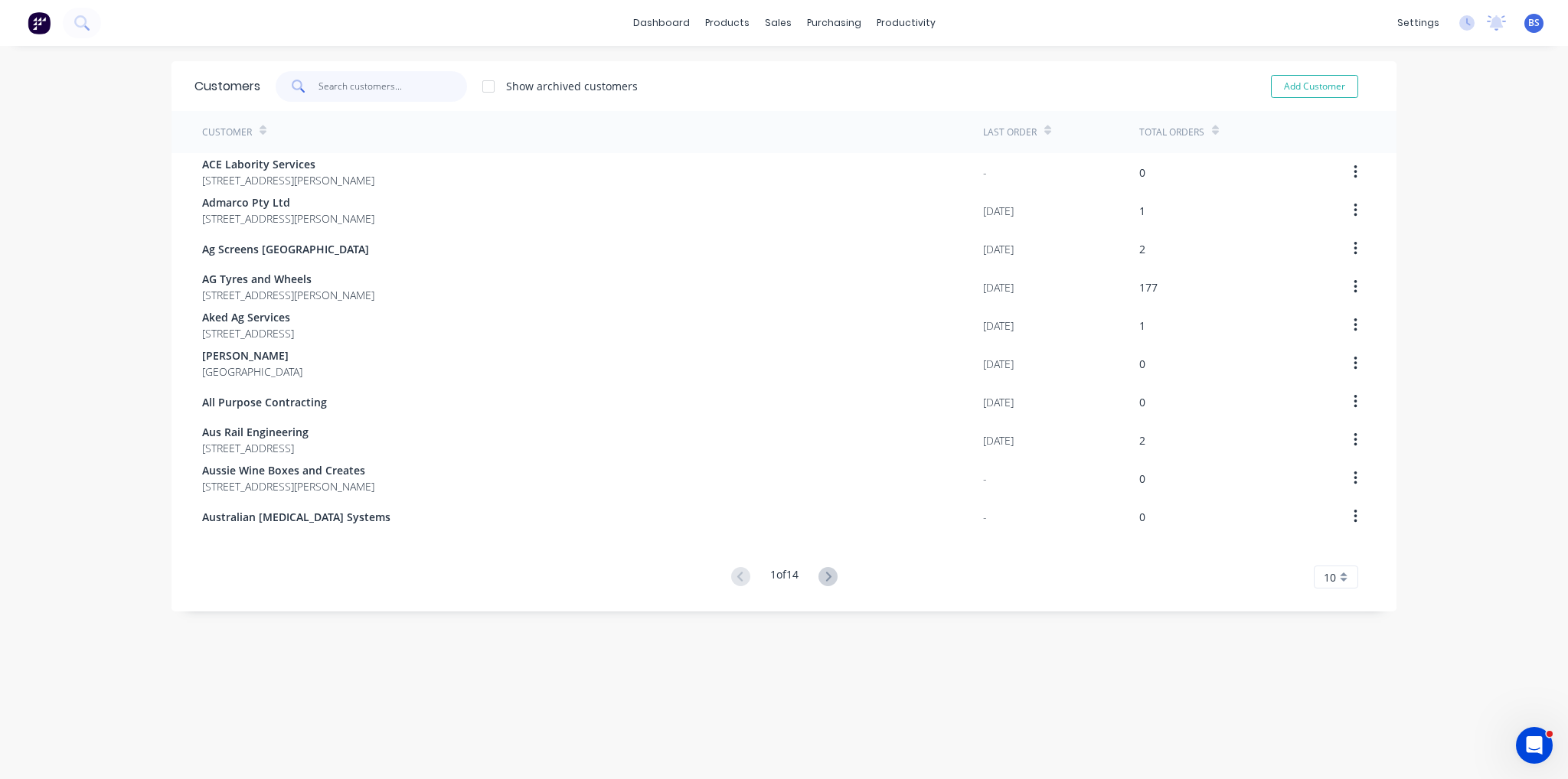
click at [327, 80] on input "text" at bounding box center [393, 86] width 149 height 30
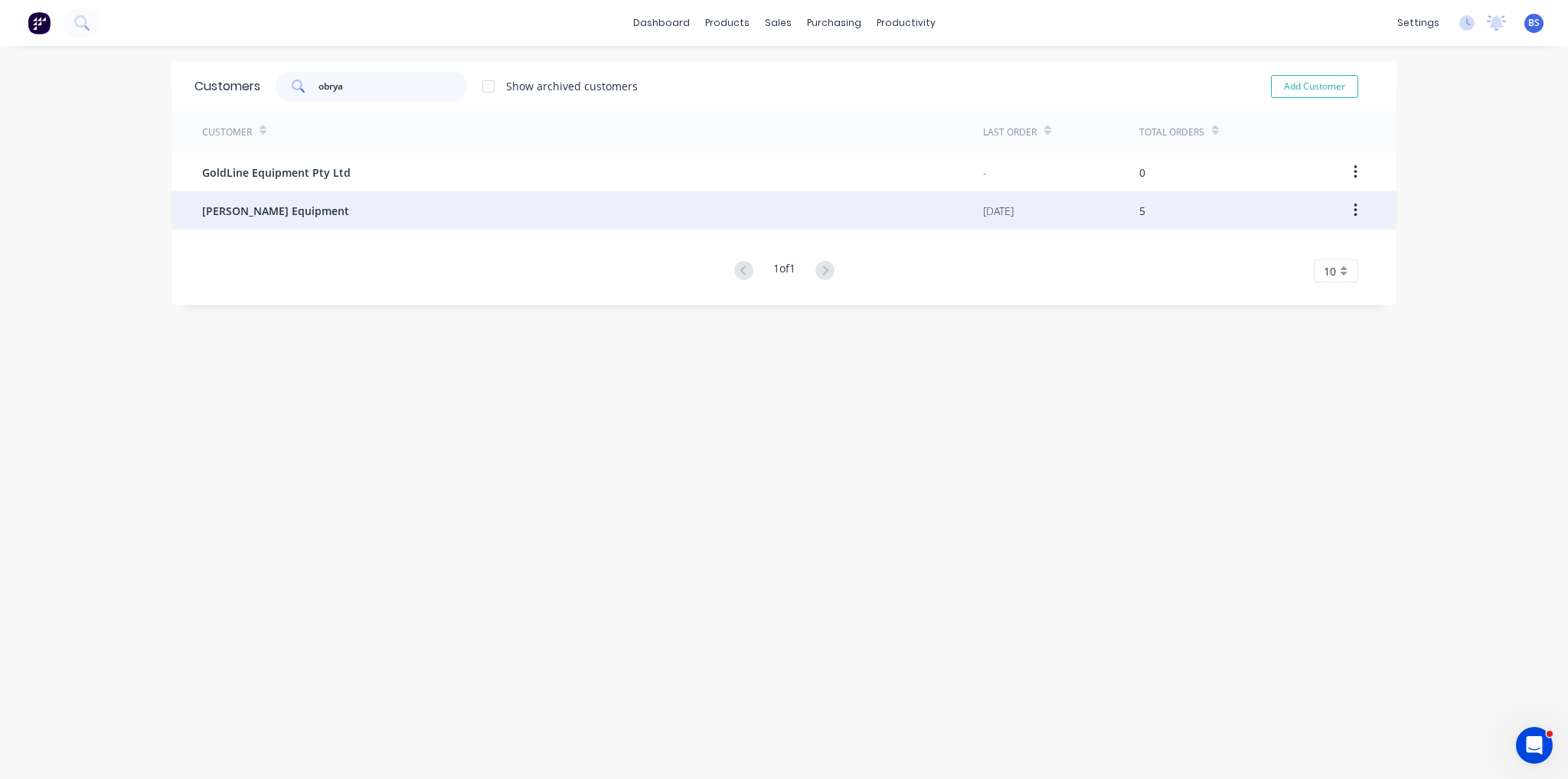
type input "obrya"
click at [360, 206] on div "[PERSON_NAME] Equipment" at bounding box center [592, 211] width 781 height 38
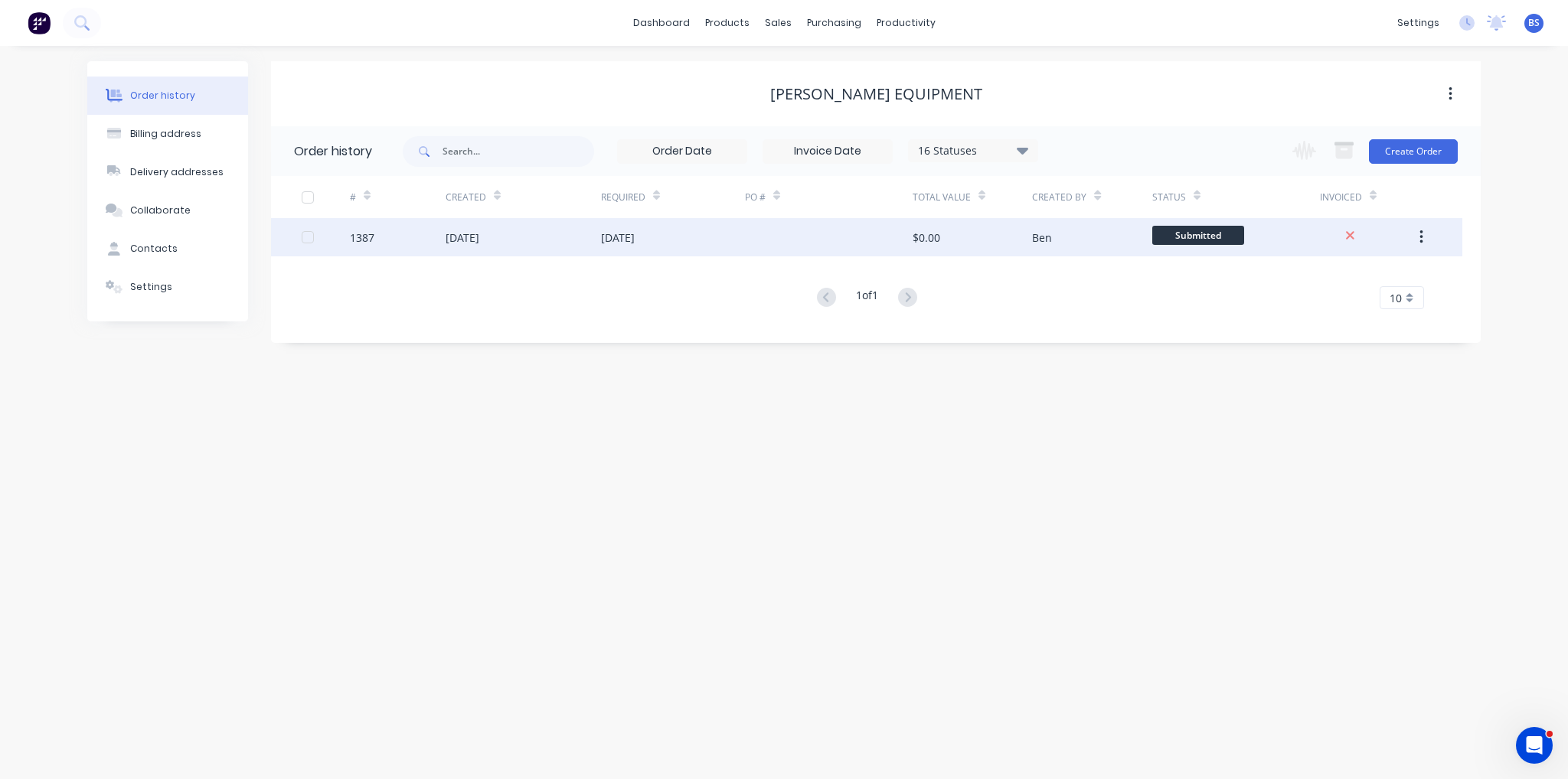
click at [635, 241] on div "[DATE]" at bounding box center [617, 238] width 34 height 16
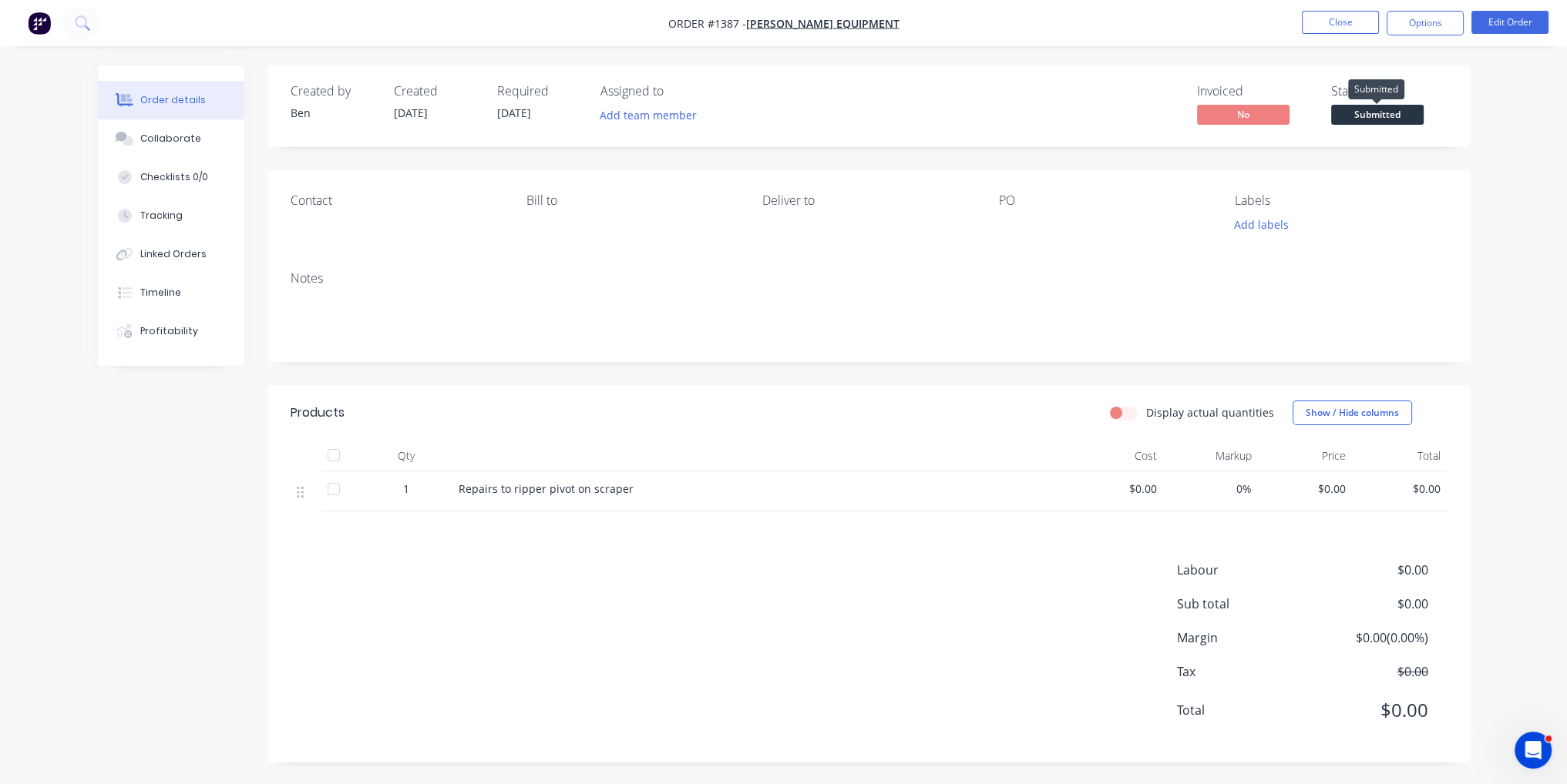
click at [1401, 117] on span "Submitted" at bounding box center [1377, 115] width 92 height 19
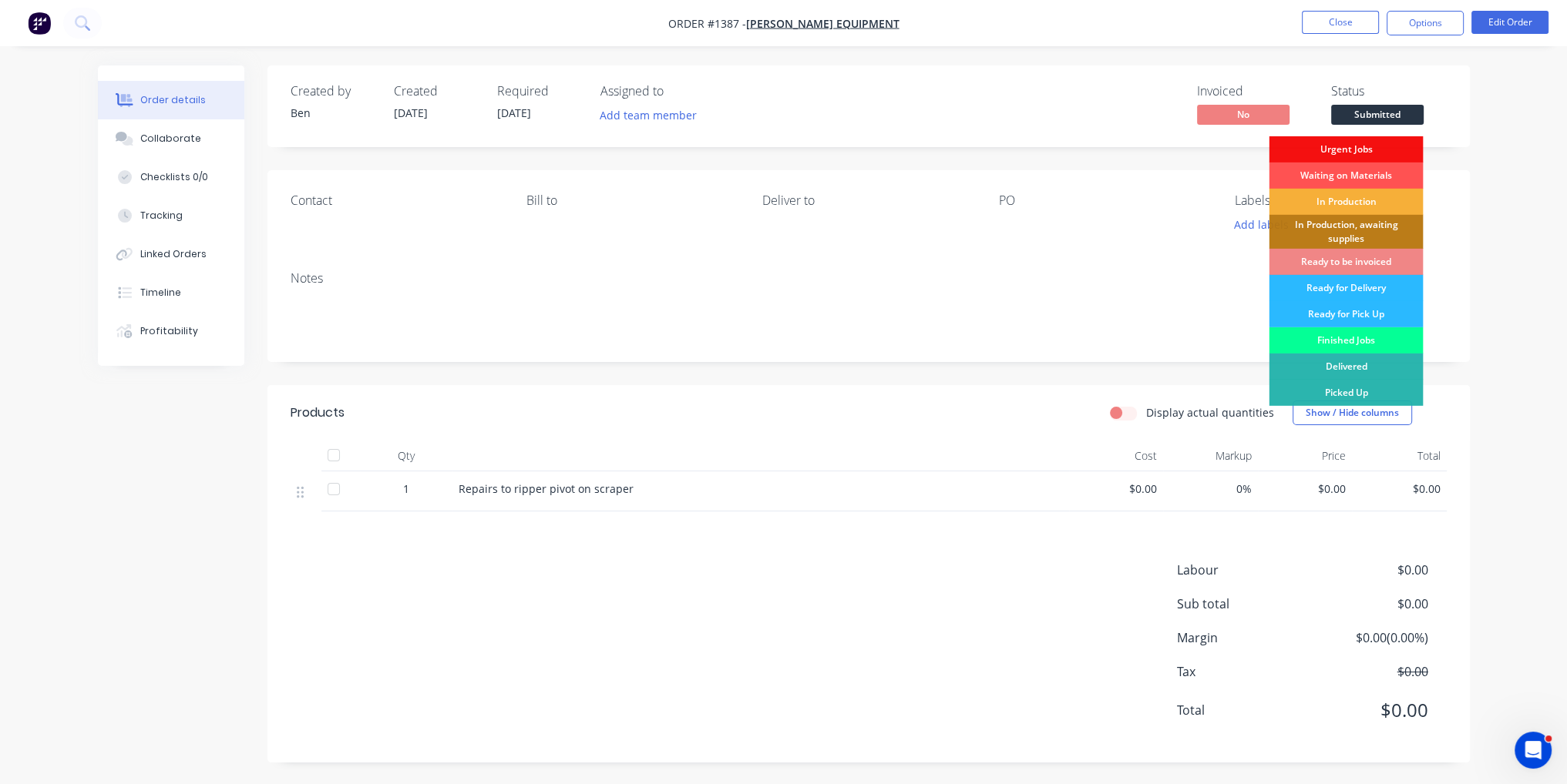
click at [1377, 344] on div "Finished Jobs" at bounding box center [1345, 341] width 154 height 26
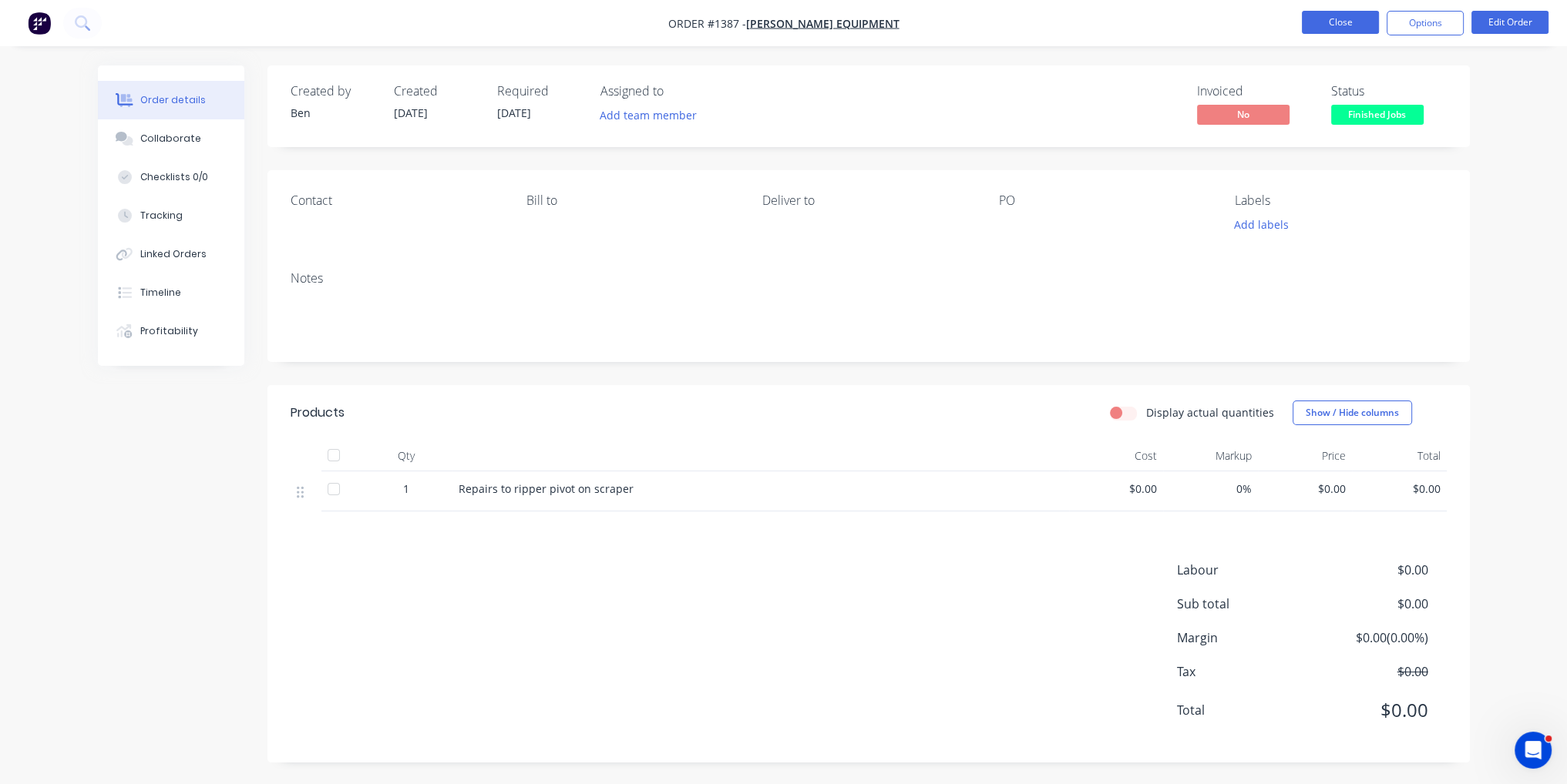
click at [1347, 13] on button "Close" at bounding box center [1340, 22] width 77 height 23
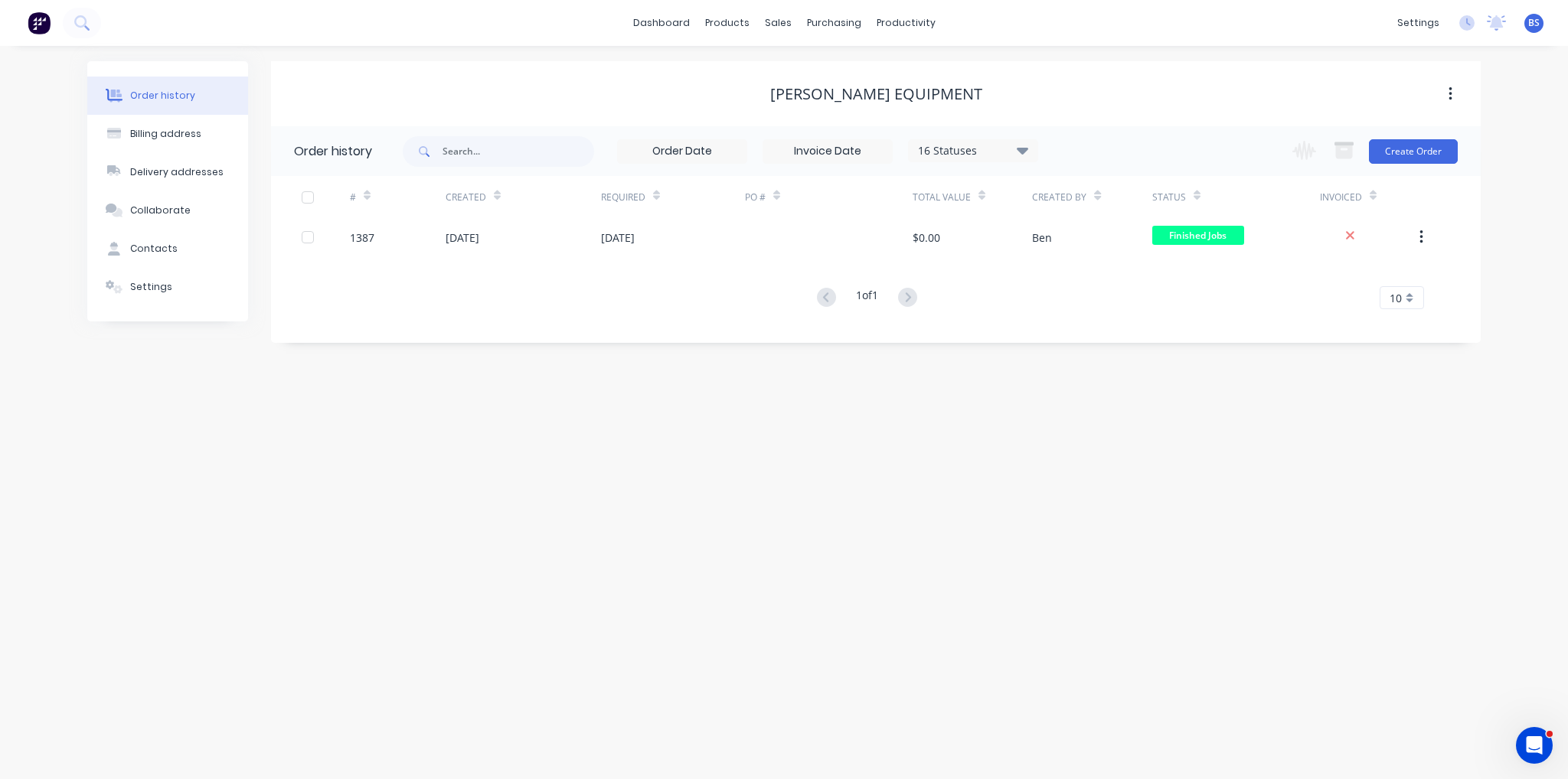
click at [1409, 168] on div "Change order status Submitted Urgent Jobs Waiting on Materials In Production In…" at bounding box center [1370, 151] width 174 height 50
click at [1416, 148] on button "Create Order" at bounding box center [1413, 151] width 89 height 24
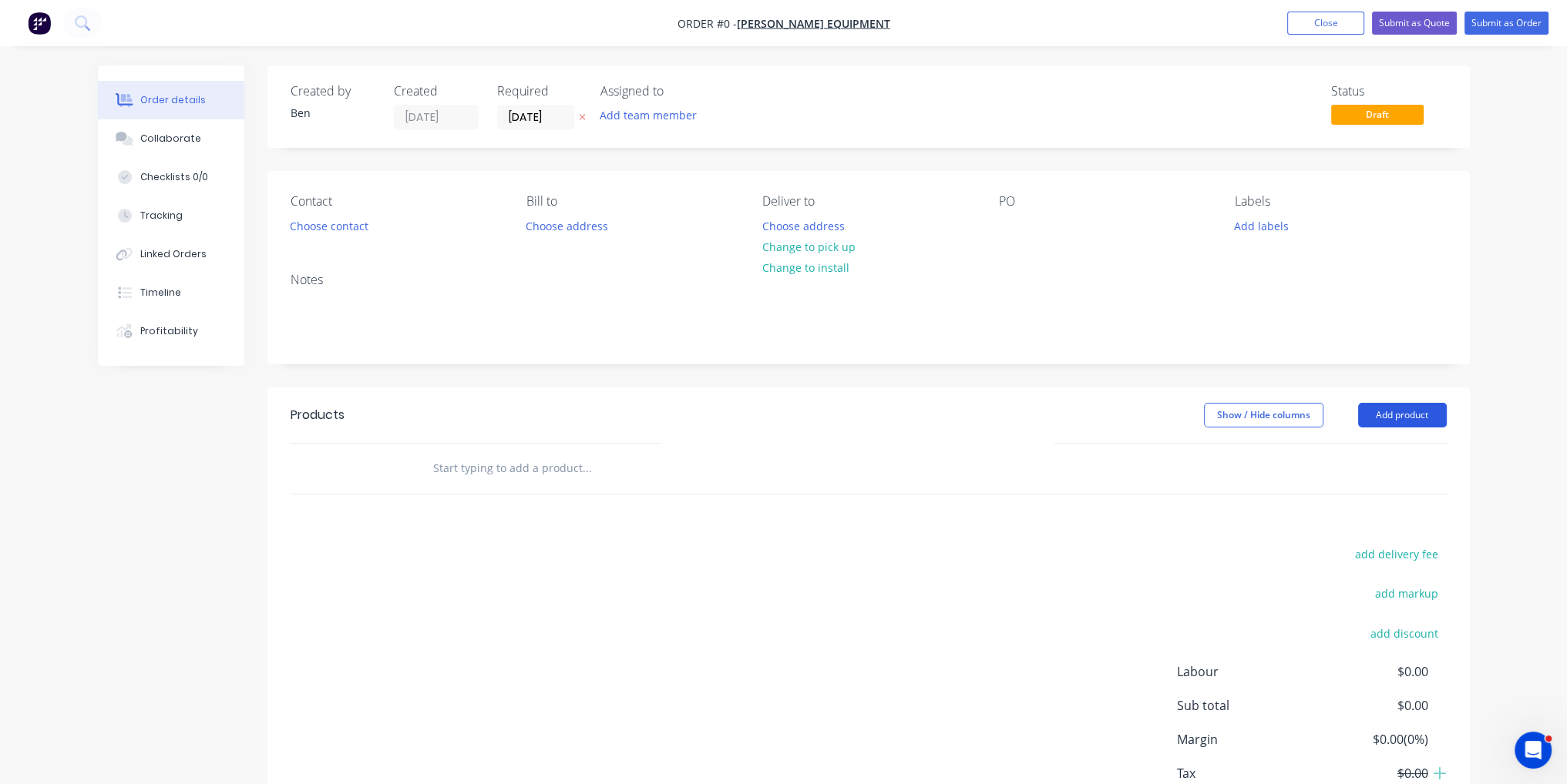
click at [1403, 417] on button "Add product" at bounding box center [1403, 415] width 89 height 24
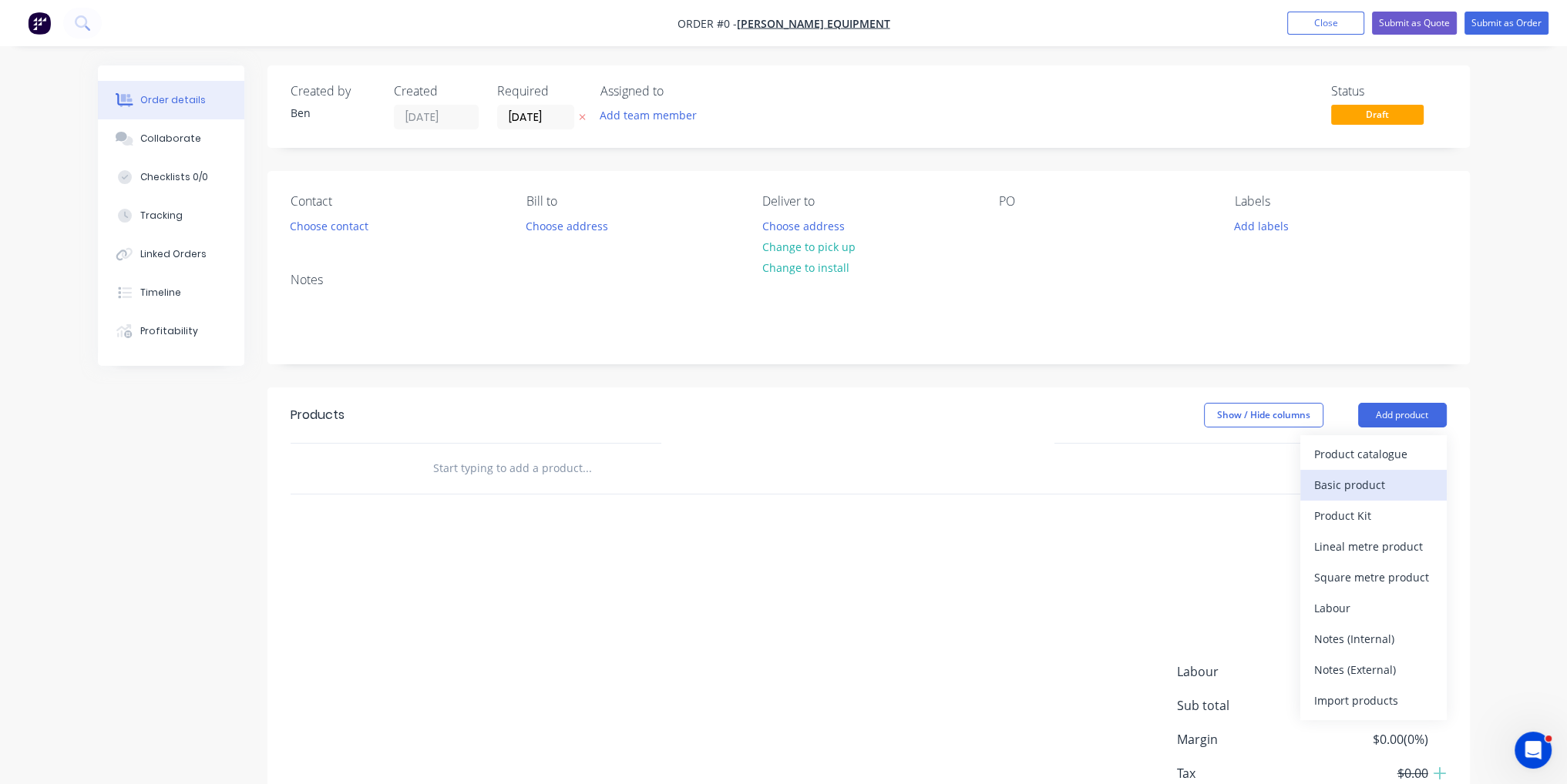
click at [1363, 475] on div "Basic product" at bounding box center [1374, 485] width 119 height 23
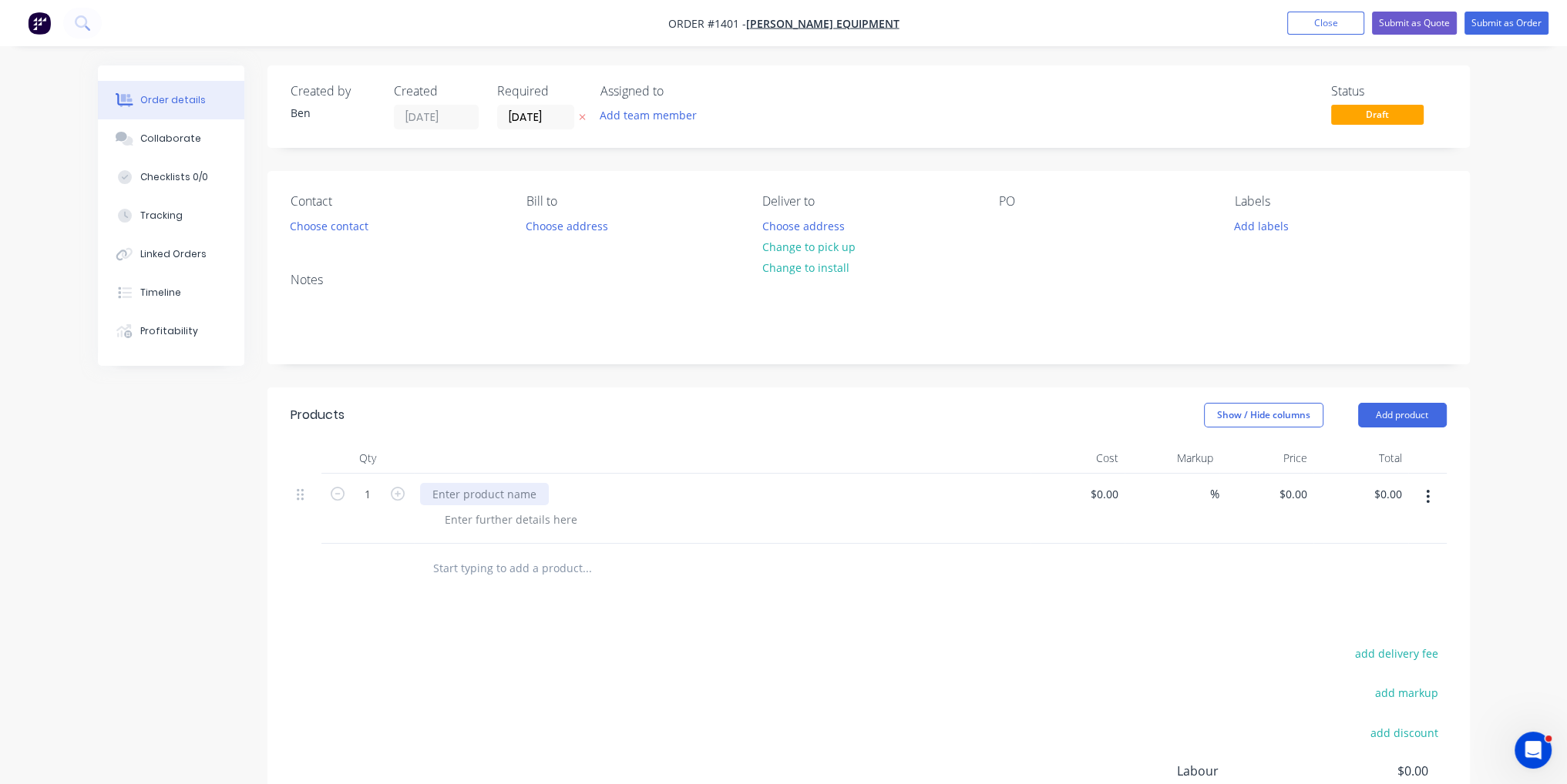
click at [525, 491] on div at bounding box center [484, 495] width 129 height 23
click at [637, 574] on input "text" at bounding box center [586, 568] width 309 height 30
click at [1508, 23] on button "Submit as Order" at bounding box center [1506, 23] width 84 height 23
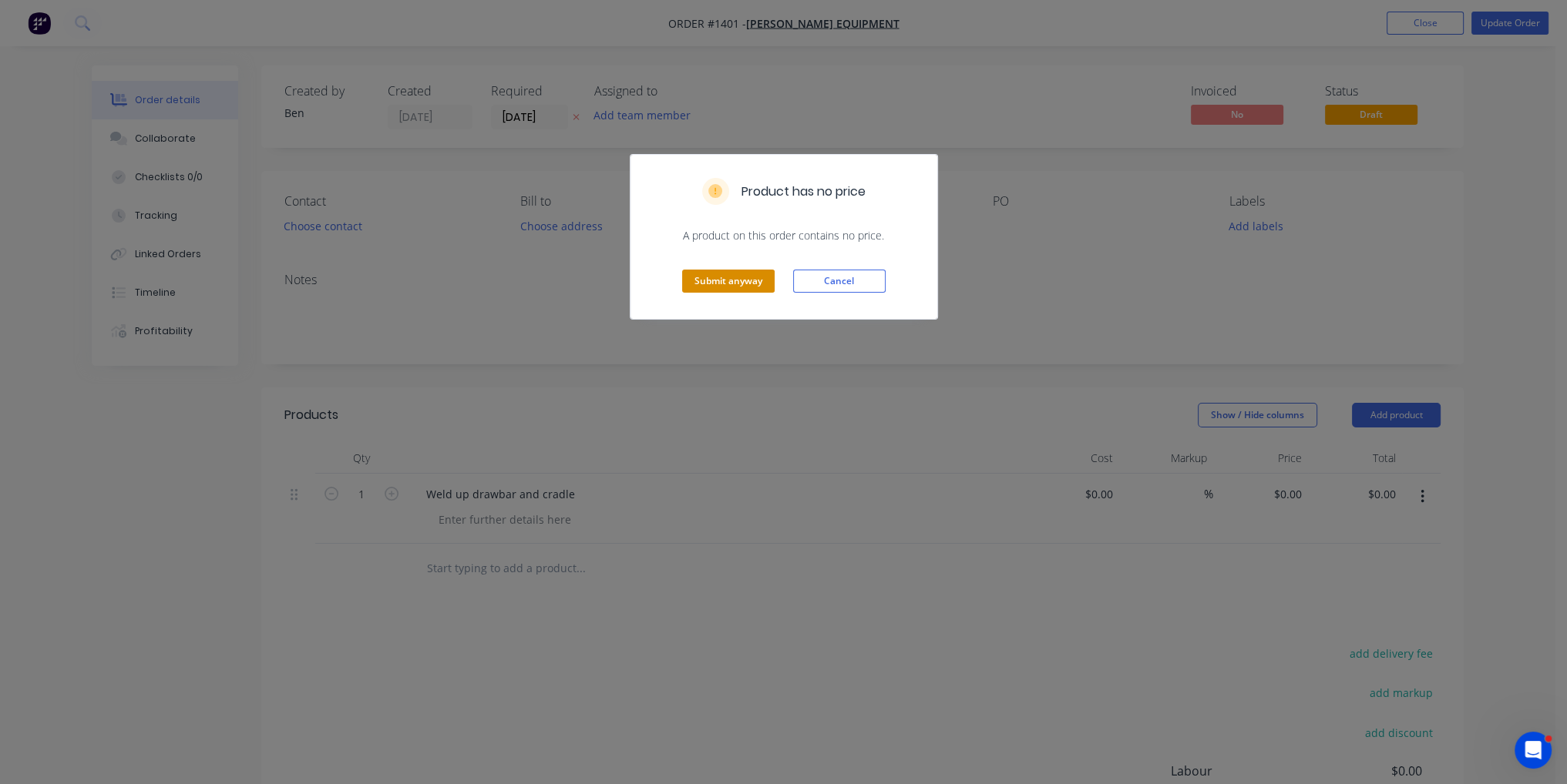
click at [711, 285] on button "Submit anyway" at bounding box center [729, 281] width 92 height 23
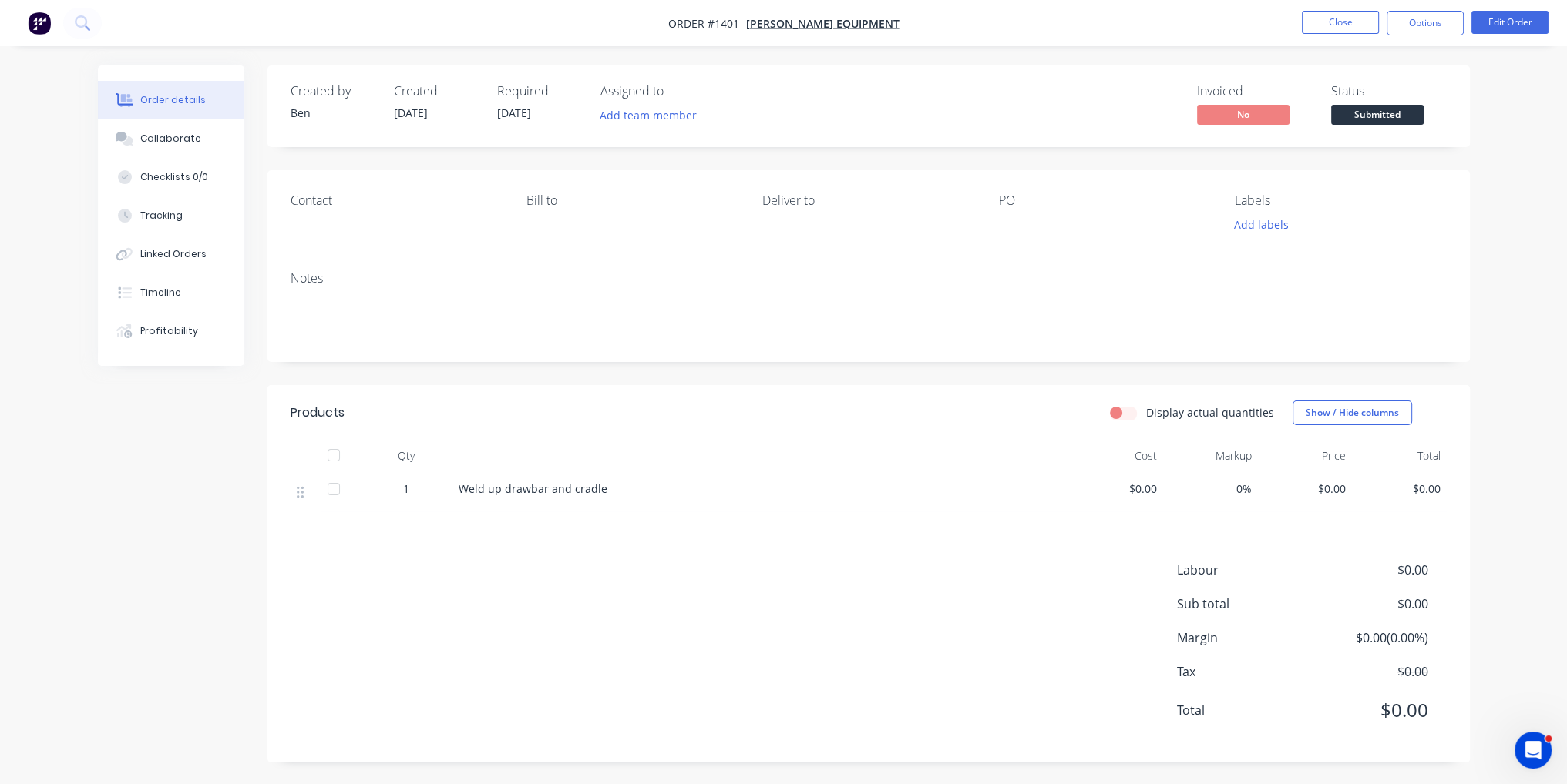
click at [1375, 123] on span "Submitted" at bounding box center [1377, 115] width 92 height 19
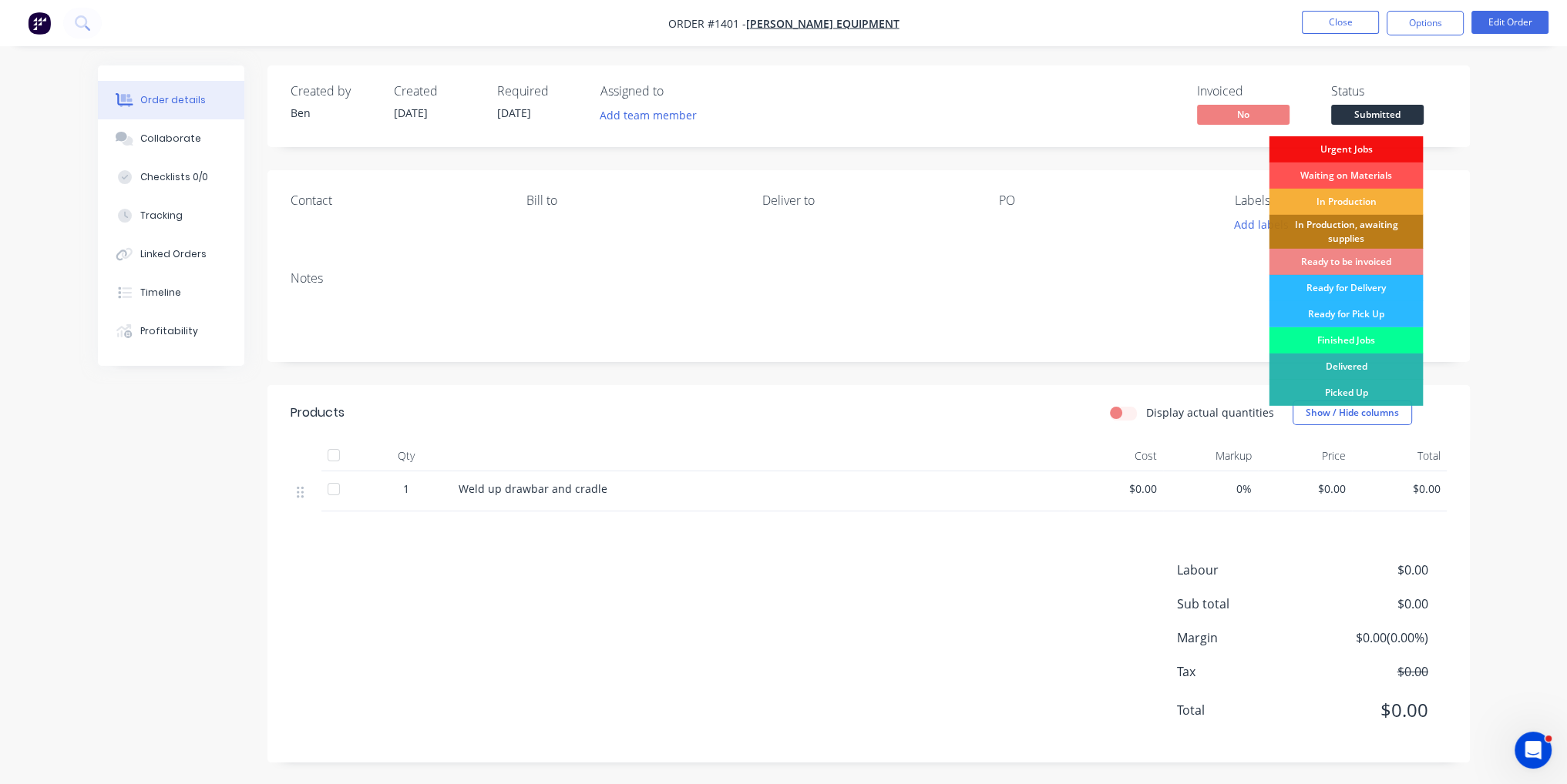
click at [1377, 336] on div "Finished Jobs" at bounding box center [1345, 341] width 154 height 26
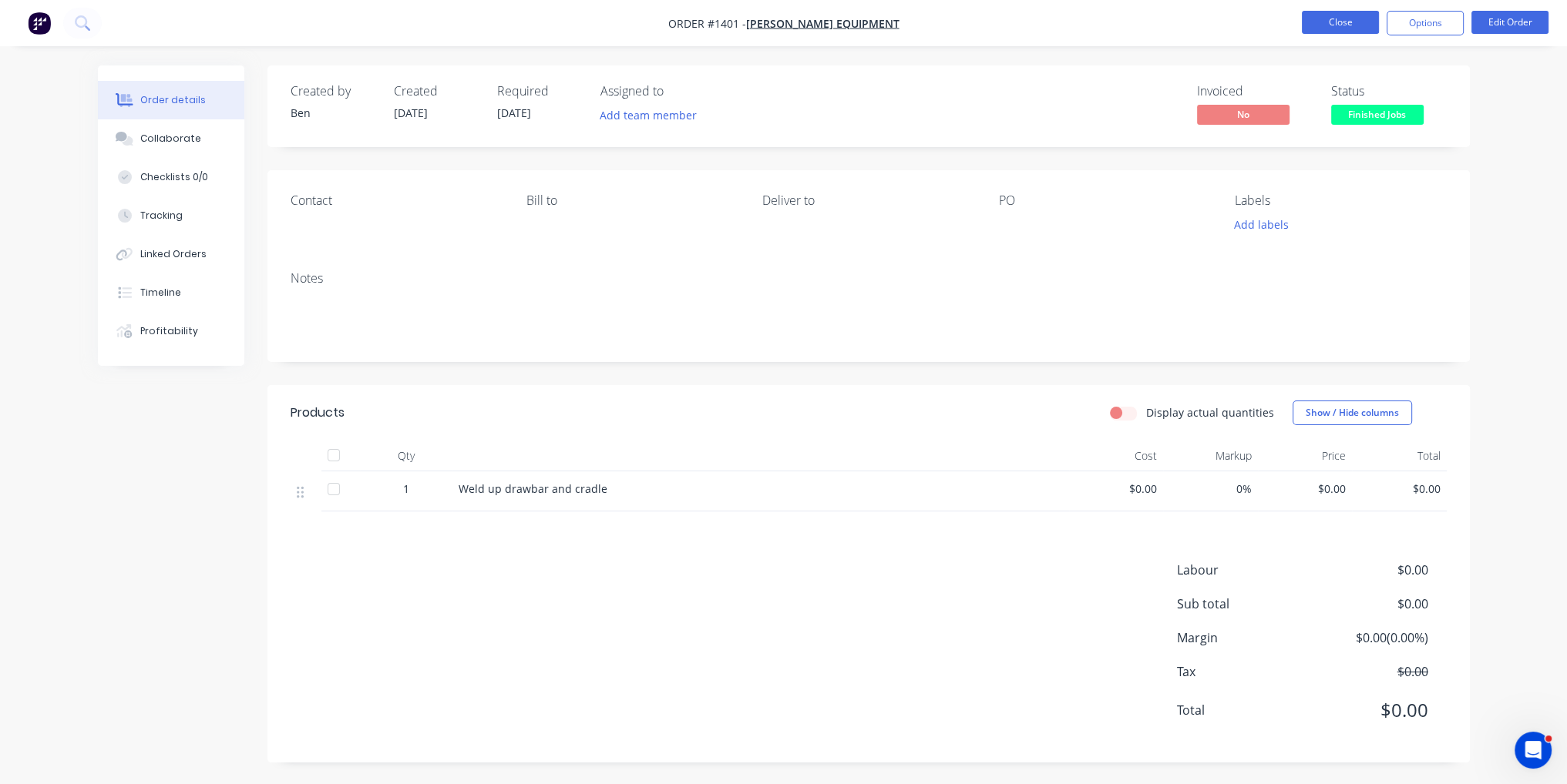
click at [1353, 24] on button "Close" at bounding box center [1340, 22] width 77 height 23
